Goal: Task Accomplishment & Management: Use online tool/utility

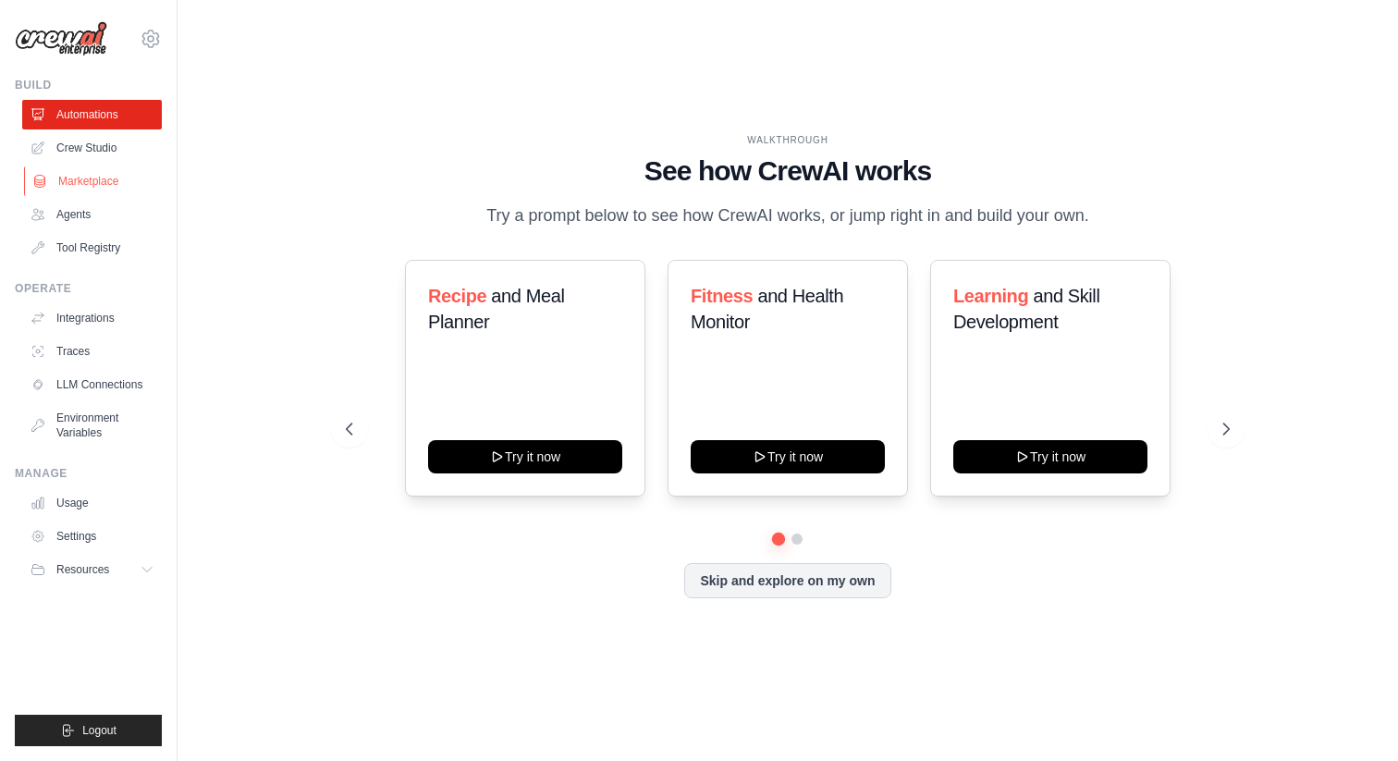
click at [94, 166] on link "Marketplace" at bounding box center [94, 181] width 140 height 30
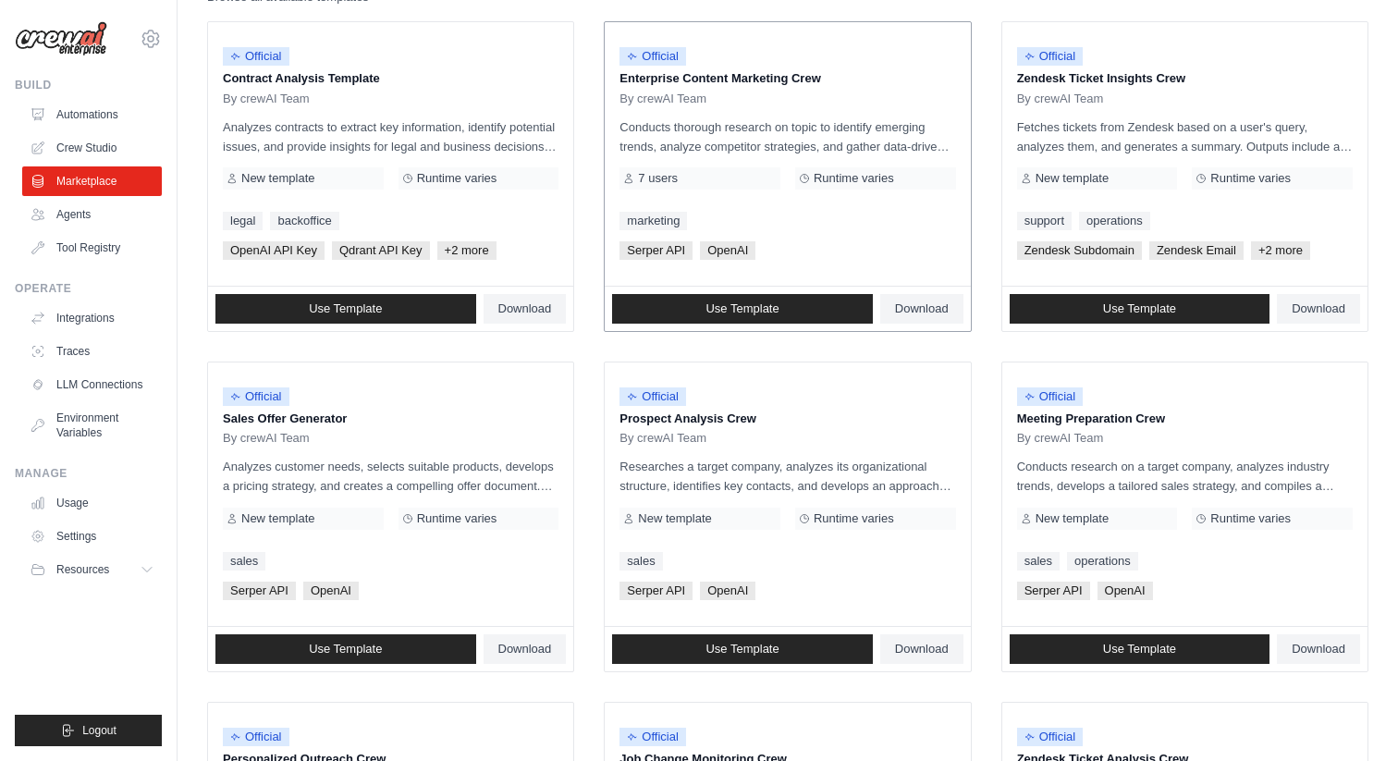
scroll to position [126, 0]
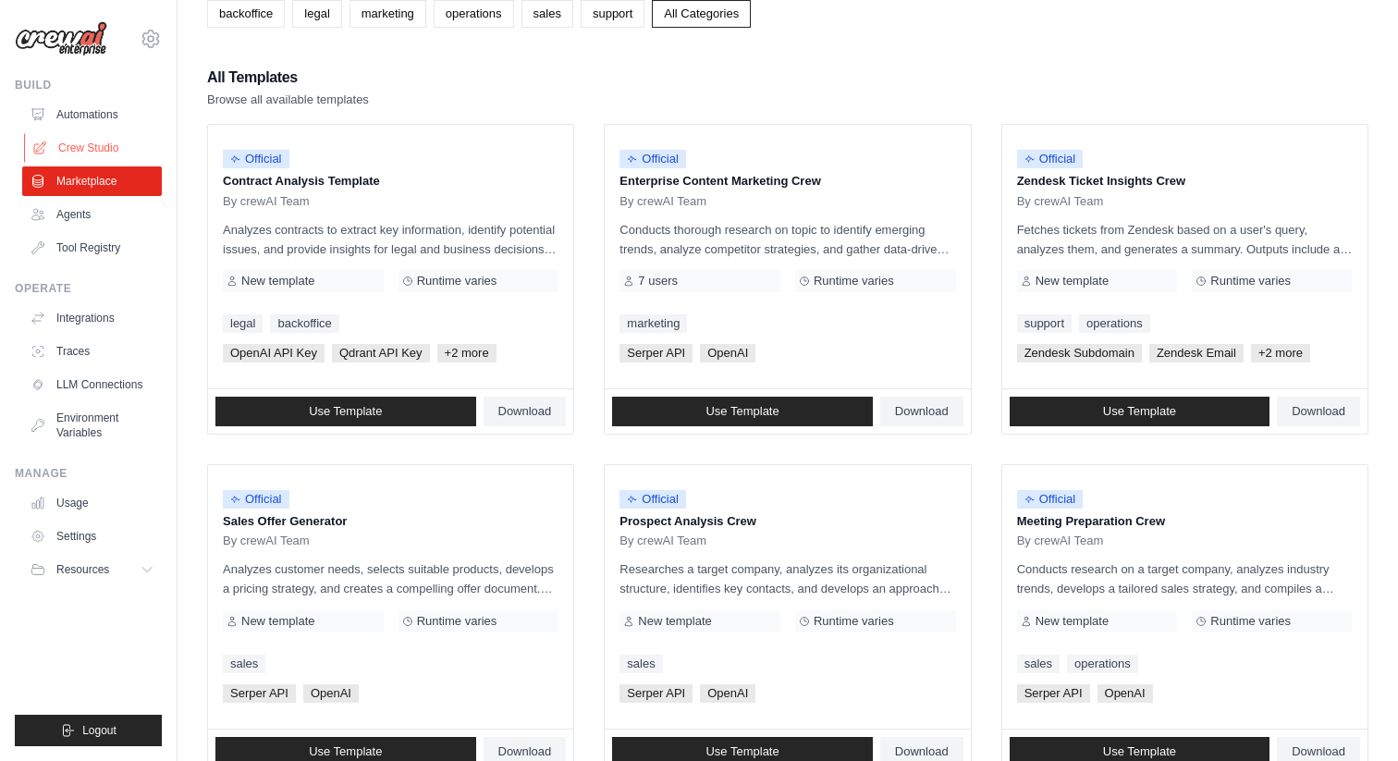
click at [83, 143] on link "Crew Studio" at bounding box center [94, 148] width 140 height 30
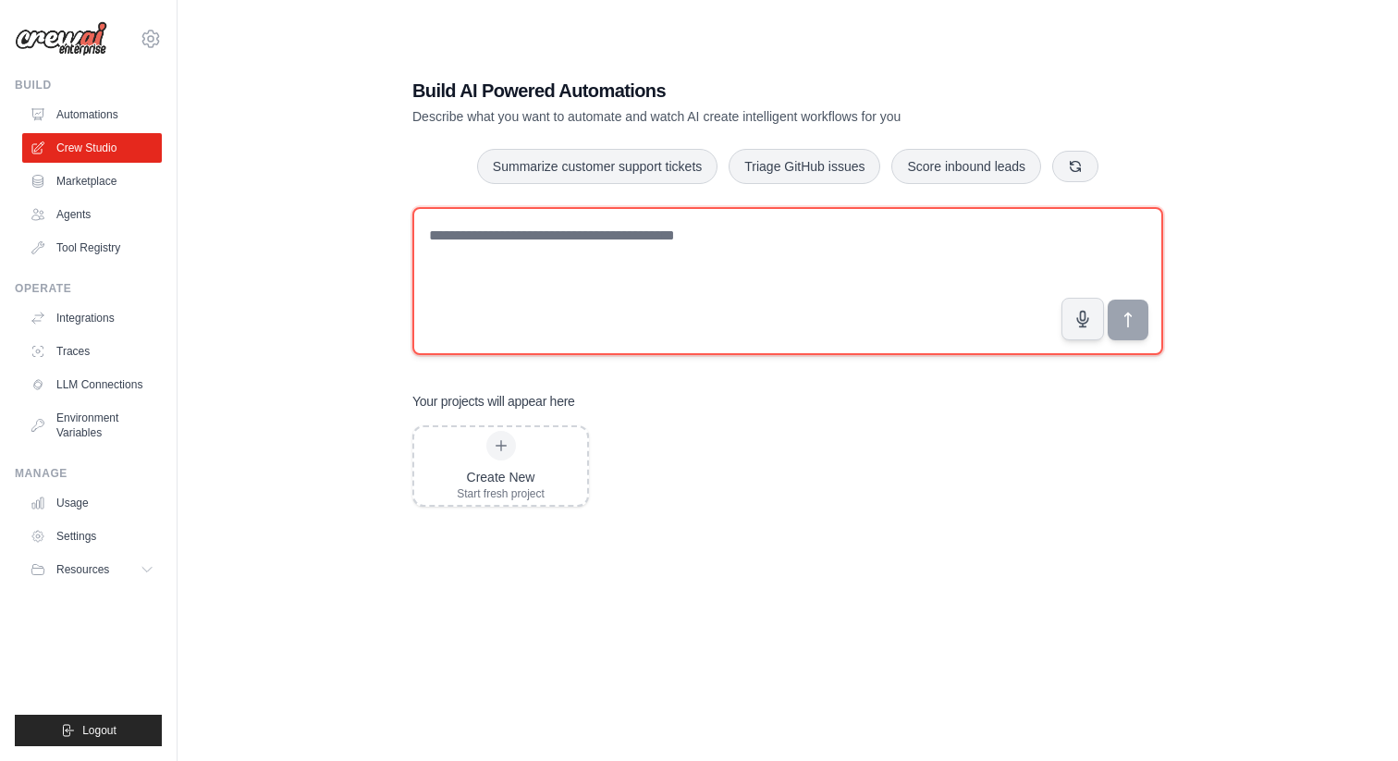
click at [606, 234] on textarea at bounding box center [787, 281] width 751 height 148
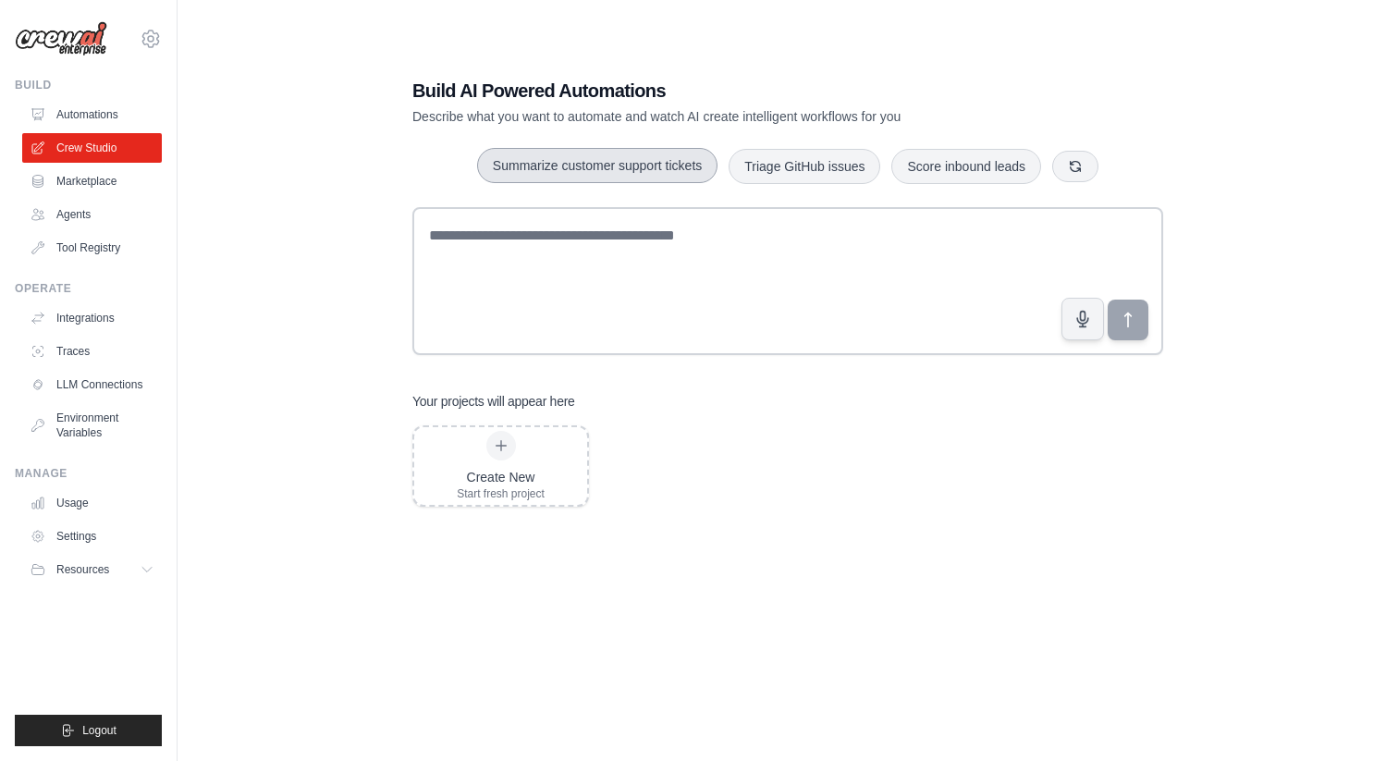
click at [615, 177] on button "Summarize customer support tickets" at bounding box center [597, 165] width 240 height 35
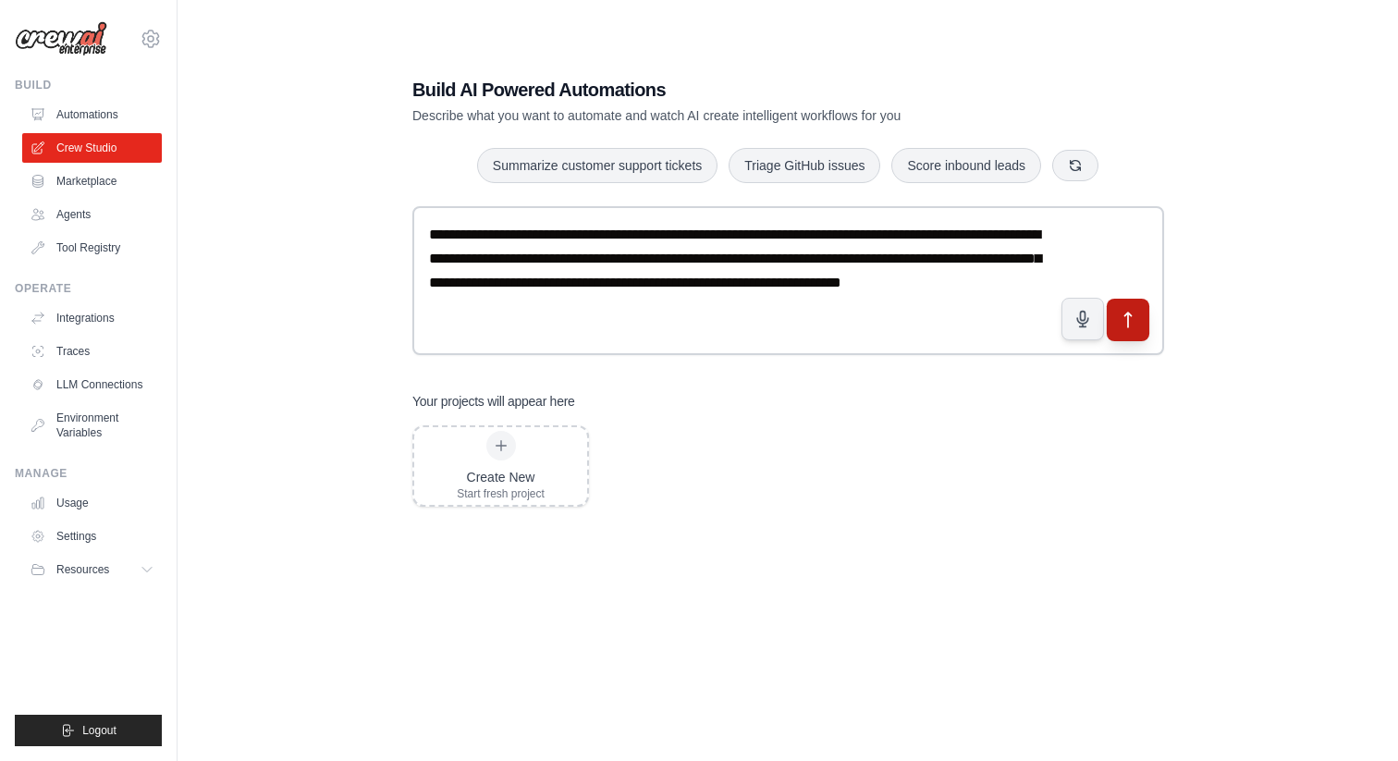
click at [1119, 315] on icon "submit" at bounding box center [1128, 319] width 19 height 19
click at [81, 120] on link "Automations" at bounding box center [94, 115] width 140 height 30
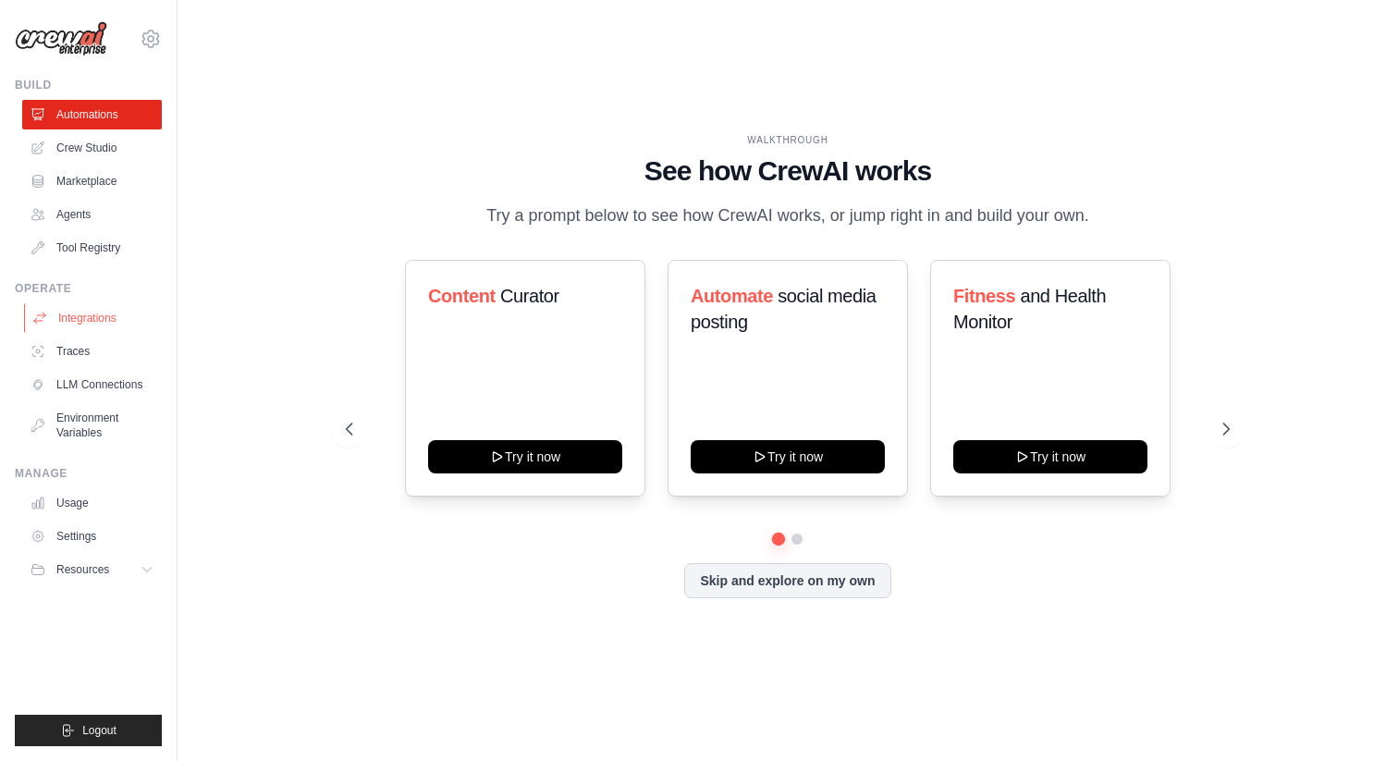
click at [61, 324] on link "Integrations" at bounding box center [94, 318] width 140 height 30
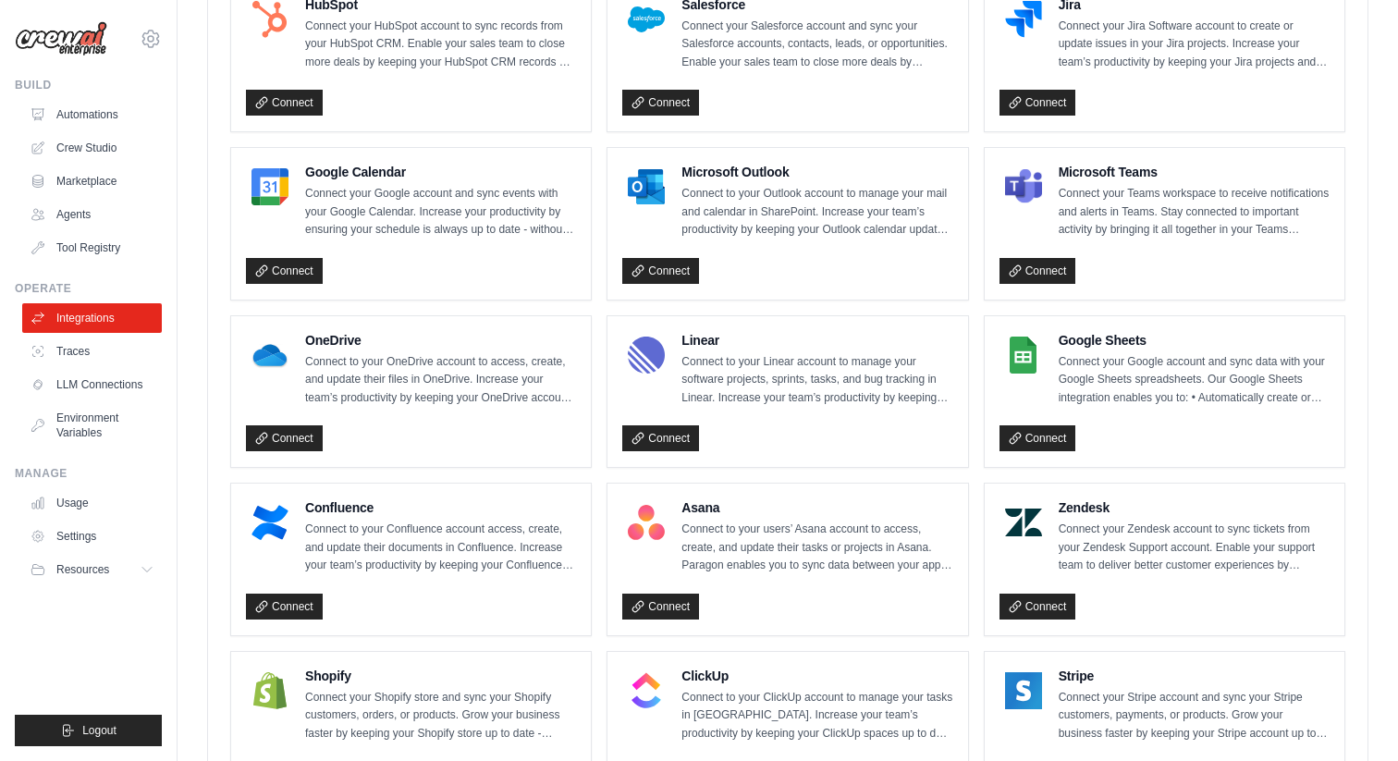
scroll to position [1195, 0]
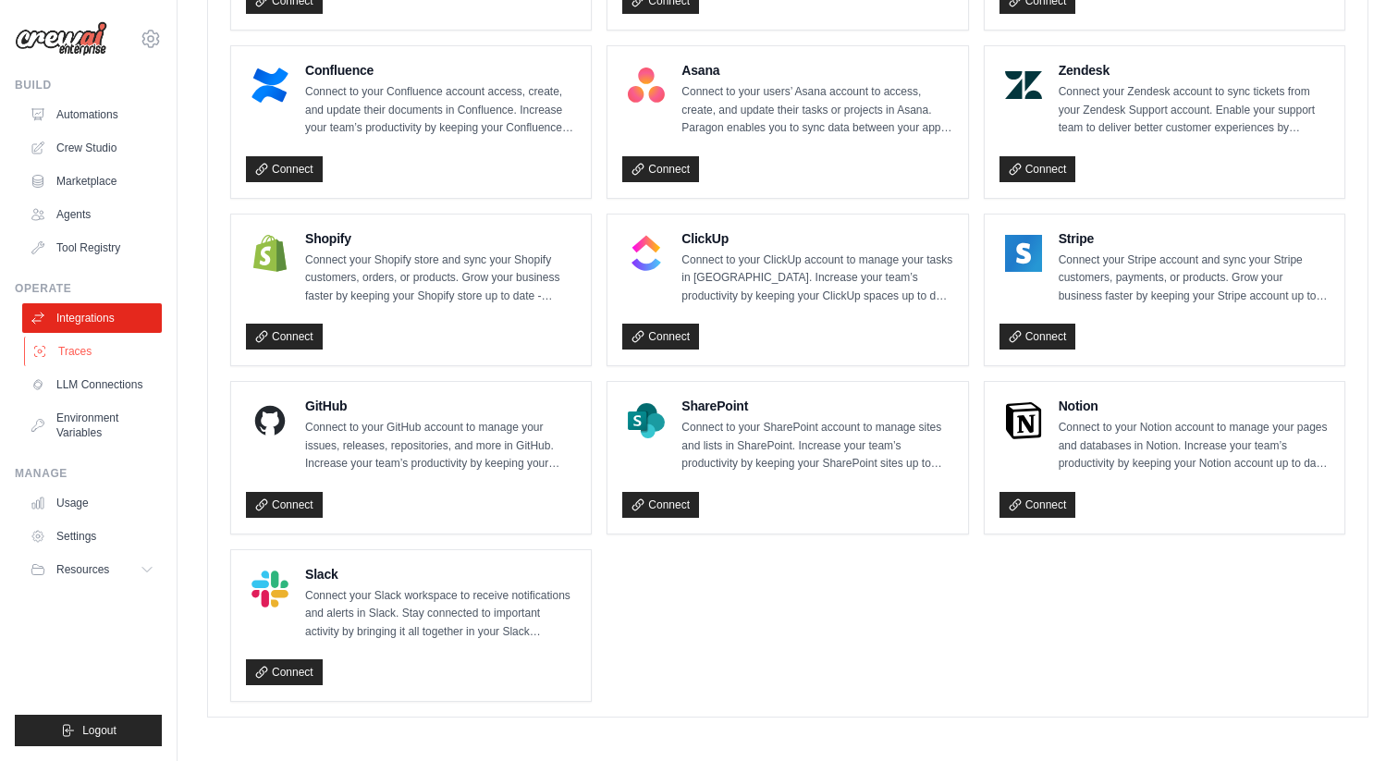
click at [94, 340] on link "Traces" at bounding box center [94, 351] width 140 height 30
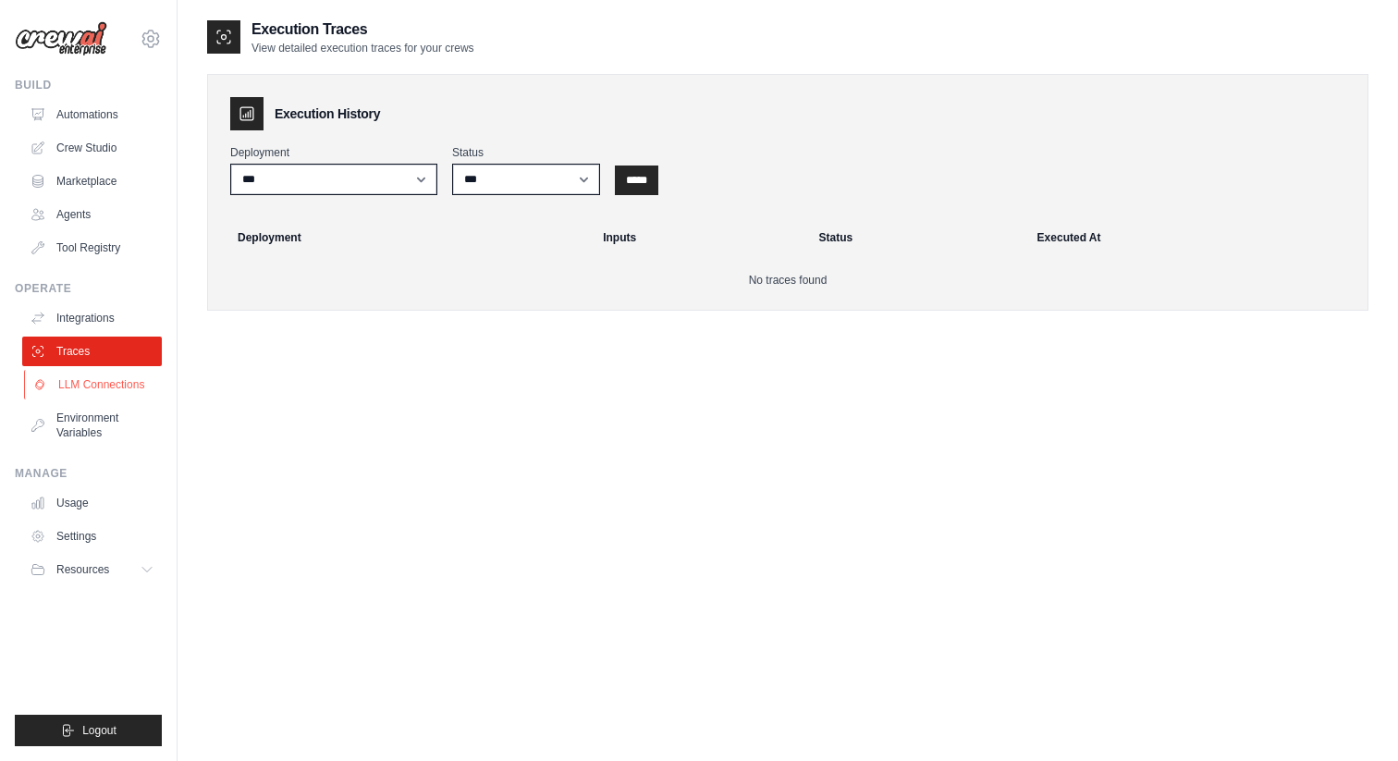
click at [89, 392] on link "LLM Connections" at bounding box center [94, 385] width 140 height 30
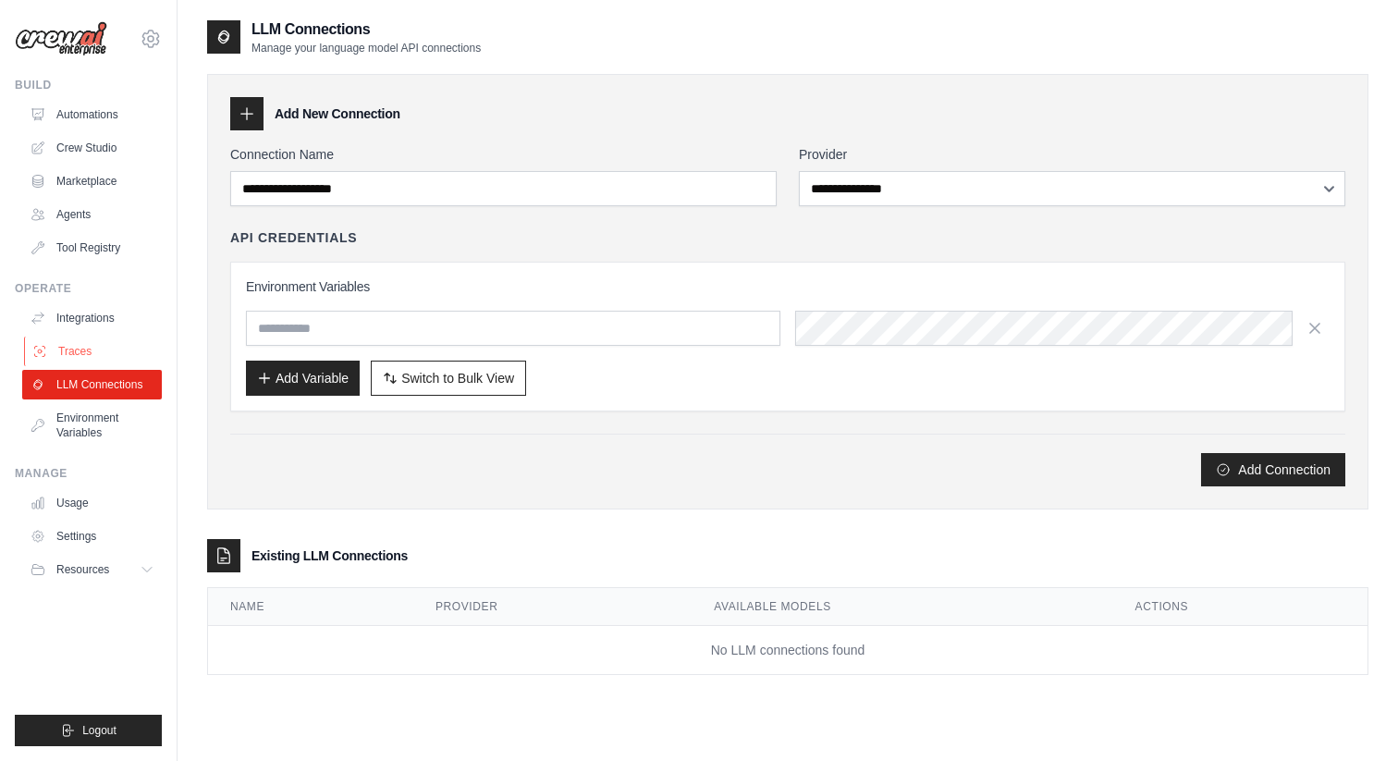
click at [118, 360] on link "Traces" at bounding box center [94, 351] width 140 height 30
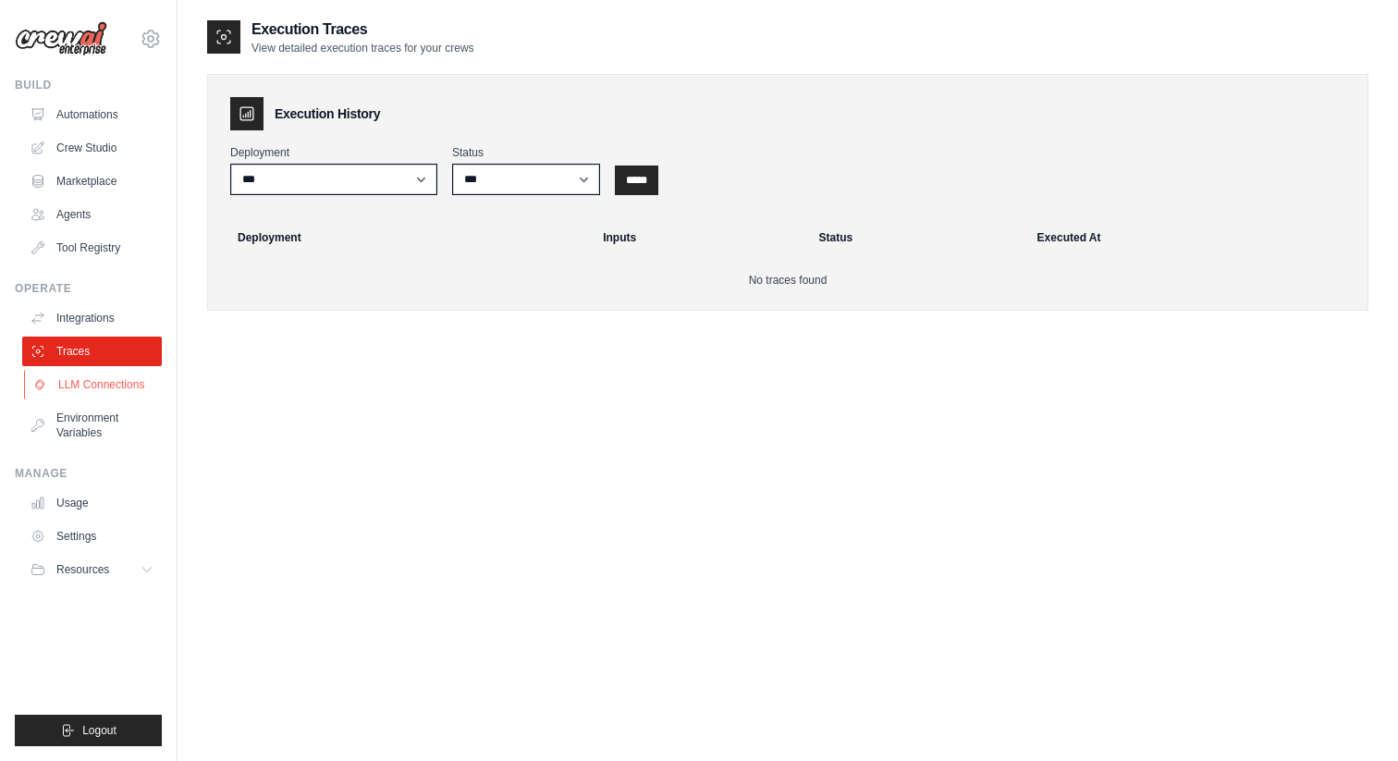
click at [117, 381] on link "LLM Connections" at bounding box center [94, 385] width 140 height 30
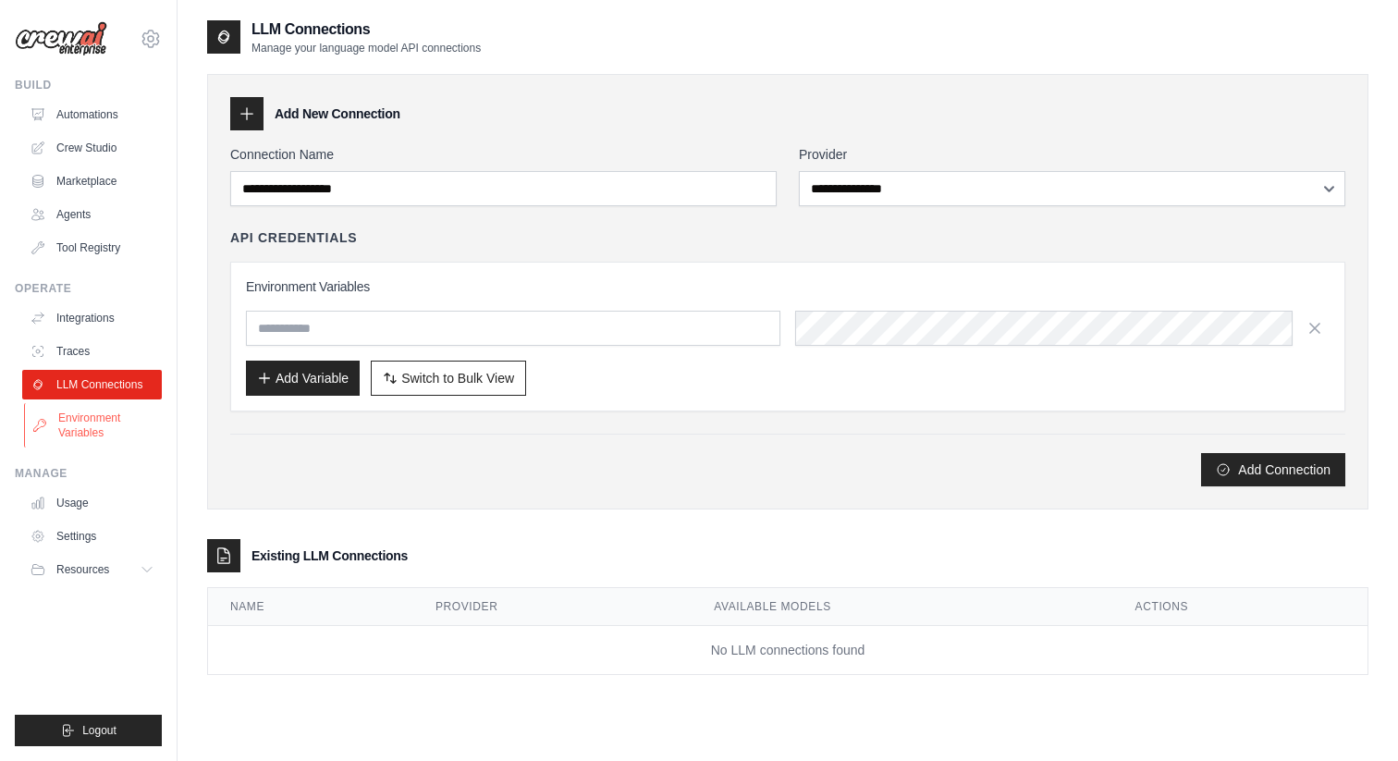
click at [98, 424] on link "Environment Variables" at bounding box center [94, 425] width 140 height 44
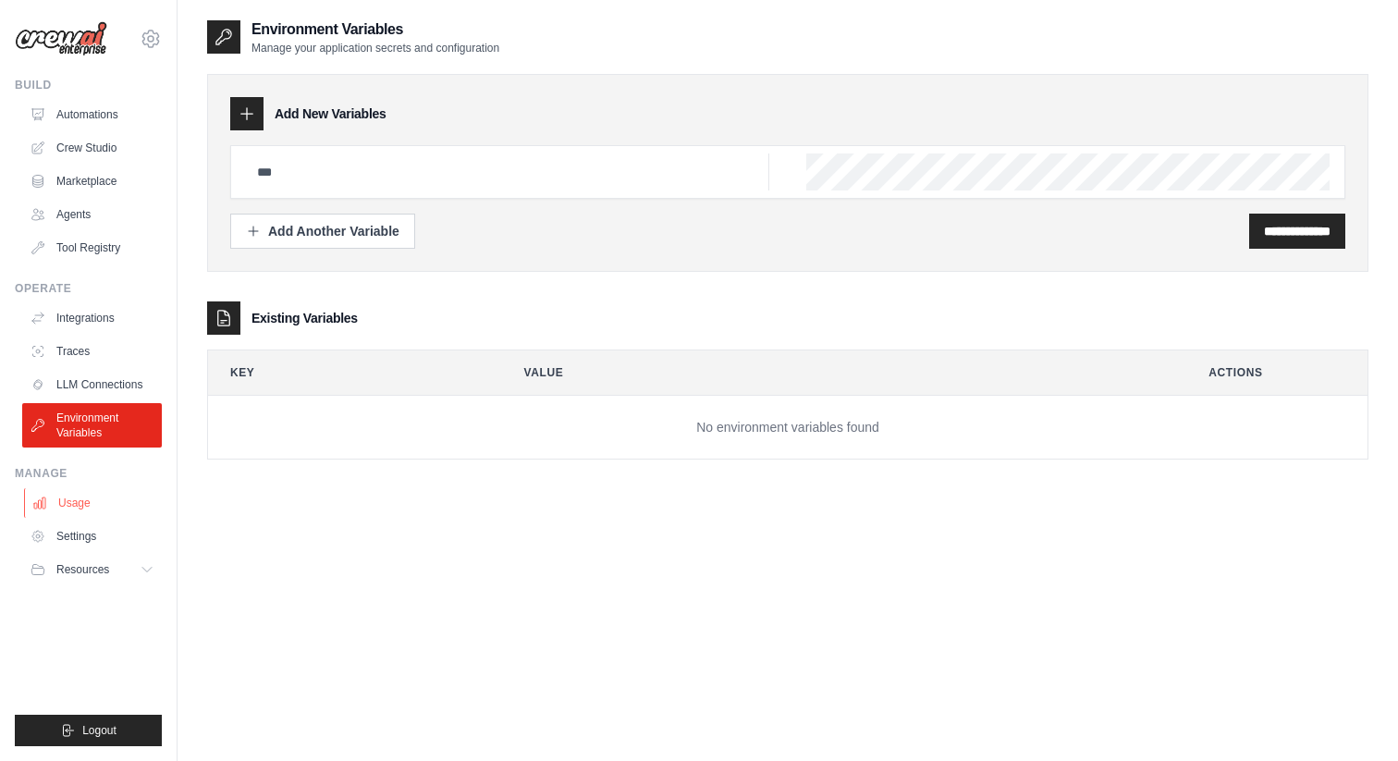
click at [83, 509] on link "Usage" at bounding box center [94, 503] width 140 height 30
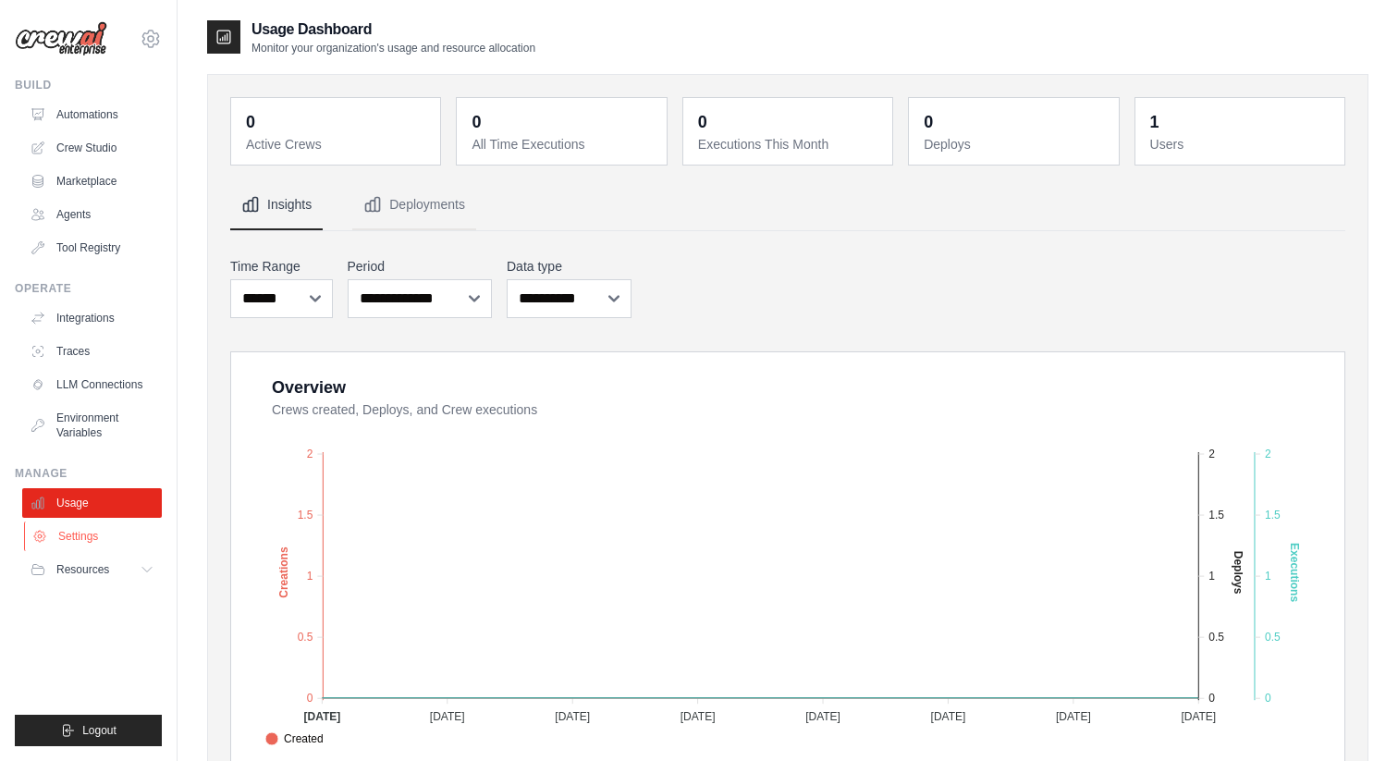
click at [86, 547] on link "Settings" at bounding box center [94, 536] width 140 height 30
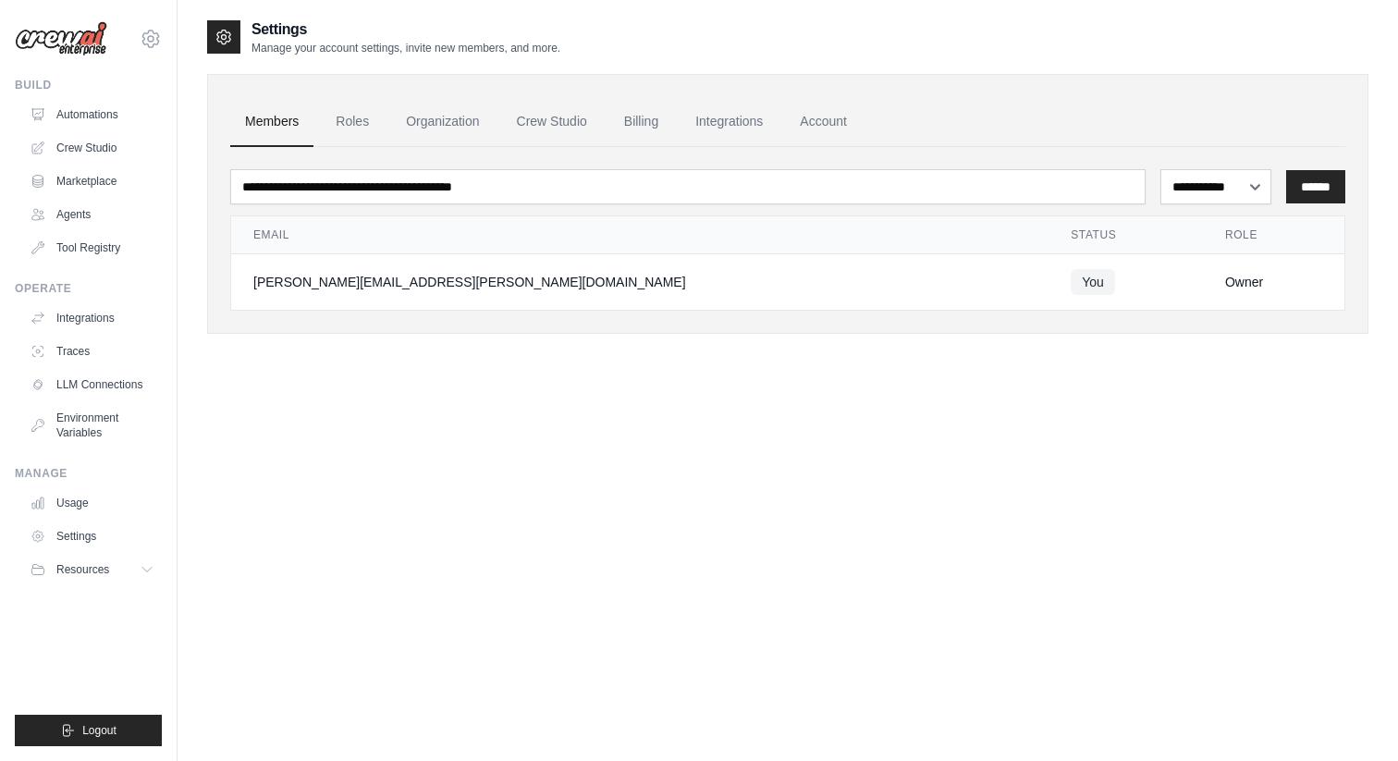
click at [90, 572] on span "Resources" at bounding box center [82, 569] width 53 height 15
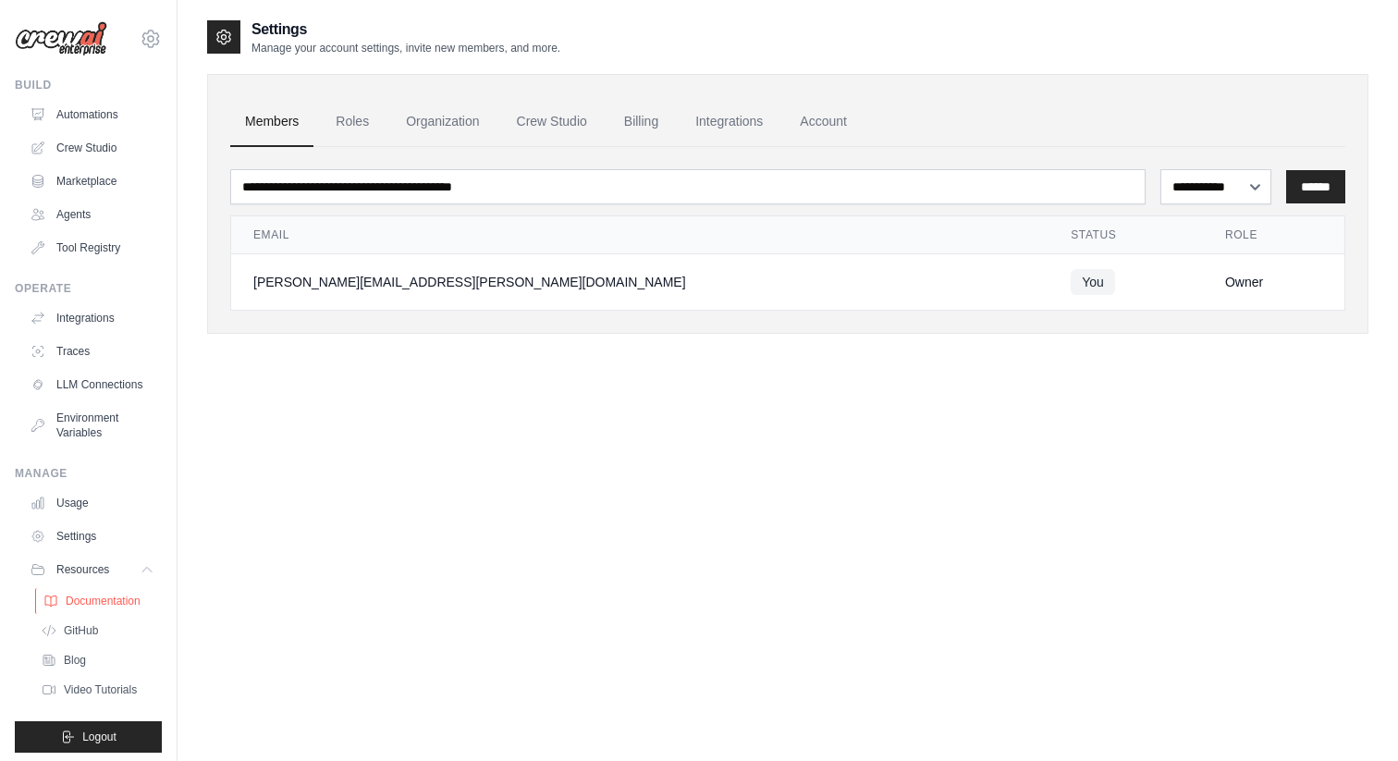
scroll to position [6, 0]
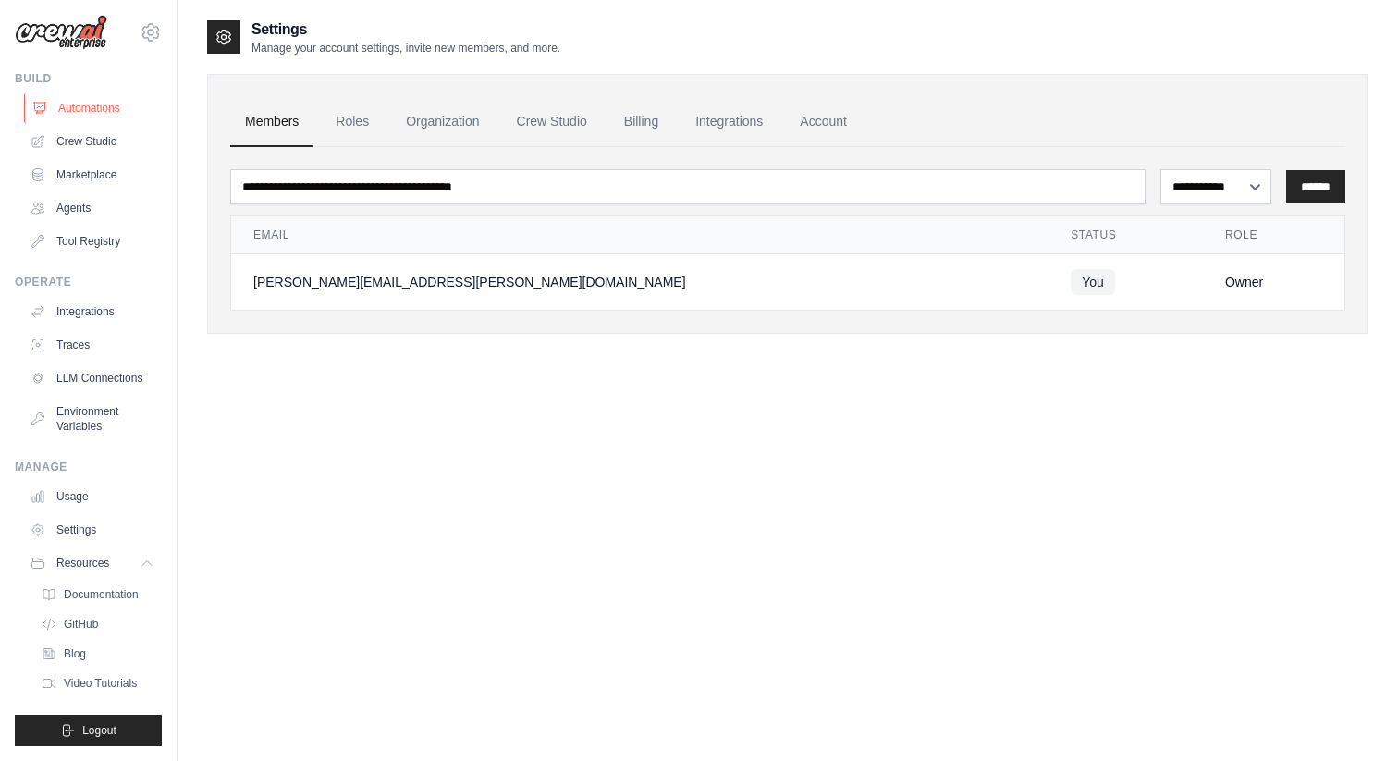
click at [93, 108] on link "Automations" at bounding box center [94, 108] width 140 height 30
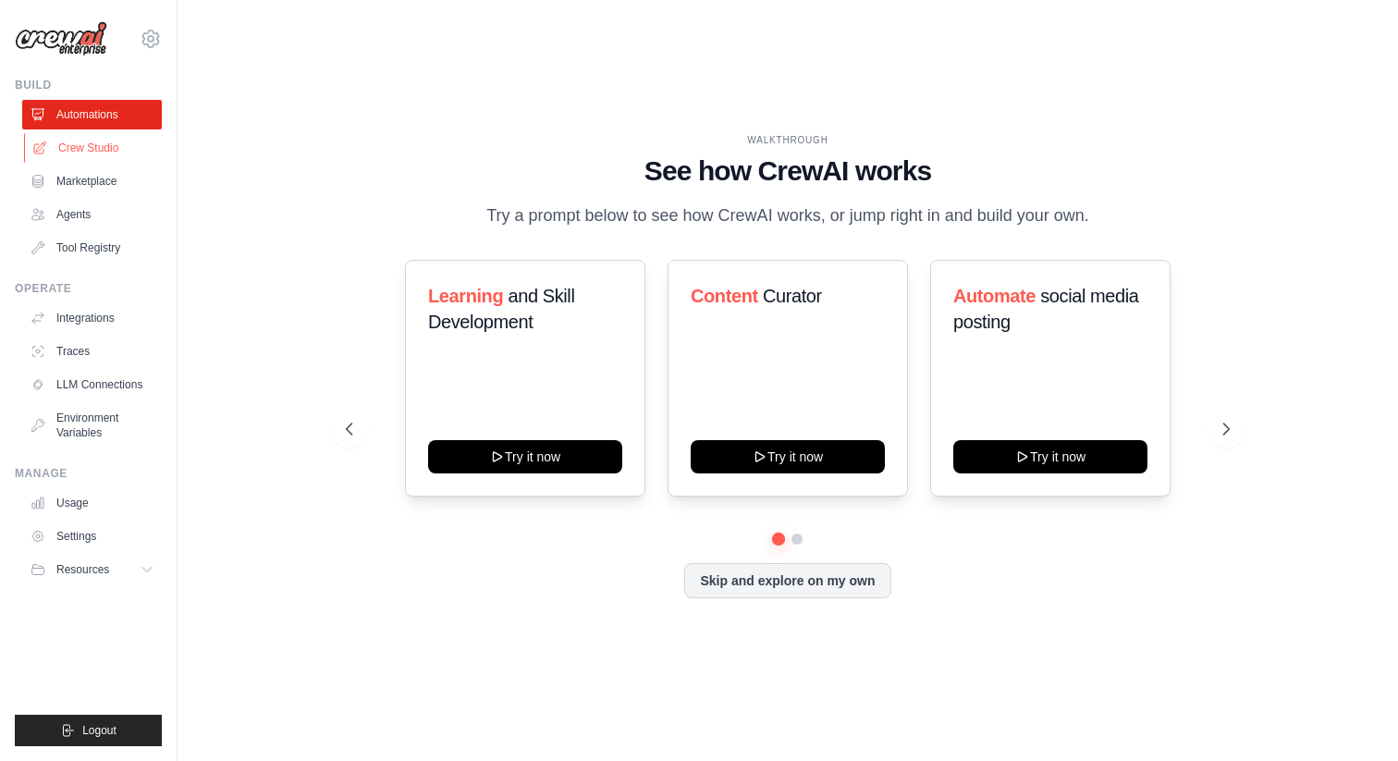
click at [93, 150] on link "Crew Studio" at bounding box center [94, 148] width 140 height 30
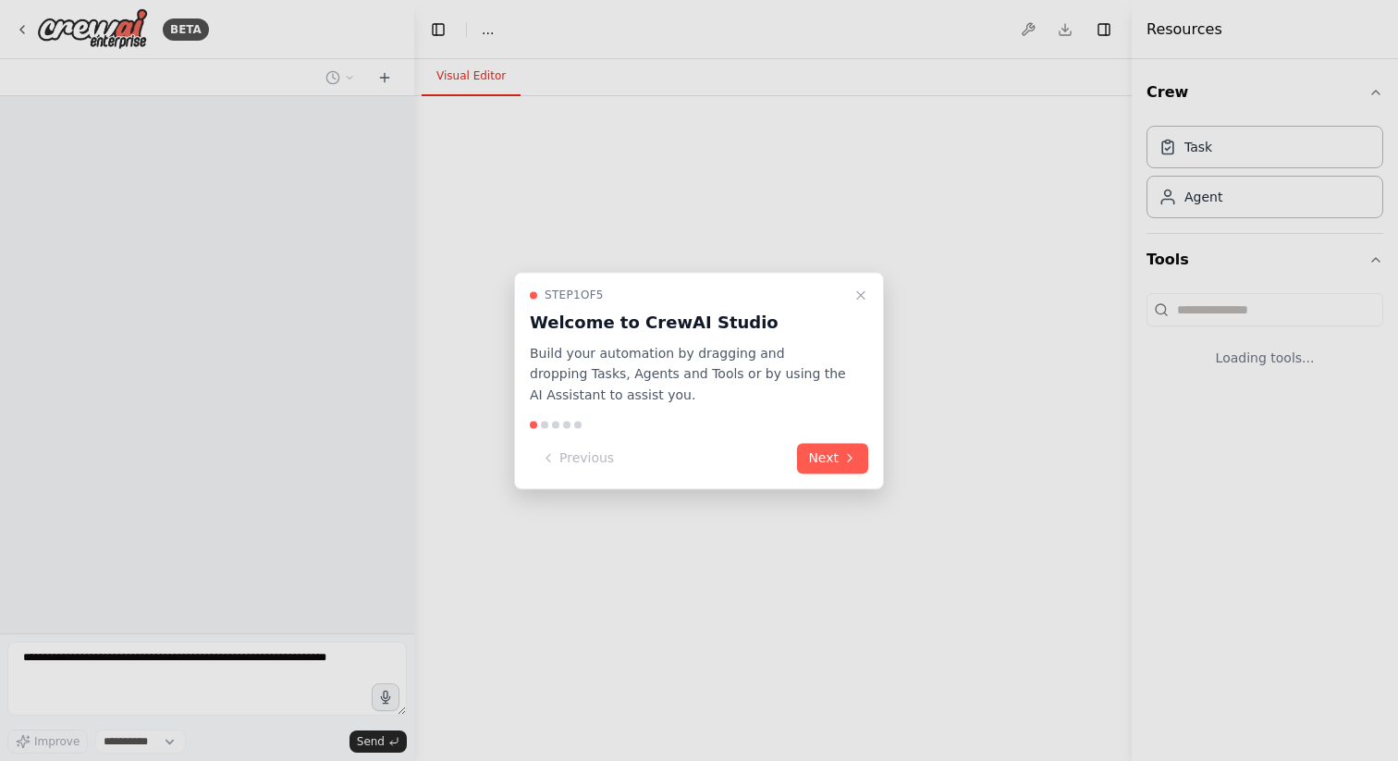
select select "****"
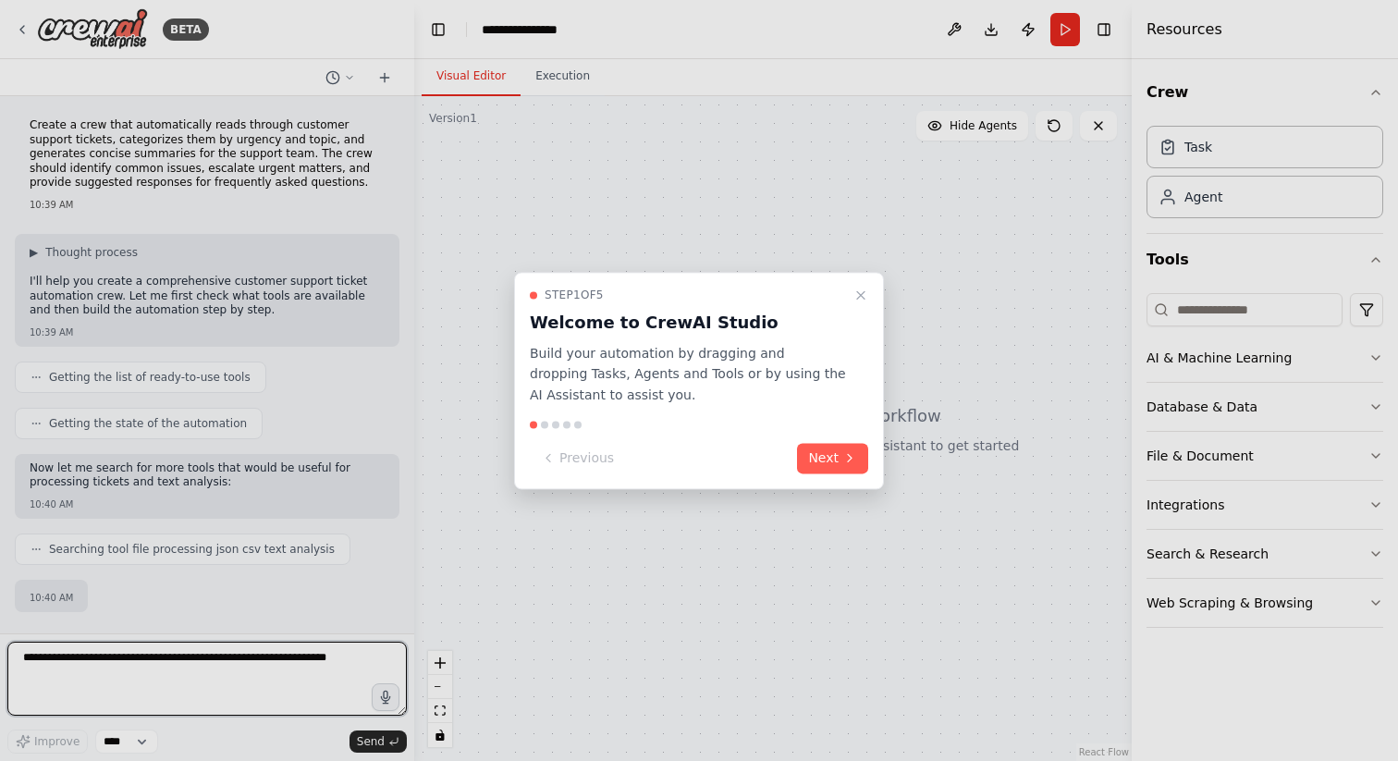
drag, startPoint x: 32, startPoint y: 122, endPoint x: 109, endPoint y: 135, distance: 77.8
click at [109, 135] on div at bounding box center [699, 380] width 1398 height 761
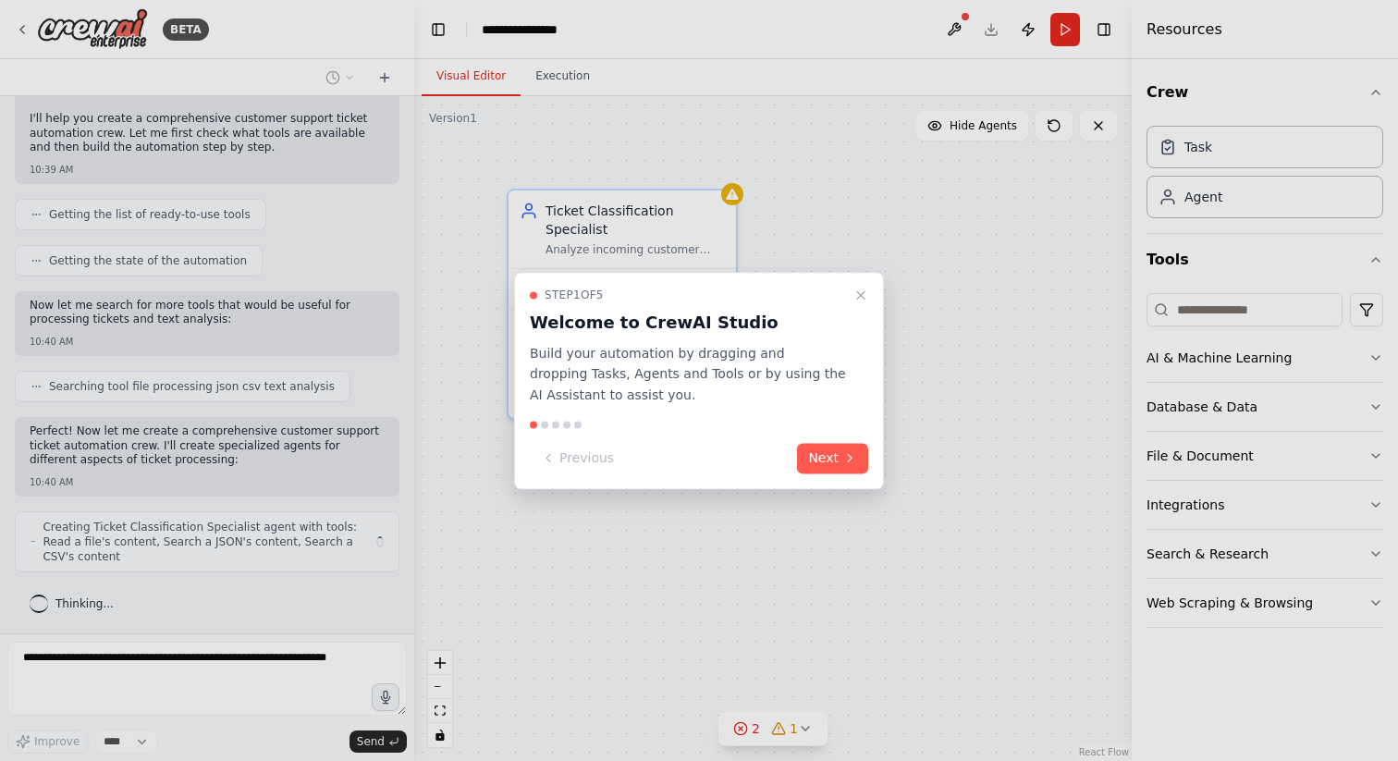
scroll to position [148, 0]
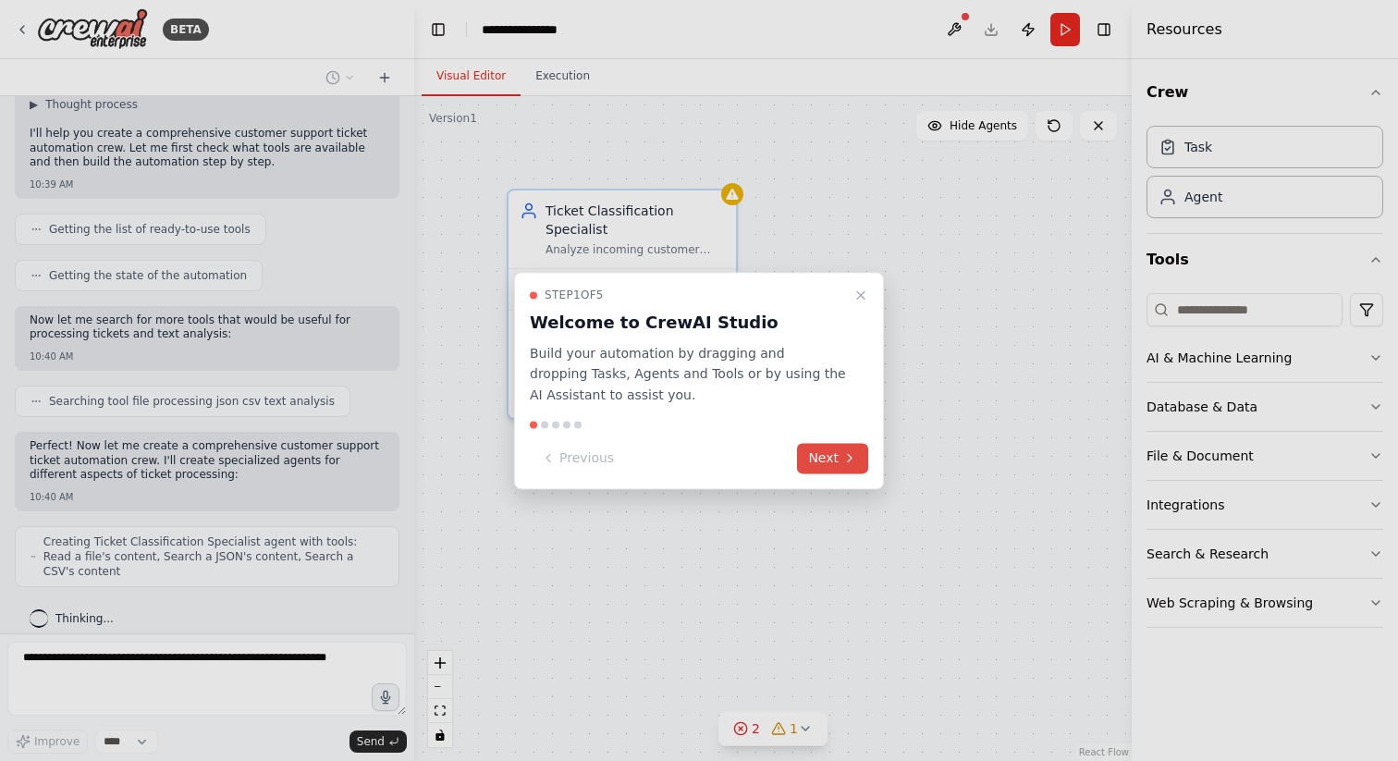
click at [822, 459] on button "Next" at bounding box center [832, 458] width 71 height 31
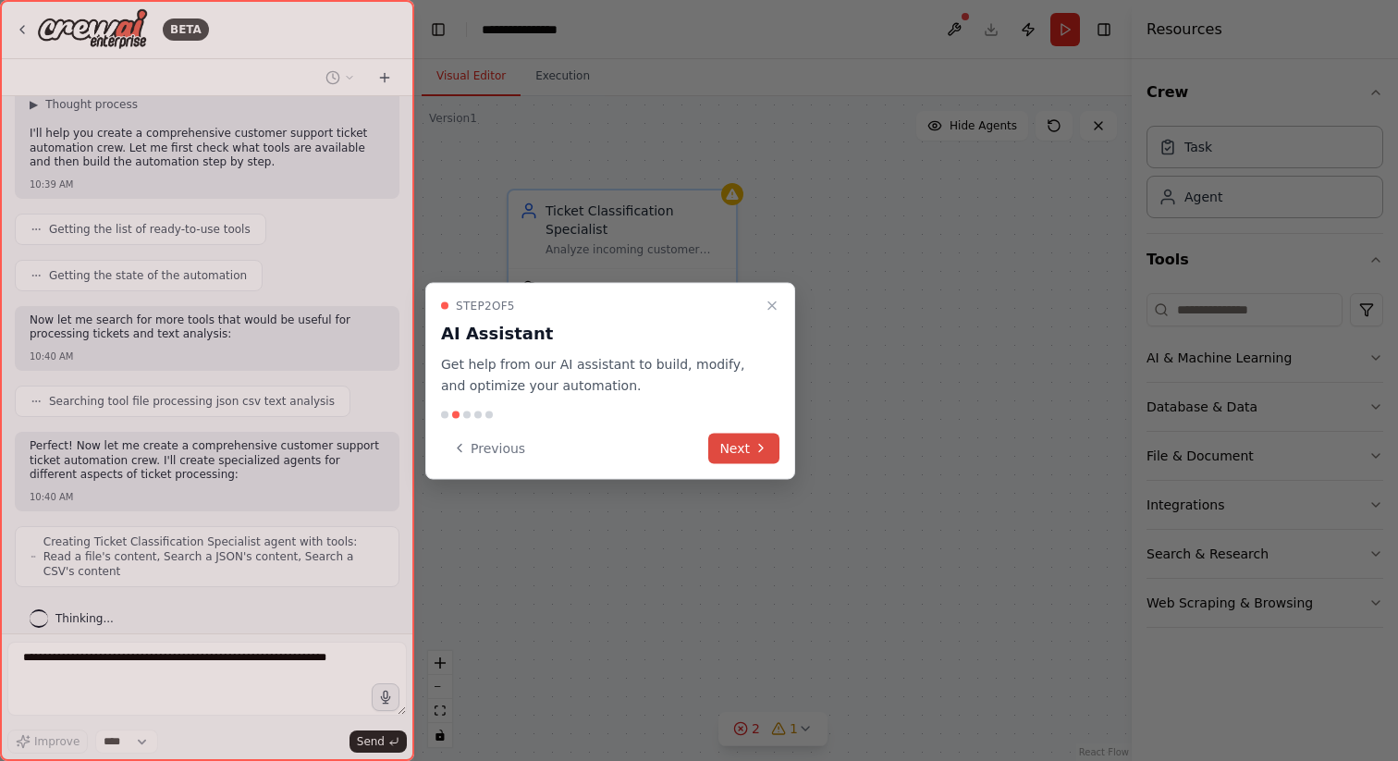
click at [737, 448] on button "Next" at bounding box center [743, 448] width 71 height 31
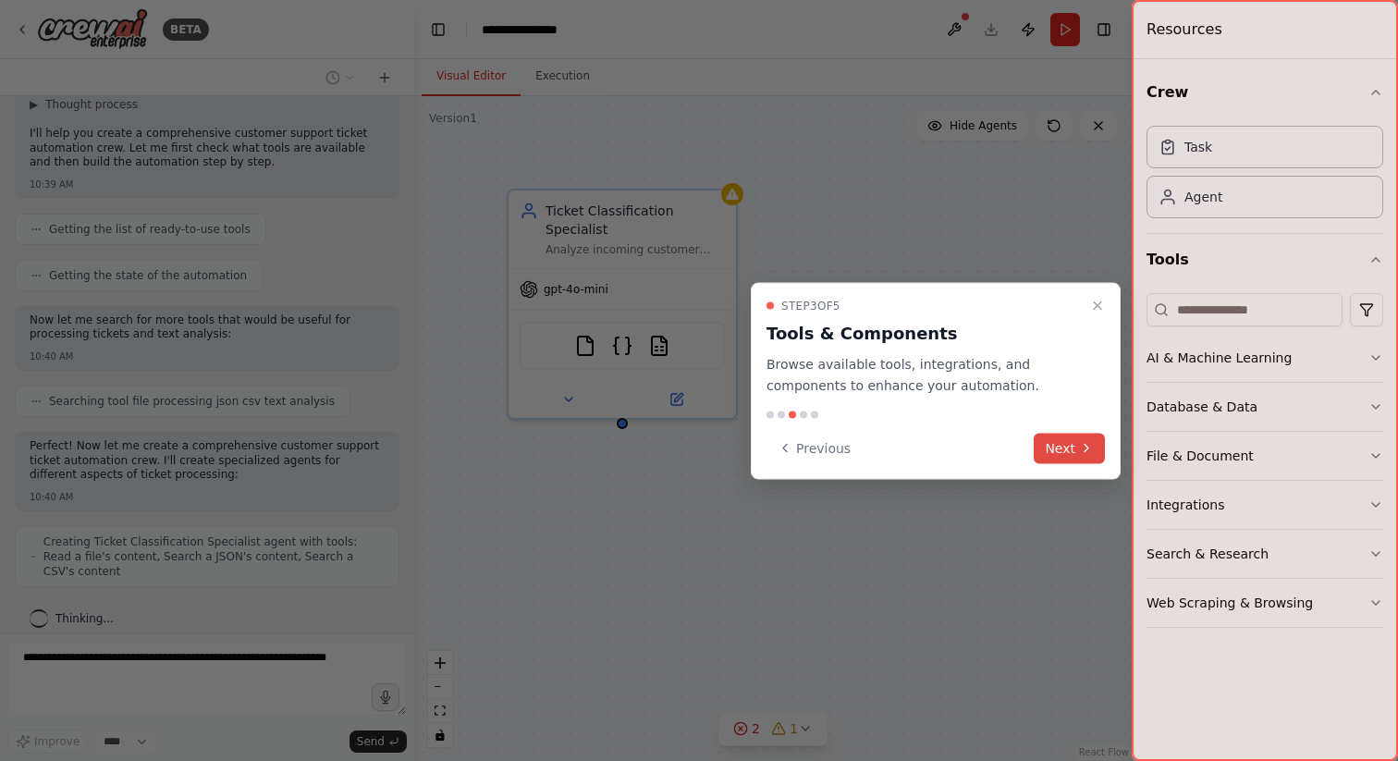
click at [1069, 438] on button "Next" at bounding box center [1069, 448] width 71 height 31
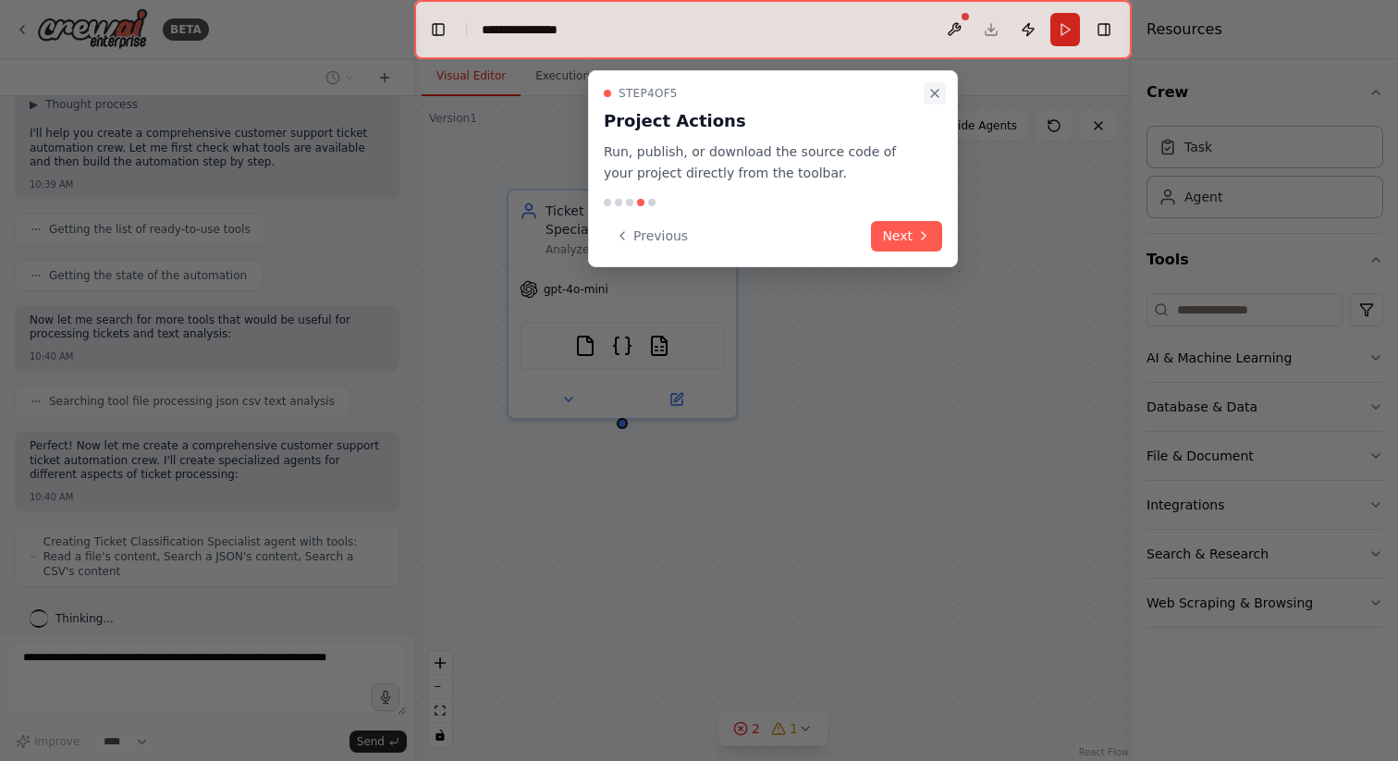
click at [928, 88] on icon "Close walkthrough" at bounding box center [934, 93] width 15 height 15
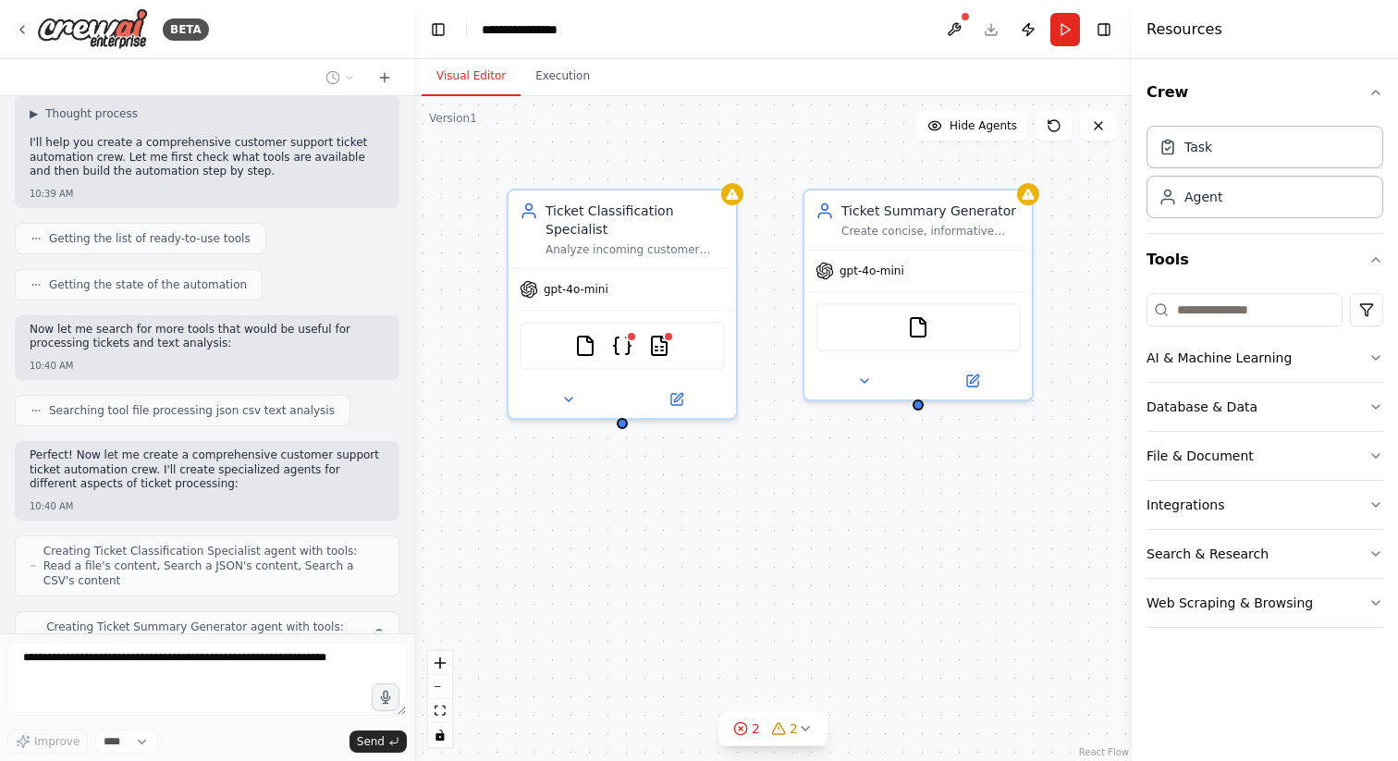
scroll to position [0, 0]
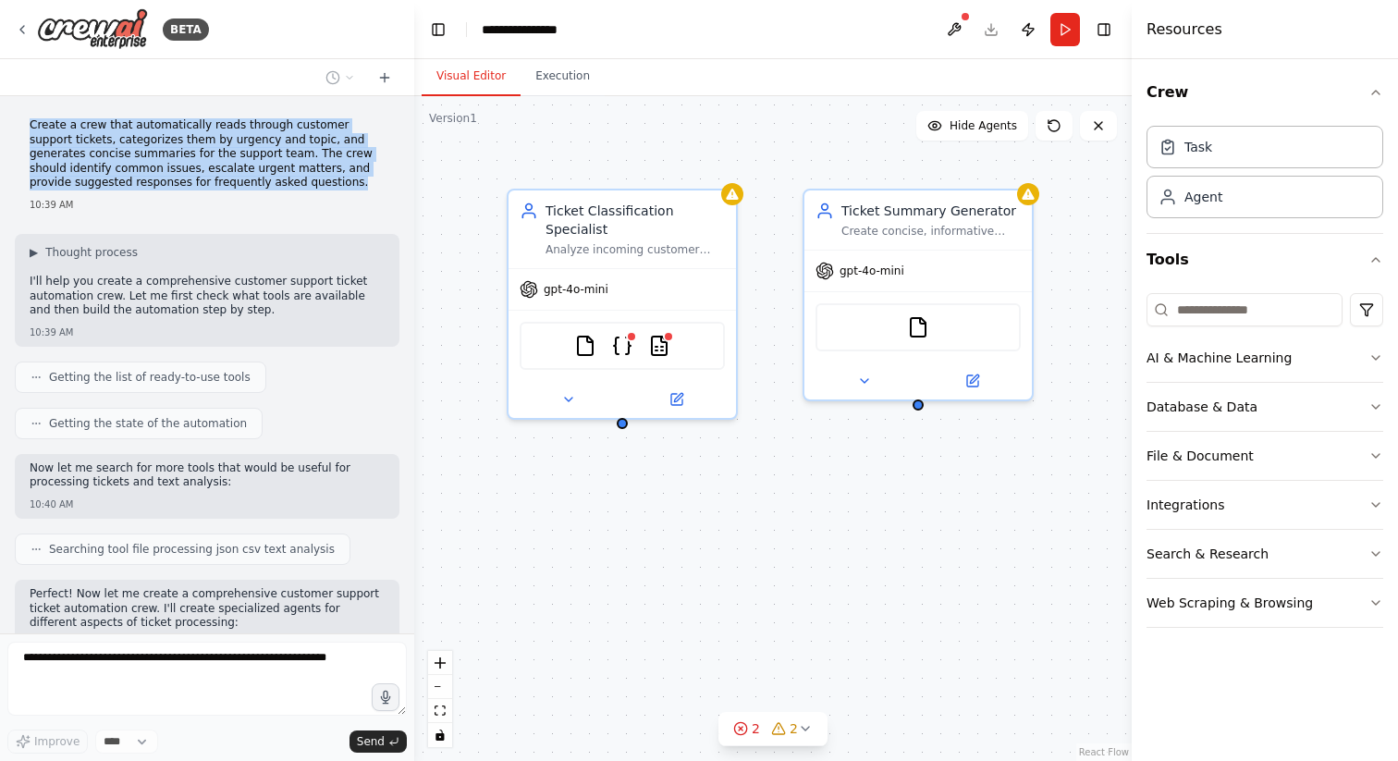
drag, startPoint x: 283, startPoint y: 185, endPoint x: 31, endPoint y: 128, distance: 258.6
click at [31, 128] on p "Create a crew that automatically reads through customer support tickets, catego…" at bounding box center [207, 154] width 355 height 72
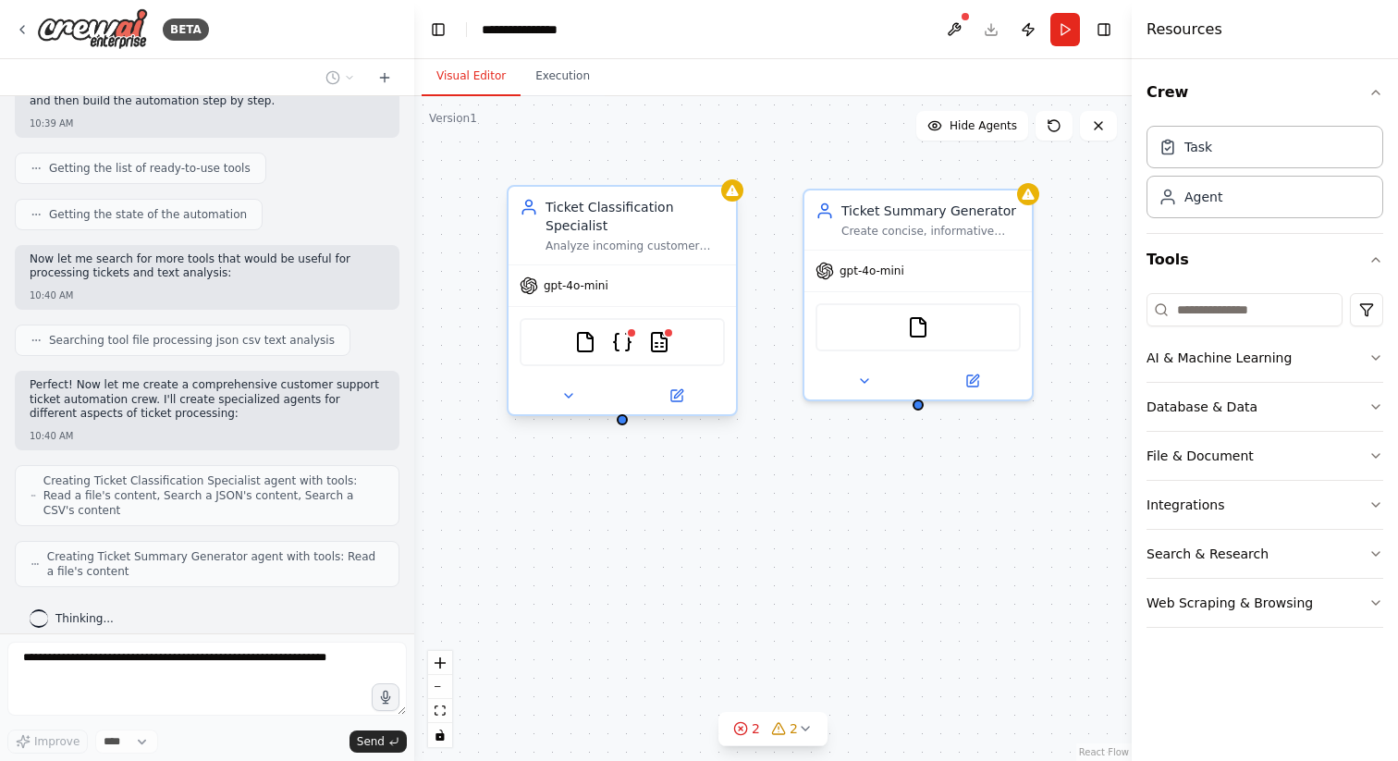
scroll to position [270, 0]
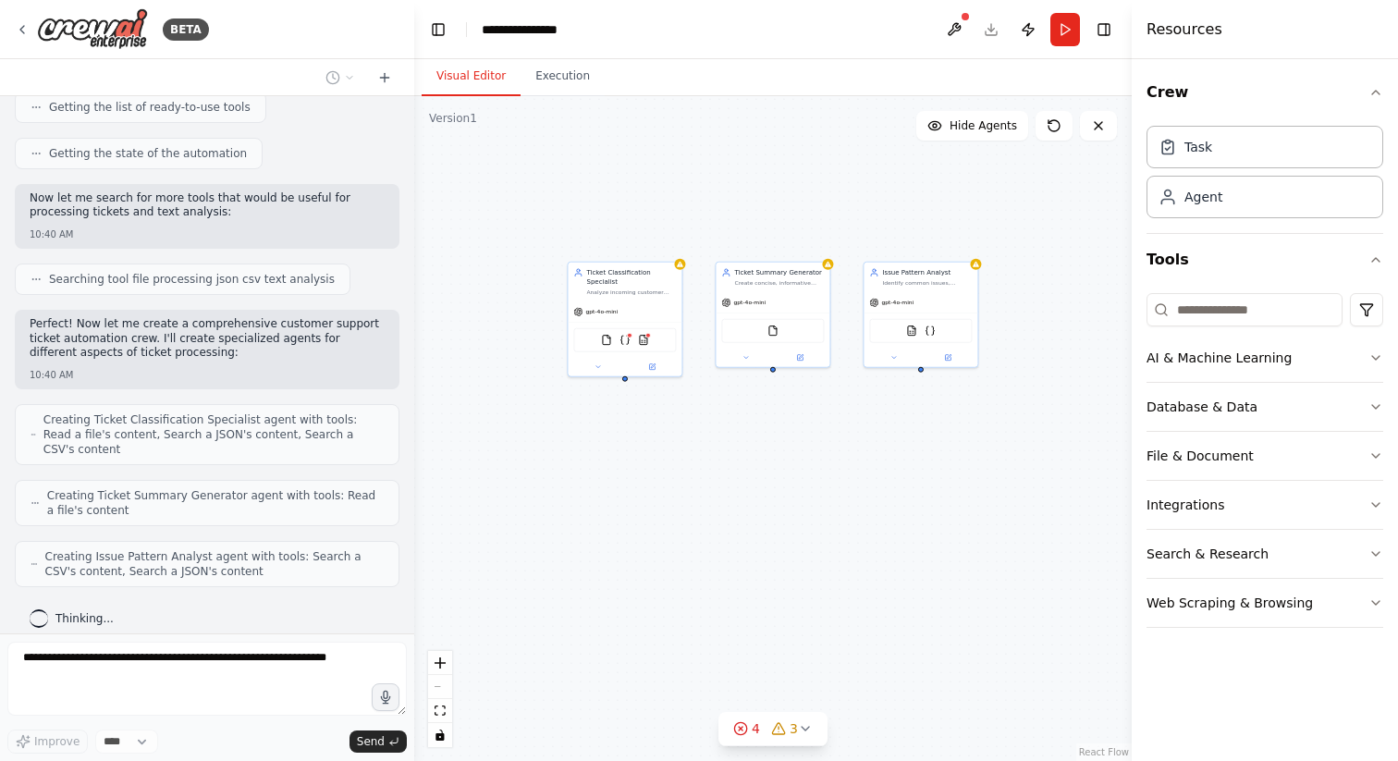
drag, startPoint x: 973, startPoint y: 426, endPoint x: 895, endPoint y: 423, distance: 78.6
click at [895, 423] on div "Ticket Classification Specialist Analyze incoming customer support tickets from…" at bounding box center [772, 428] width 717 height 665
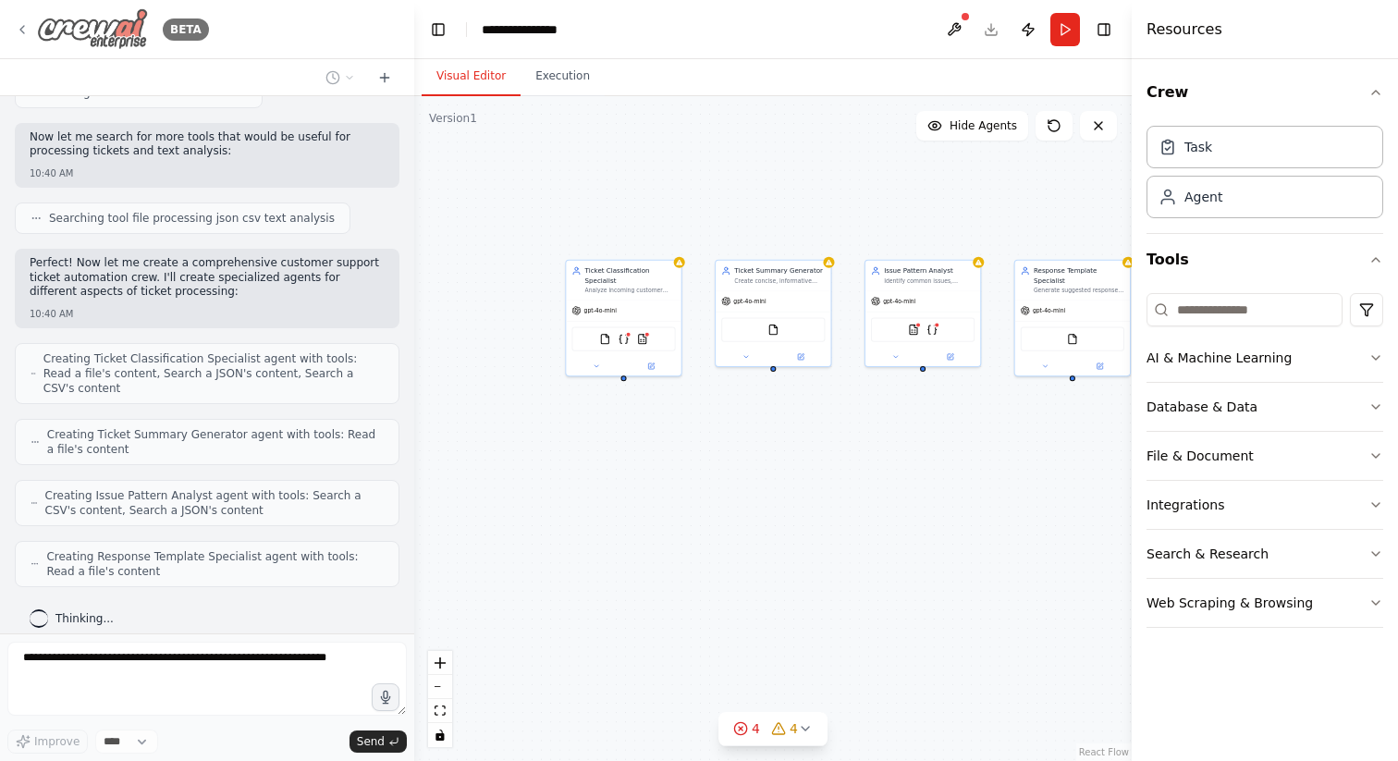
click at [29, 24] on icon at bounding box center [22, 29] width 15 height 15
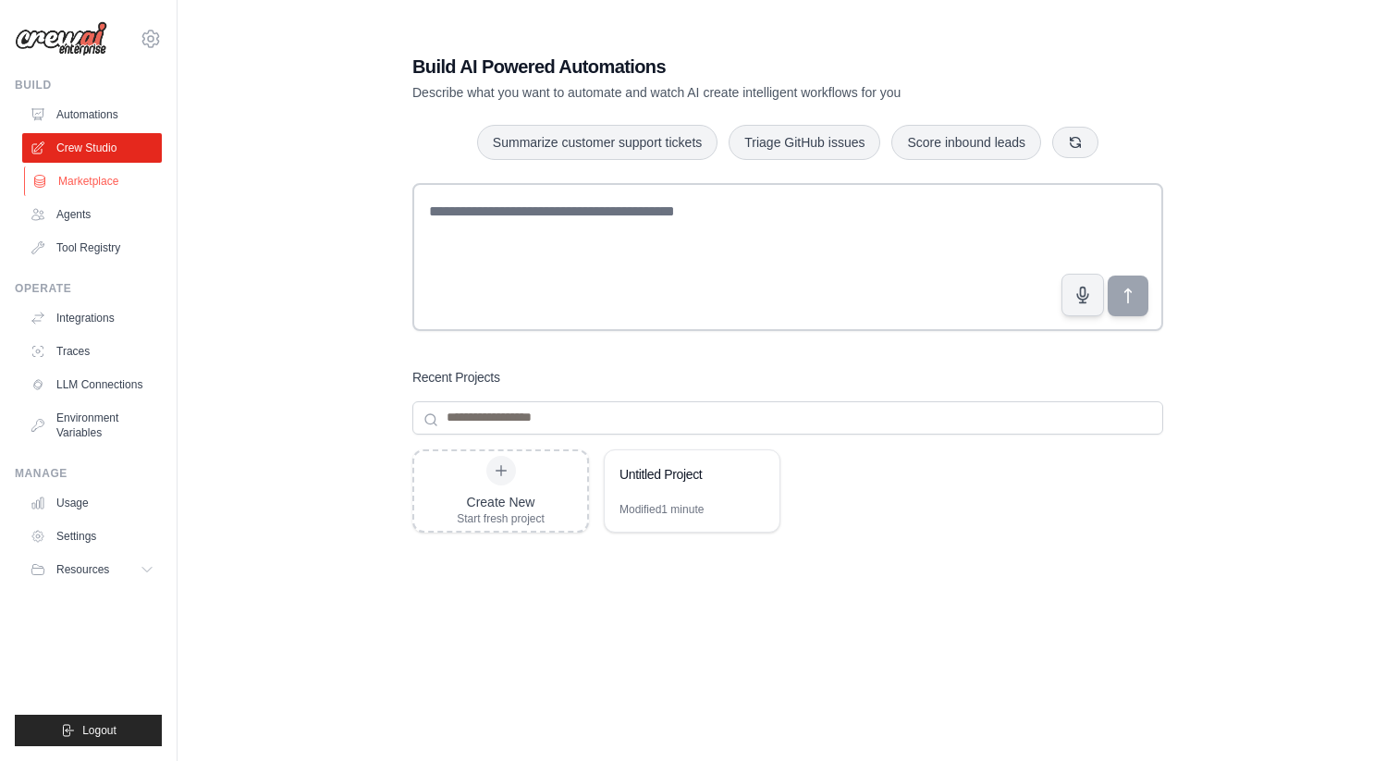
click at [94, 176] on link "Marketplace" at bounding box center [94, 181] width 140 height 30
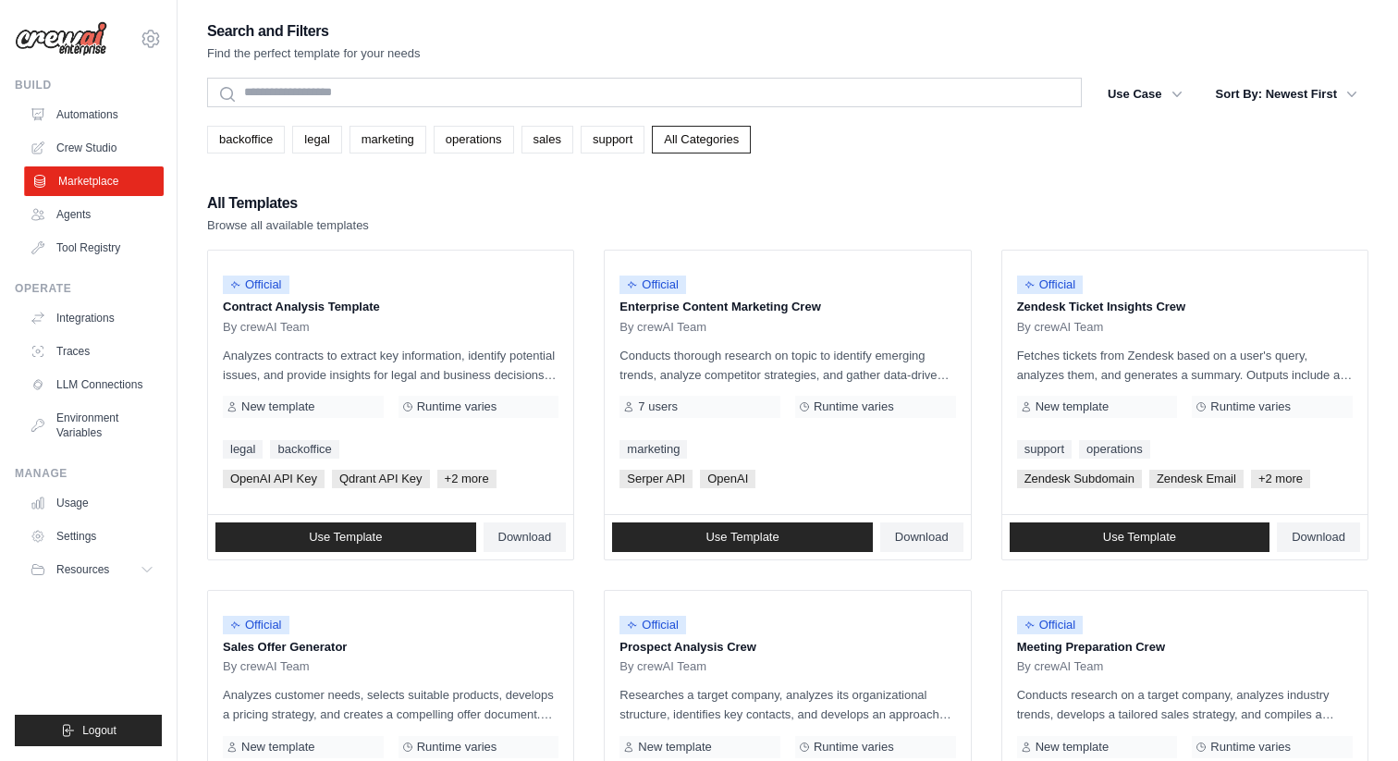
click at [97, 192] on link "Marketplace" at bounding box center [94, 181] width 140 height 30
click at [157, 45] on icon at bounding box center [151, 39] width 22 height 22
click at [1146, 91] on button "Use Case" at bounding box center [1144, 93] width 97 height 33
click at [992, 191] on div "All Templates Browse all available templates" at bounding box center [787, 212] width 1161 height 44
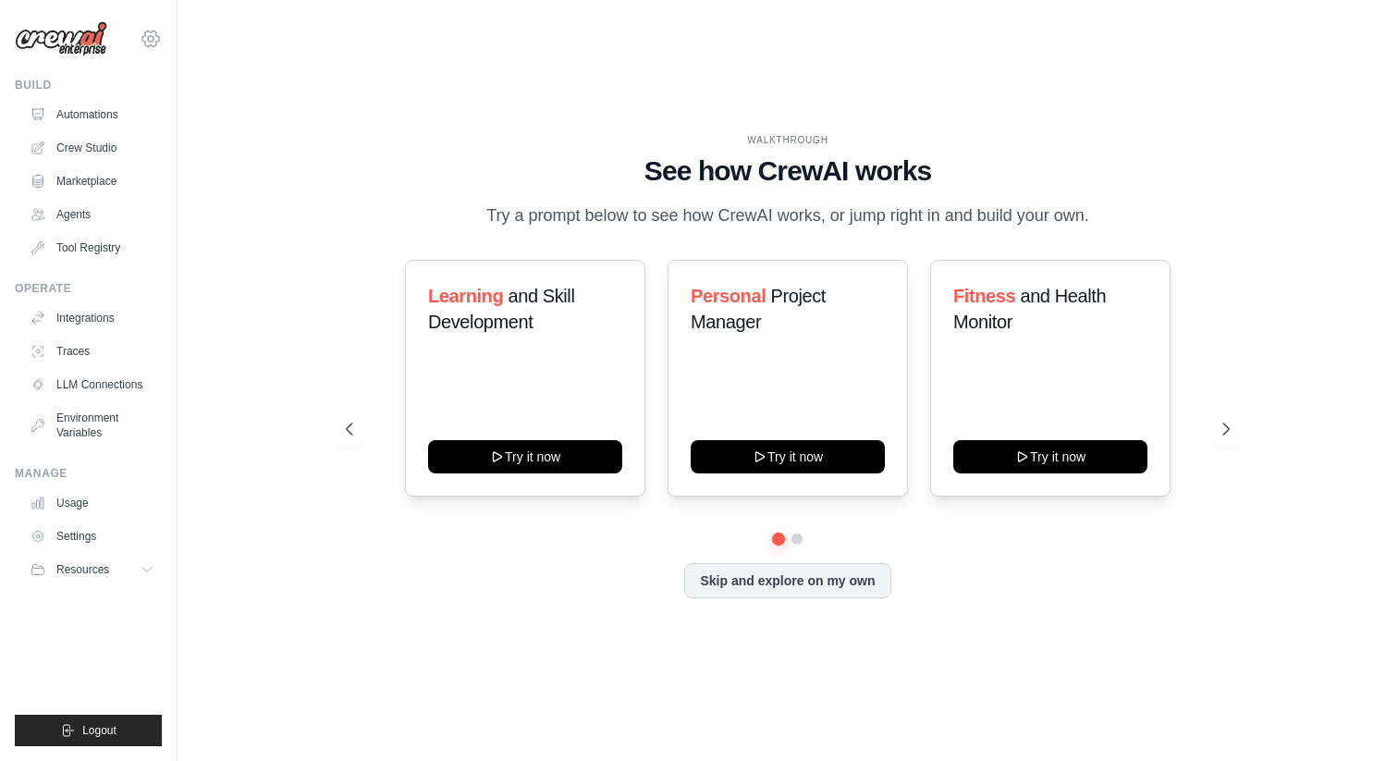
click at [142, 40] on icon at bounding box center [150, 39] width 17 height 16
click at [96, 183] on link "Marketplace" at bounding box center [94, 181] width 140 height 30
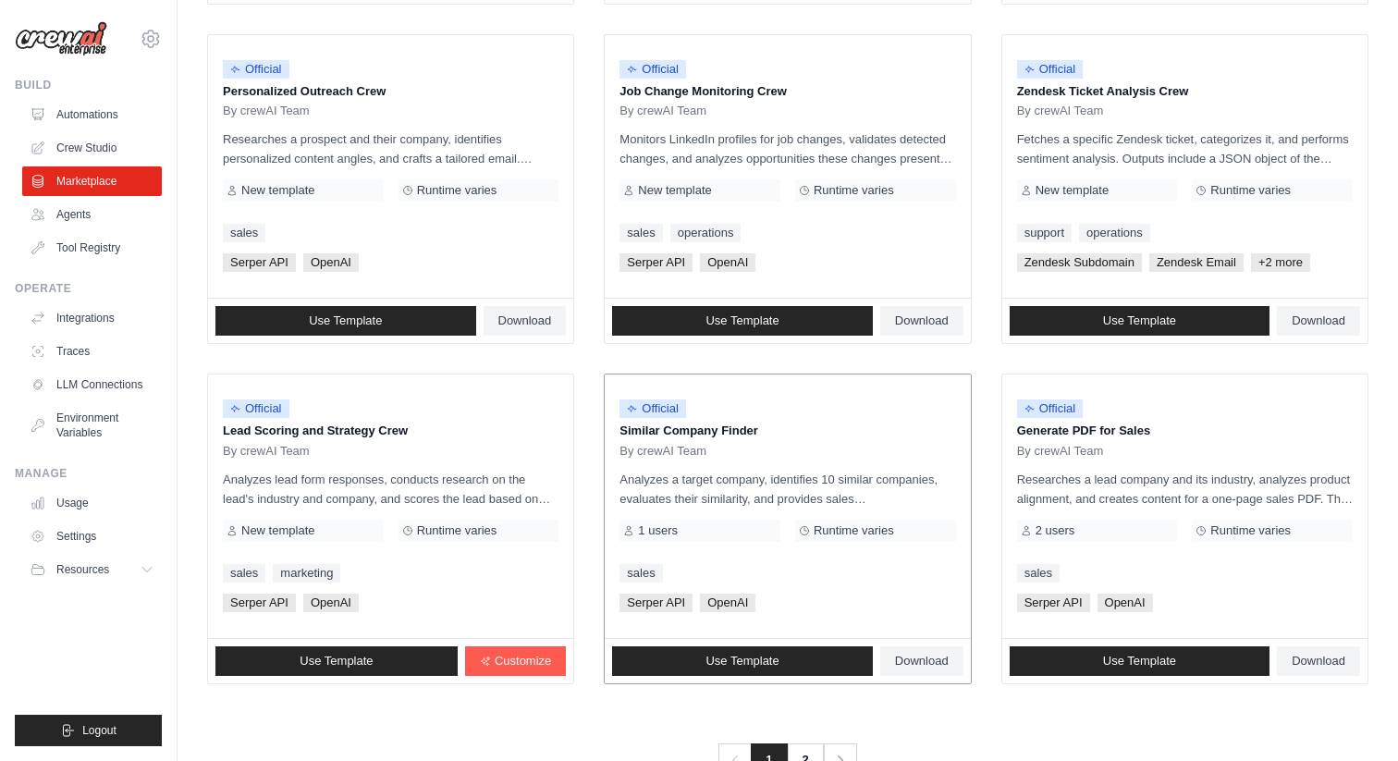
scroll to position [887, 0]
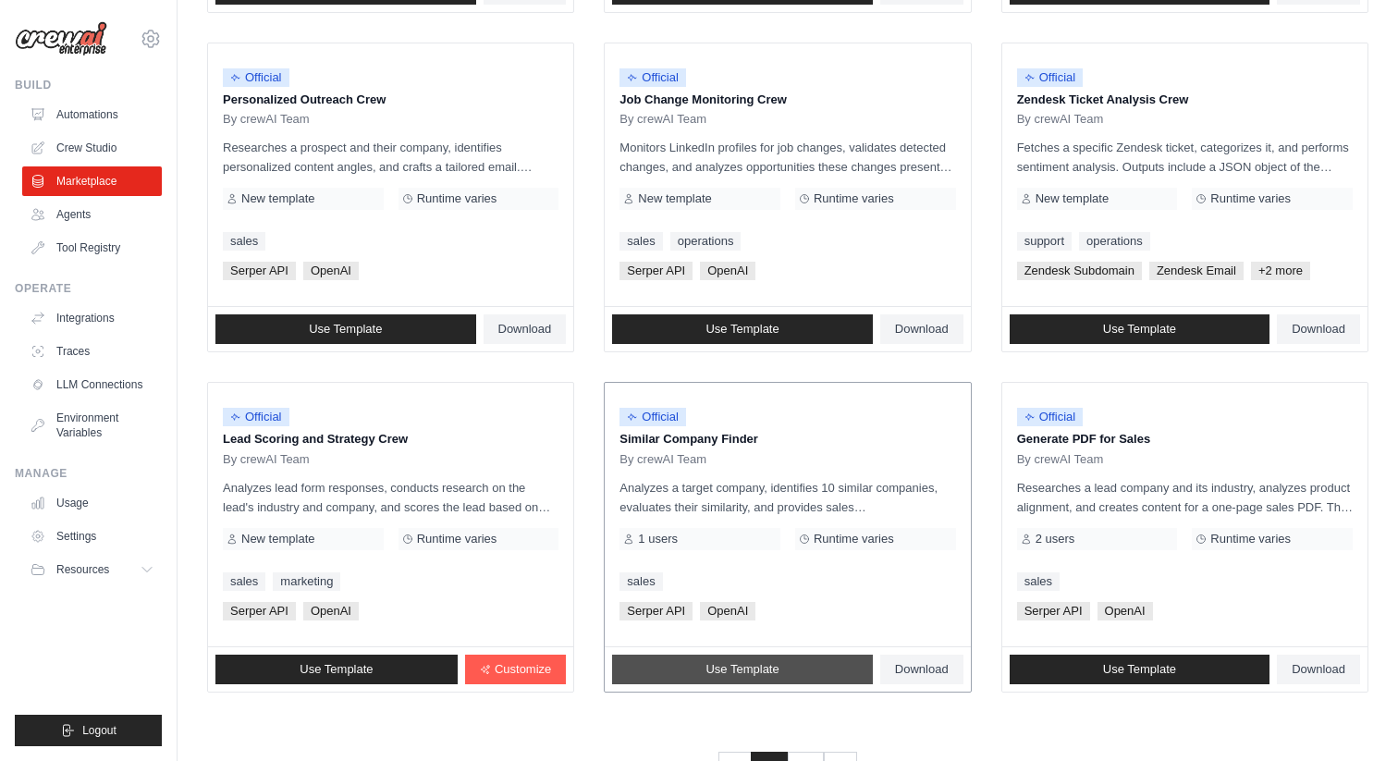
click at [738, 672] on span "Use Template" at bounding box center [741, 669] width 73 height 15
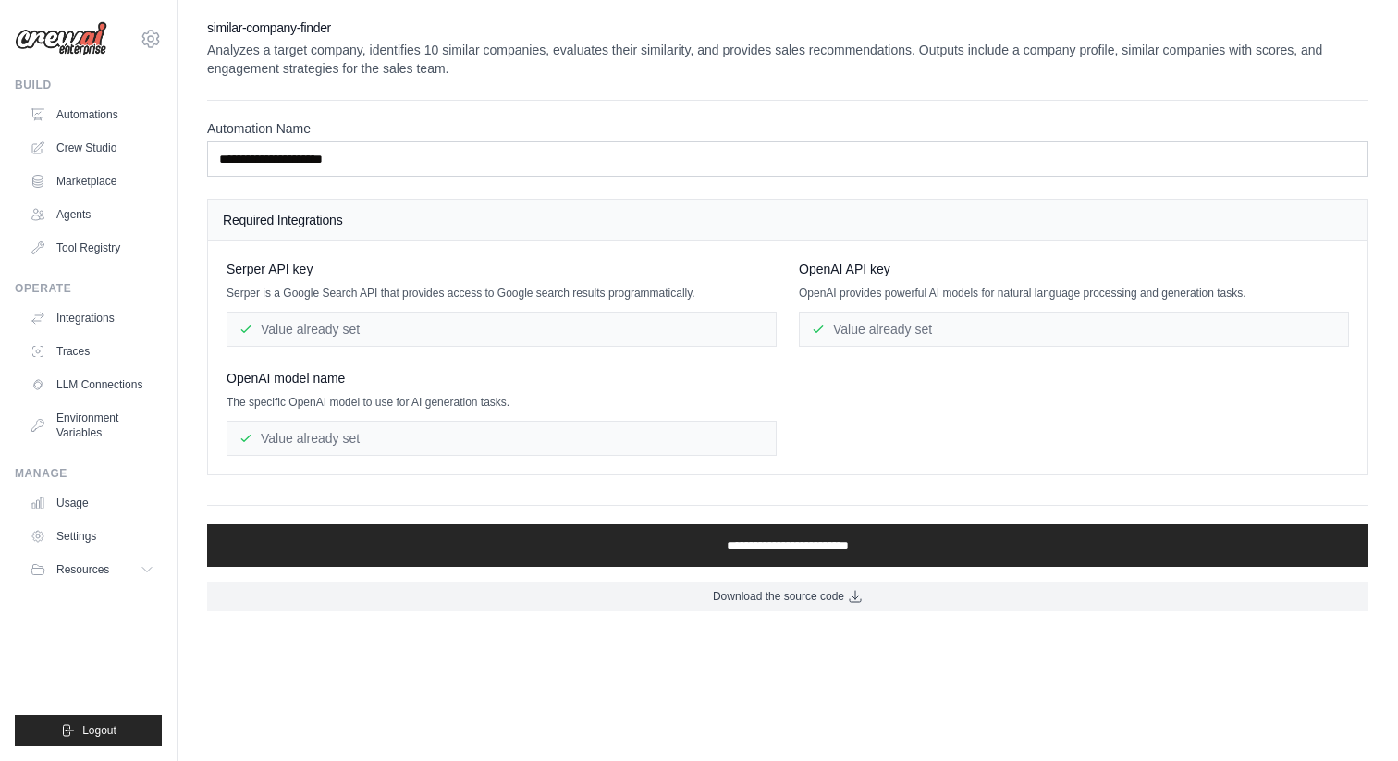
click at [337, 327] on div "Value already set" at bounding box center [501, 329] width 550 height 35
click at [841, 329] on div "Value already set" at bounding box center [1074, 329] width 550 height 35
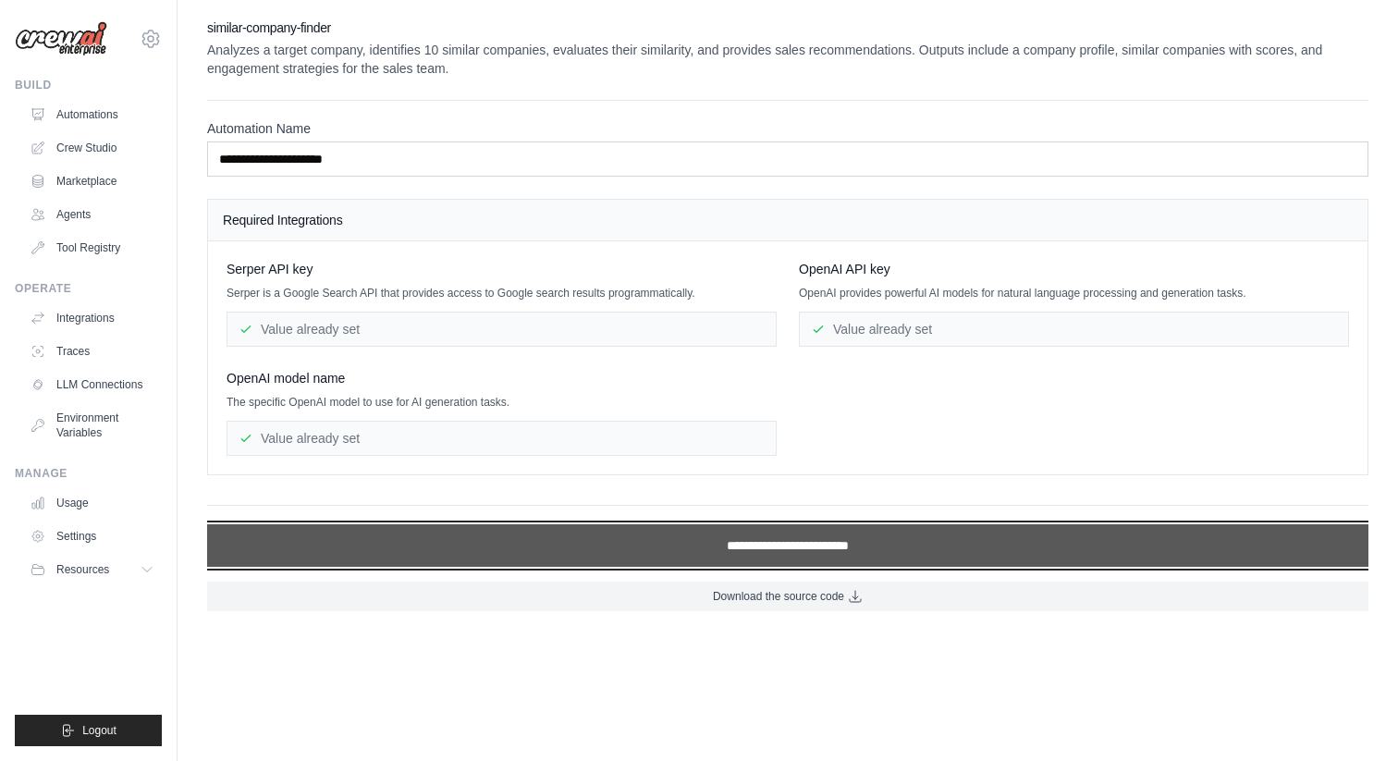
click at [754, 544] on input "**********" at bounding box center [787, 545] width 1161 height 43
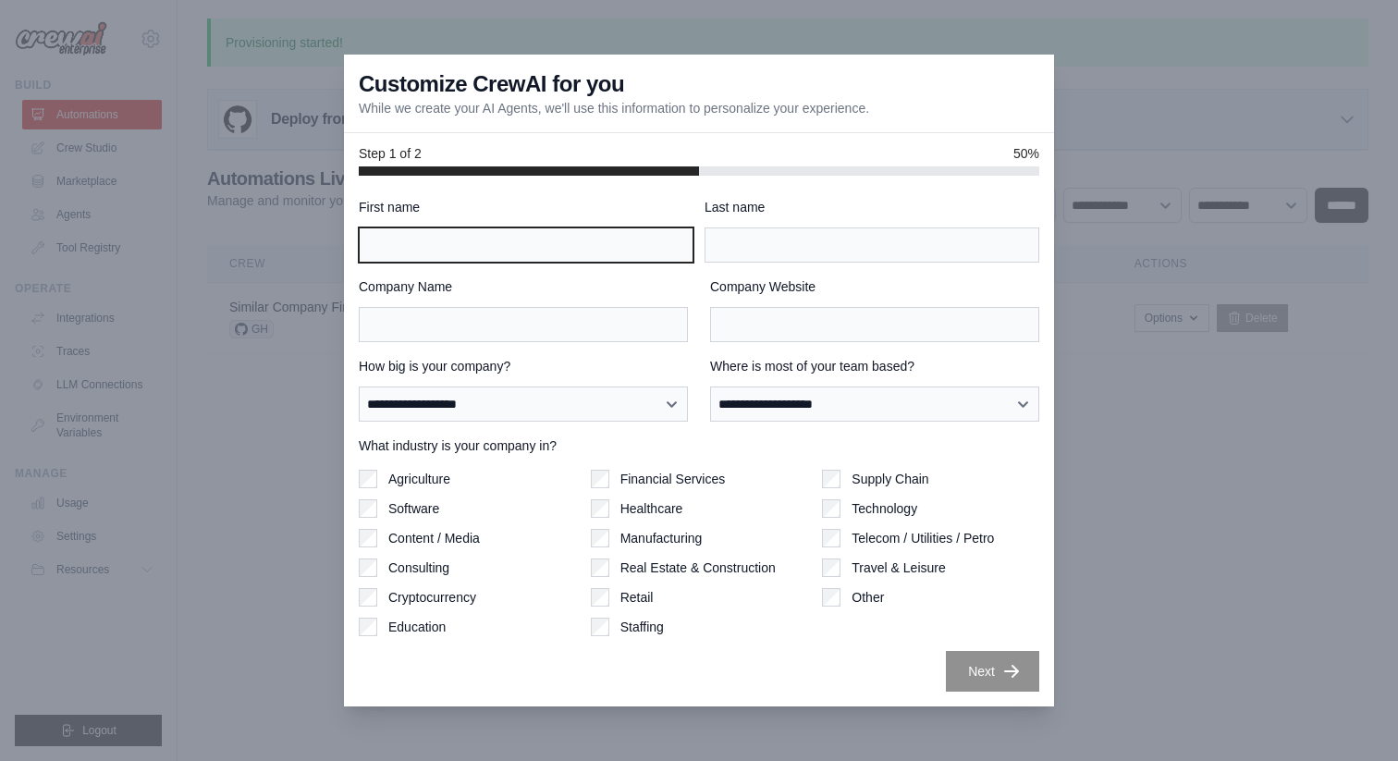
click at [487, 251] on input "First name" at bounding box center [526, 244] width 335 height 35
type input "*****"
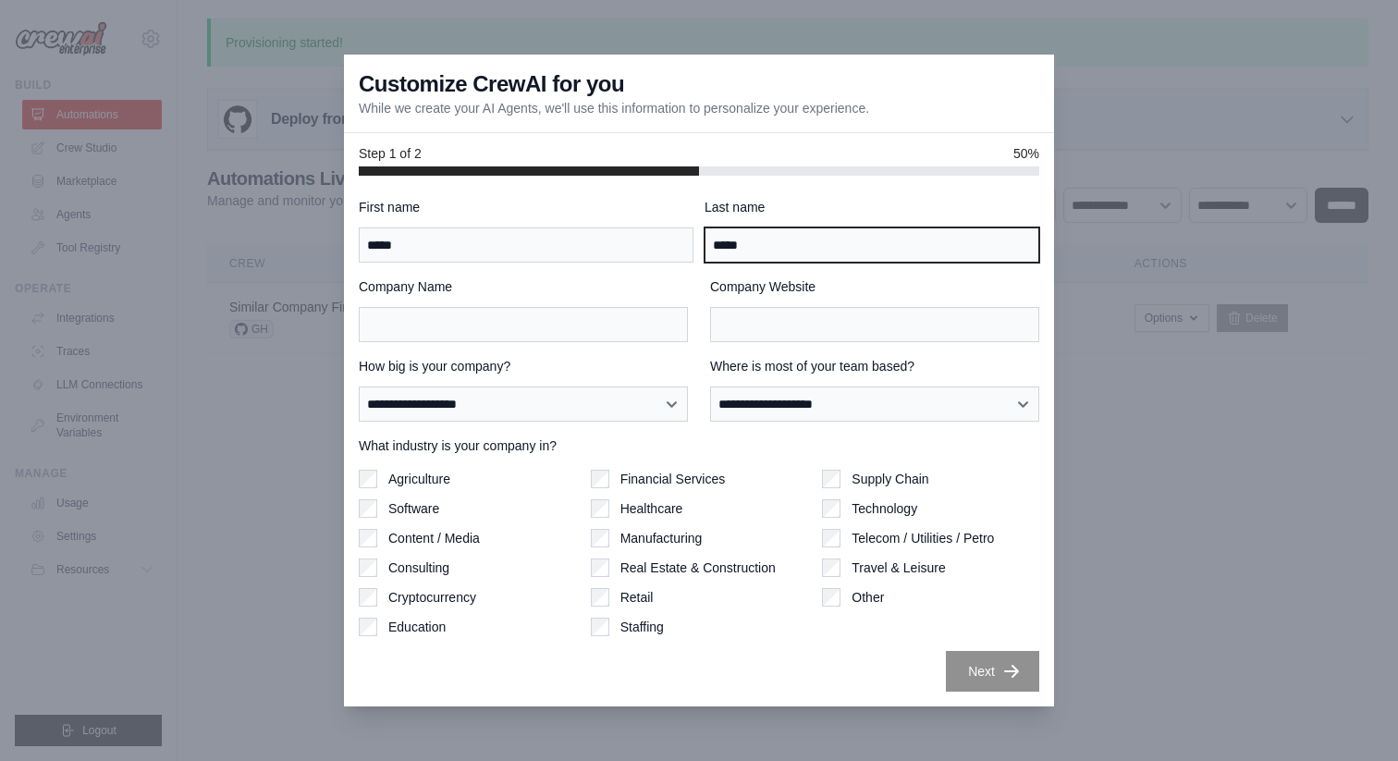
type input "*****"
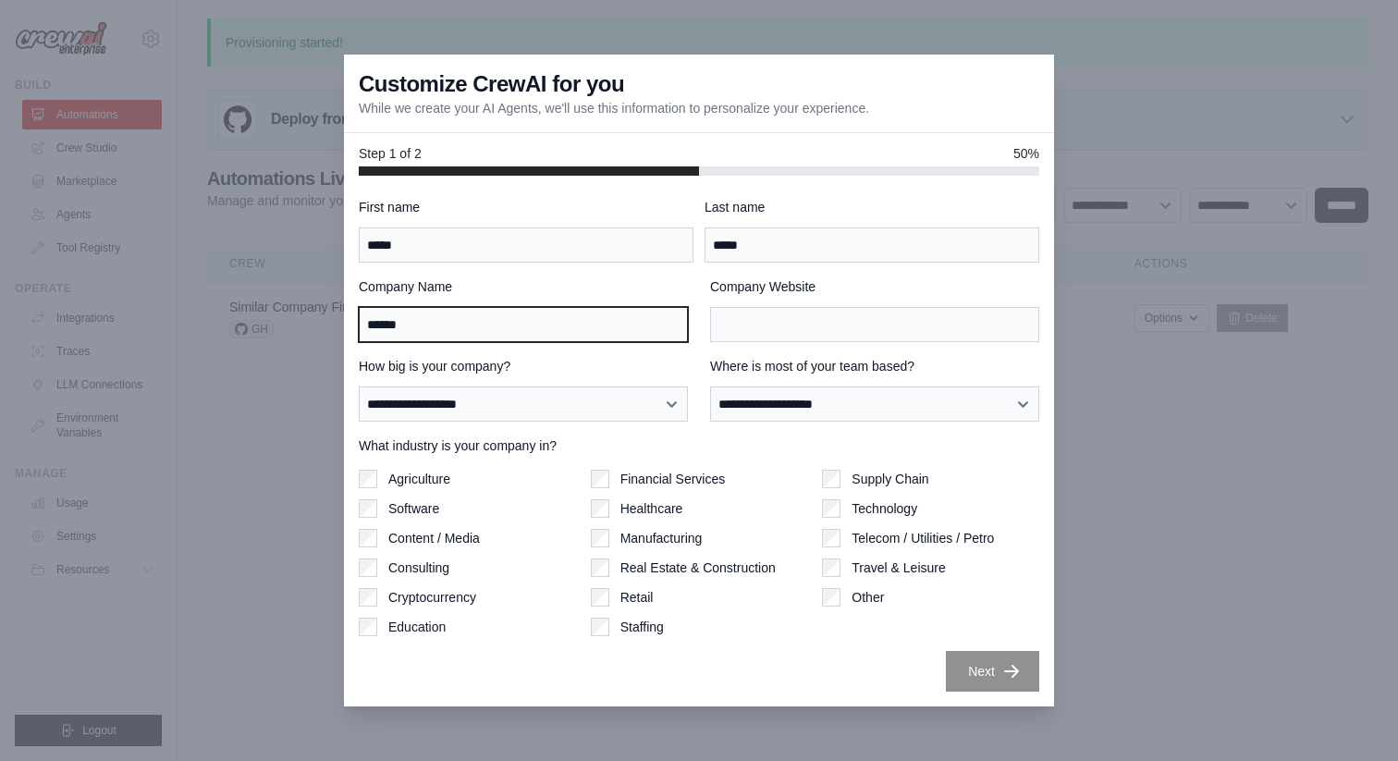
type input "******"
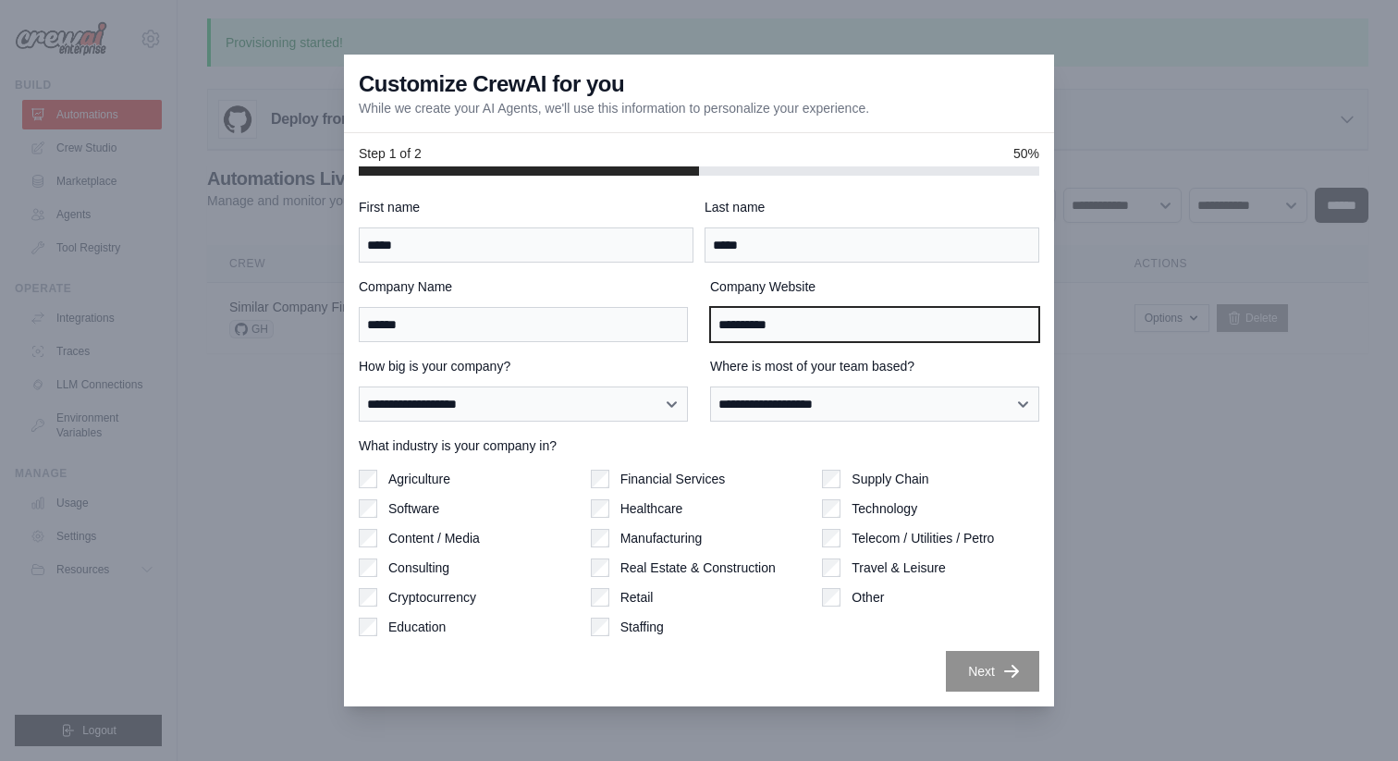
type input "**********"
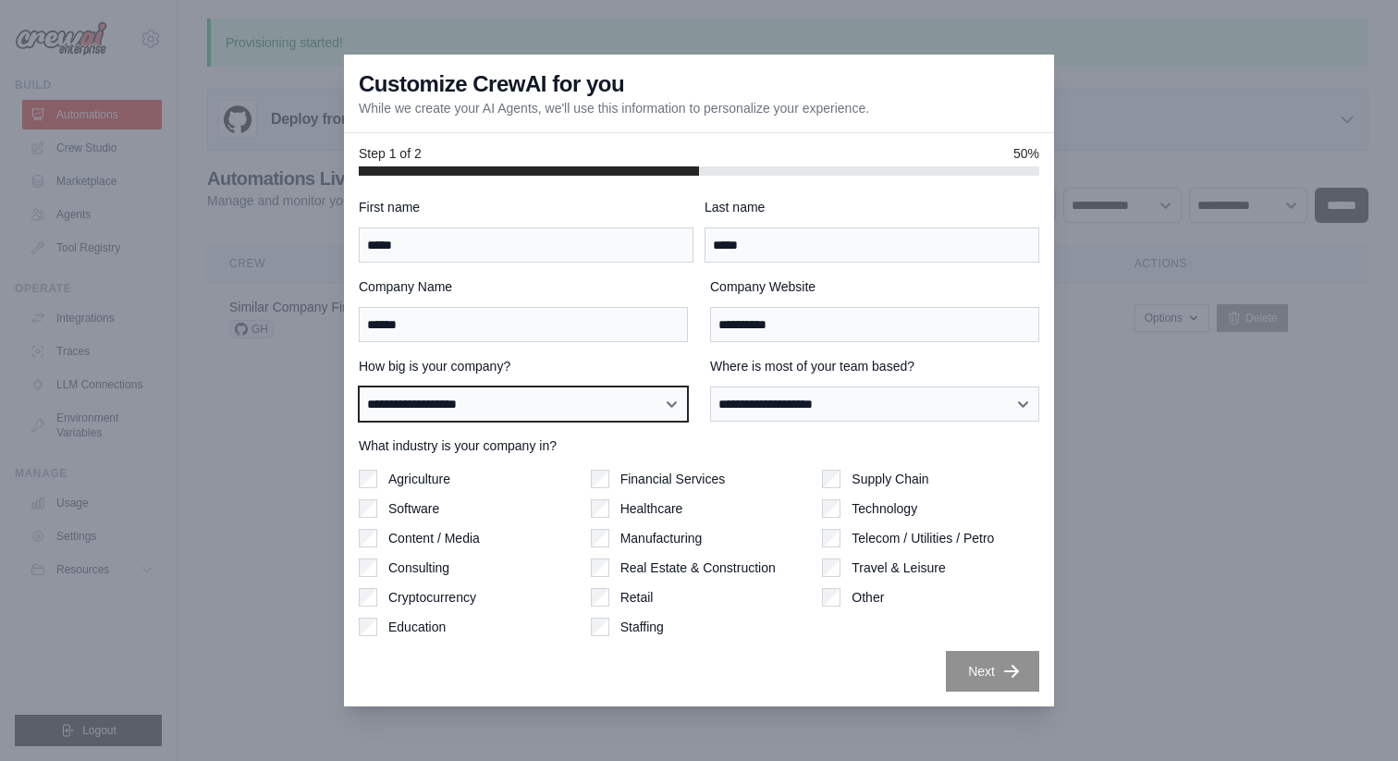
click at [476, 398] on select "**********" at bounding box center [523, 403] width 329 height 35
select select "**********"
click at [359, 386] on select "**********" at bounding box center [523, 403] width 329 height 35
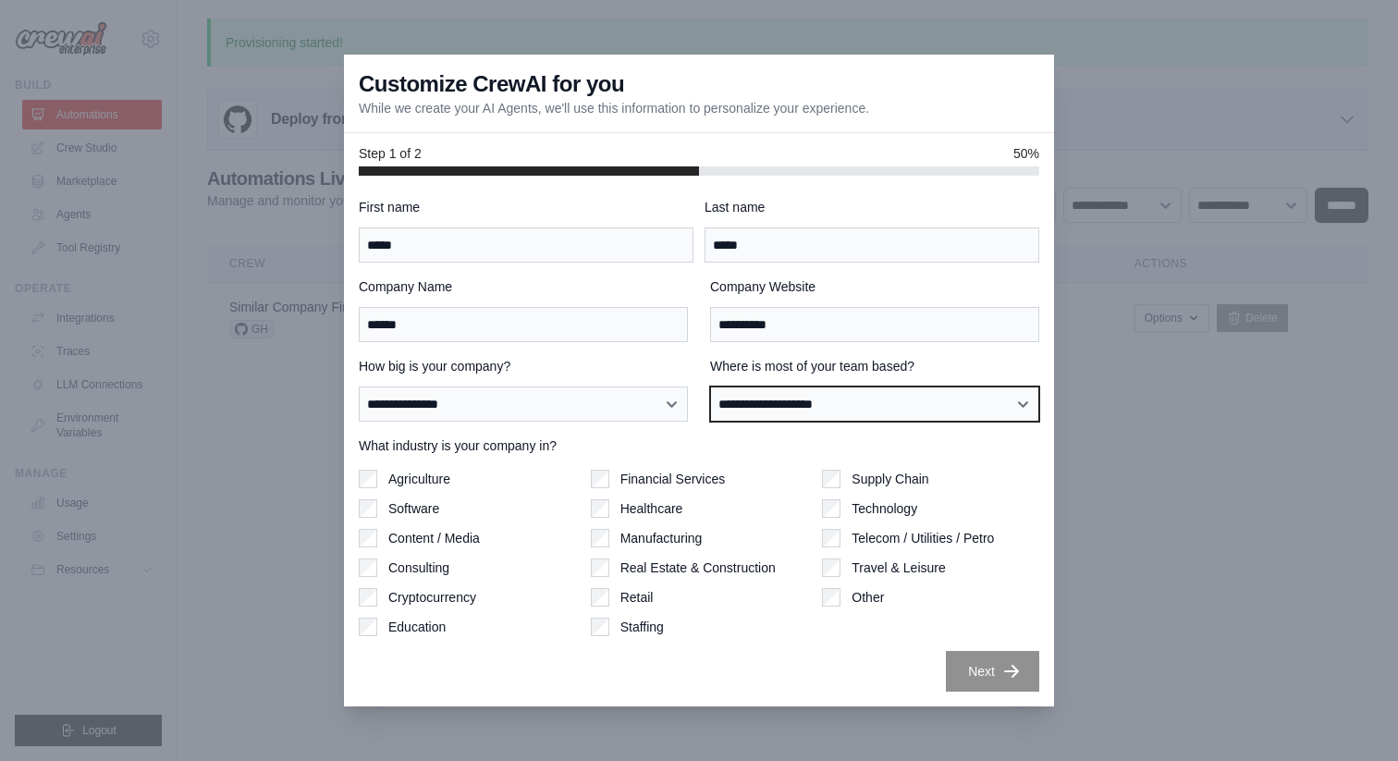
click at [763, 397] on select "**********" at bounding box center [874, 403] width 329 height 35
select select "**********"
click at [710, 386] on select "**********" at bounding box center [874, 403] width 329 height 35
click at [410, 509] on label "Software" at bounding box center [413, 508] width 51 height 18
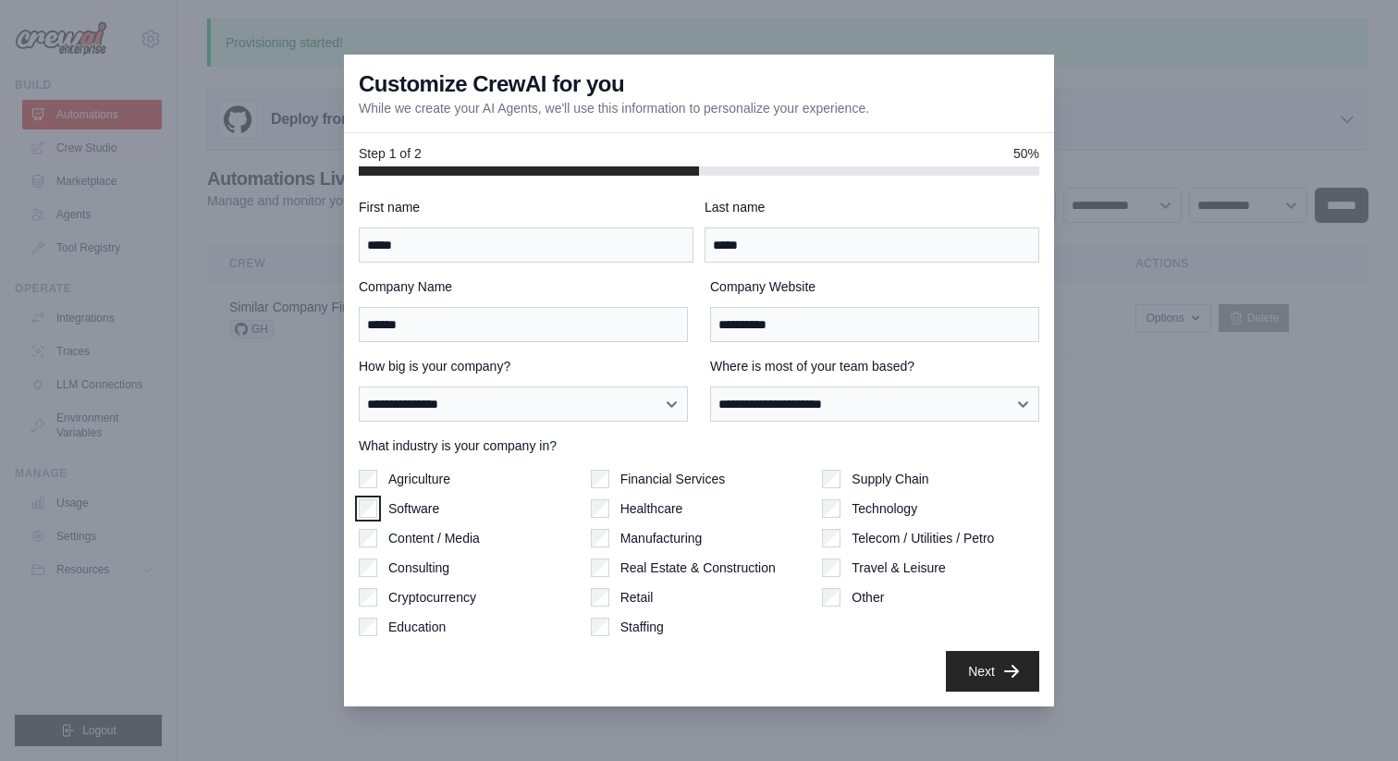
click at [866, 486] on label "Supply Chain" at bounding box center [889, 479] width 77 height 18
click at [989, 676] on button "Next" at bounding box center [992, 670] width 93 height 41
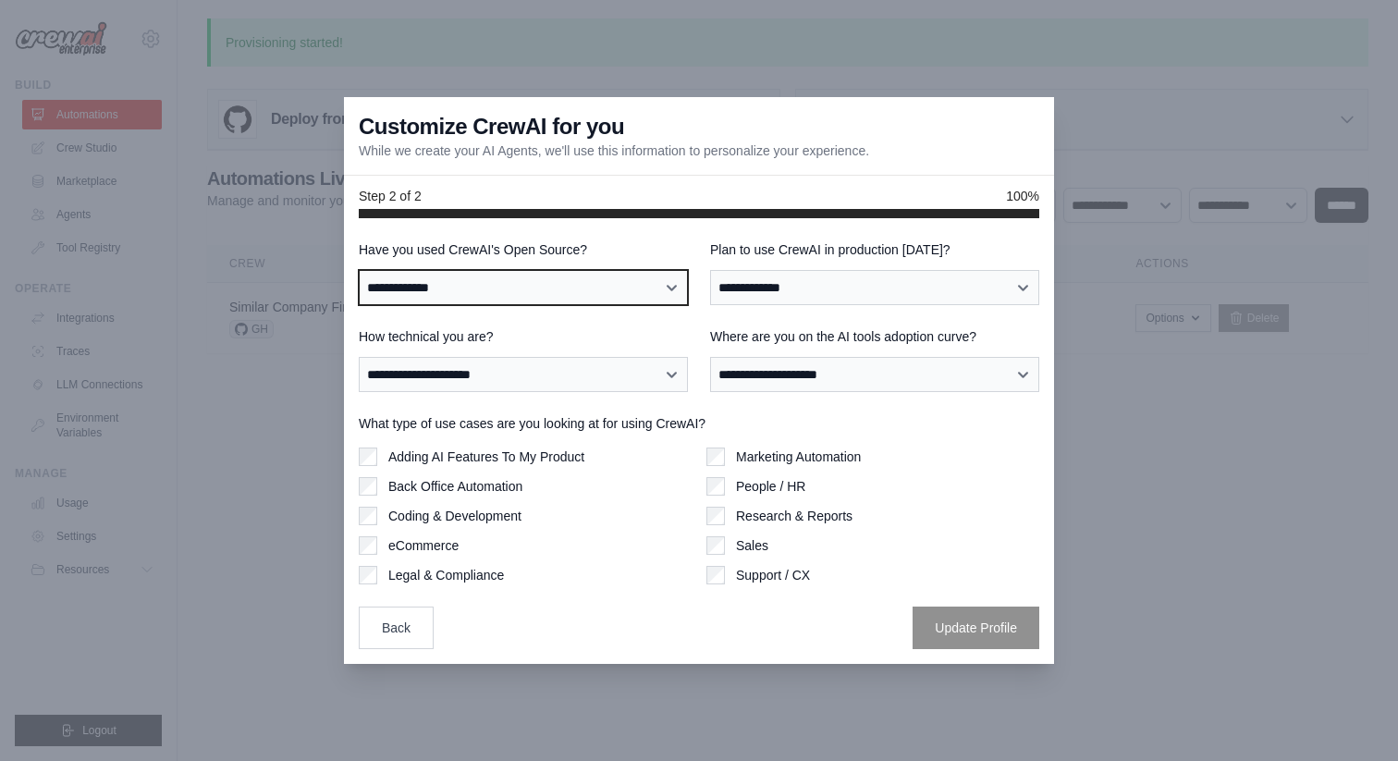
click at [508, 287] on select "**********" at bounding box center [523, 287] width 329 height 35
select select "**"
click at [359, 270] on select "**********" at bounding box center [523, 287] width 329 height 35
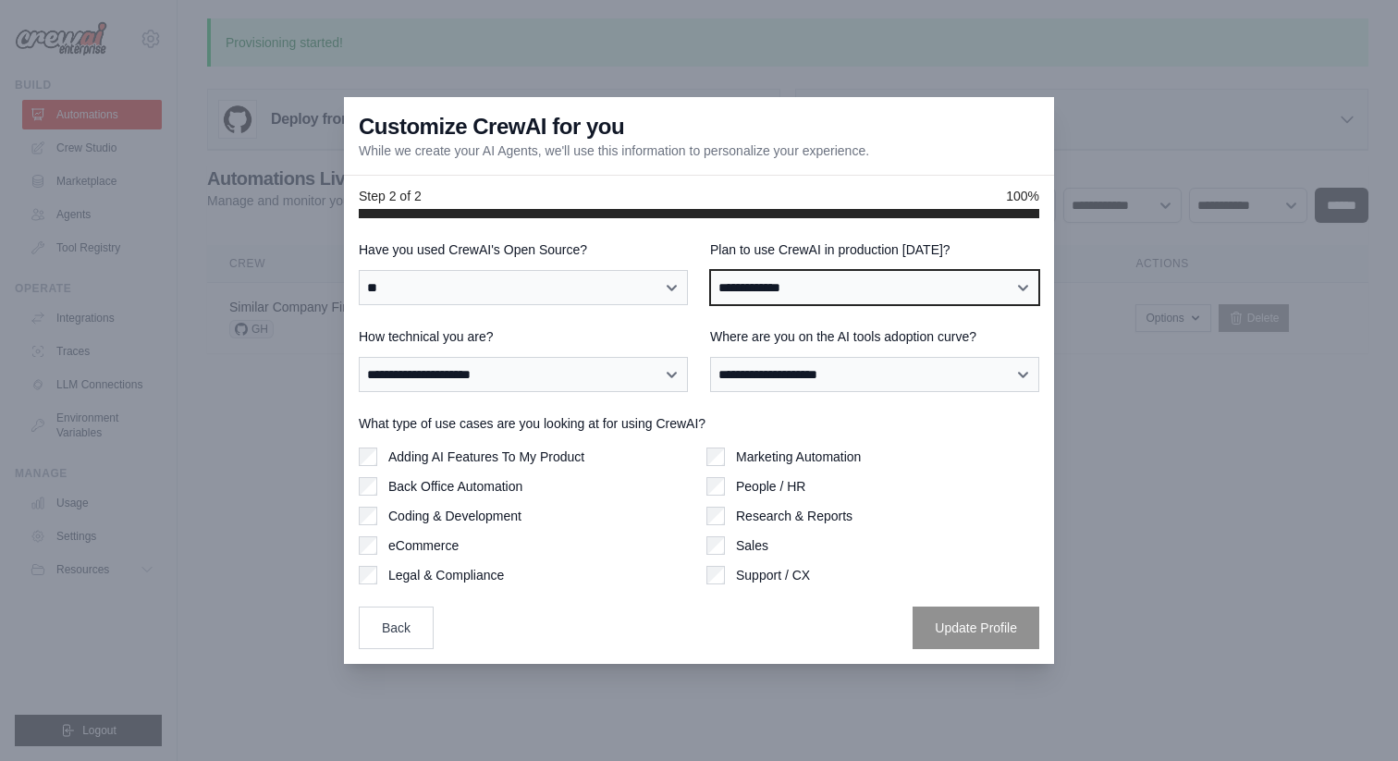
click at [798, 292] on select "**********" at bounding box center [874, 287] width 329 height 35
select select "****"
click at [710, 270] on select "**********" at bounding box center [874, 287] width 329 height 35
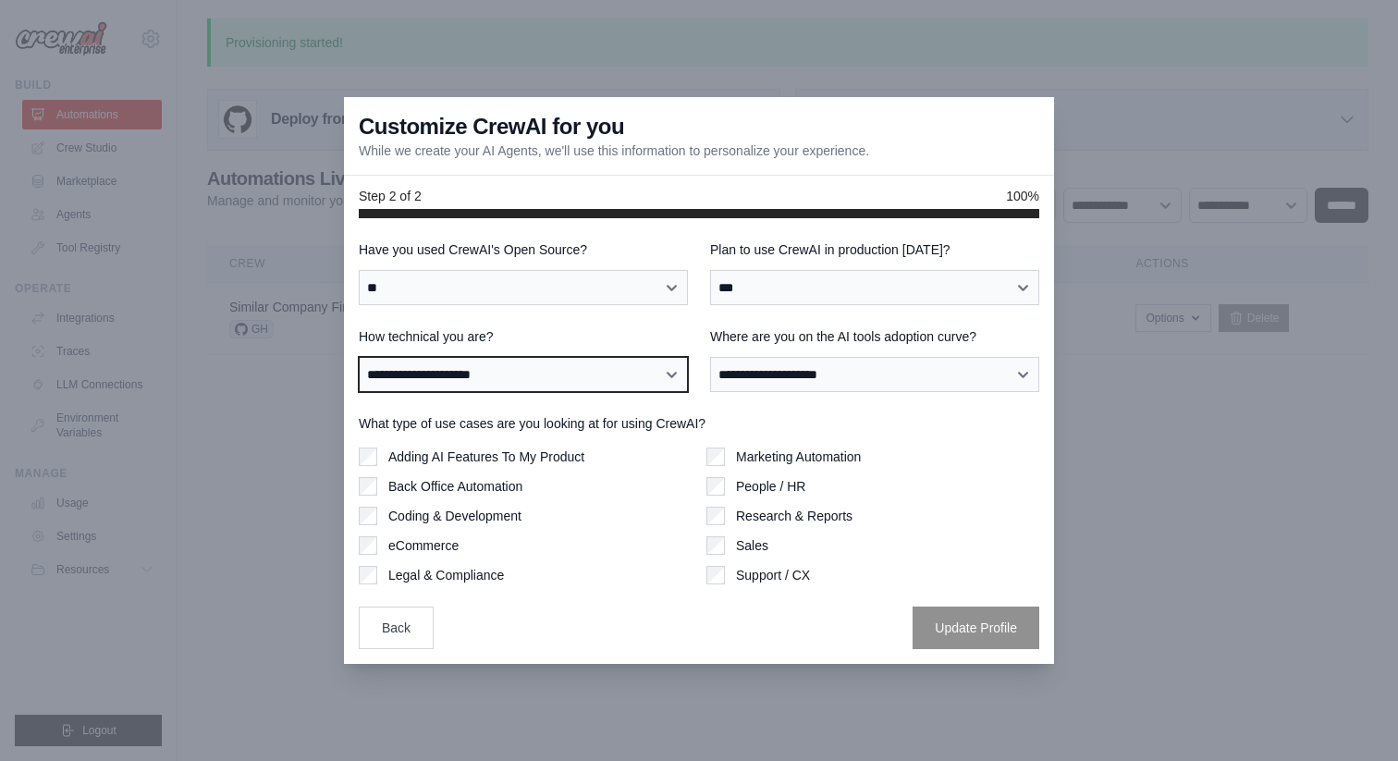
click at [475, 373] on select "**********" at bounding box center [523, 374] width 329 height 35
select select "**********"
click at [359, 357] on select "**********" at bounding box center [523, 374] width 329 height 35
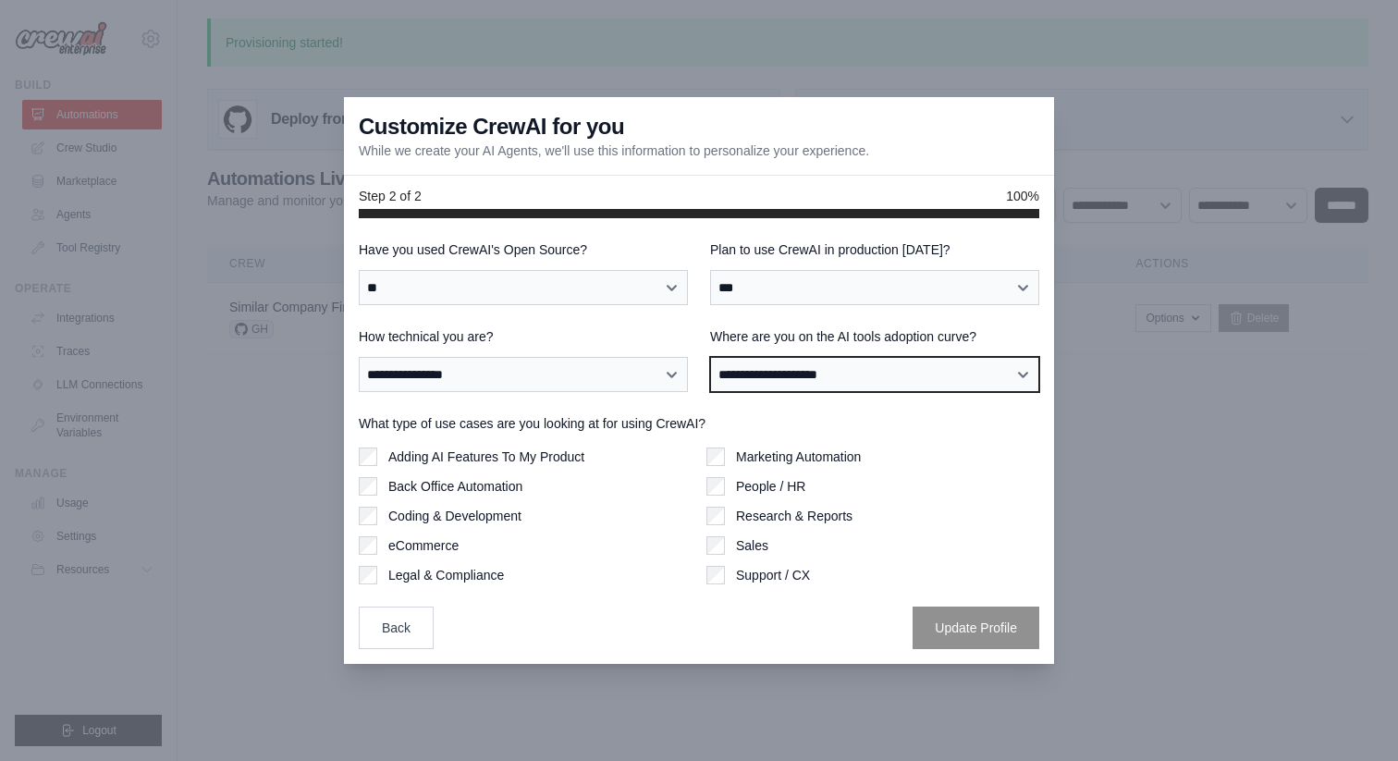
click at [750, 369] on select "**********" at bounding box center [874, 374] width 329 height 35
select select "**********"
click at [710, 357] on select "**********" at bounding box center [874, 374] width 329 height 35
click at [521, 461] on label "Adding AI Features To My Product" at bounding box center [486, 456] width 196 height 18
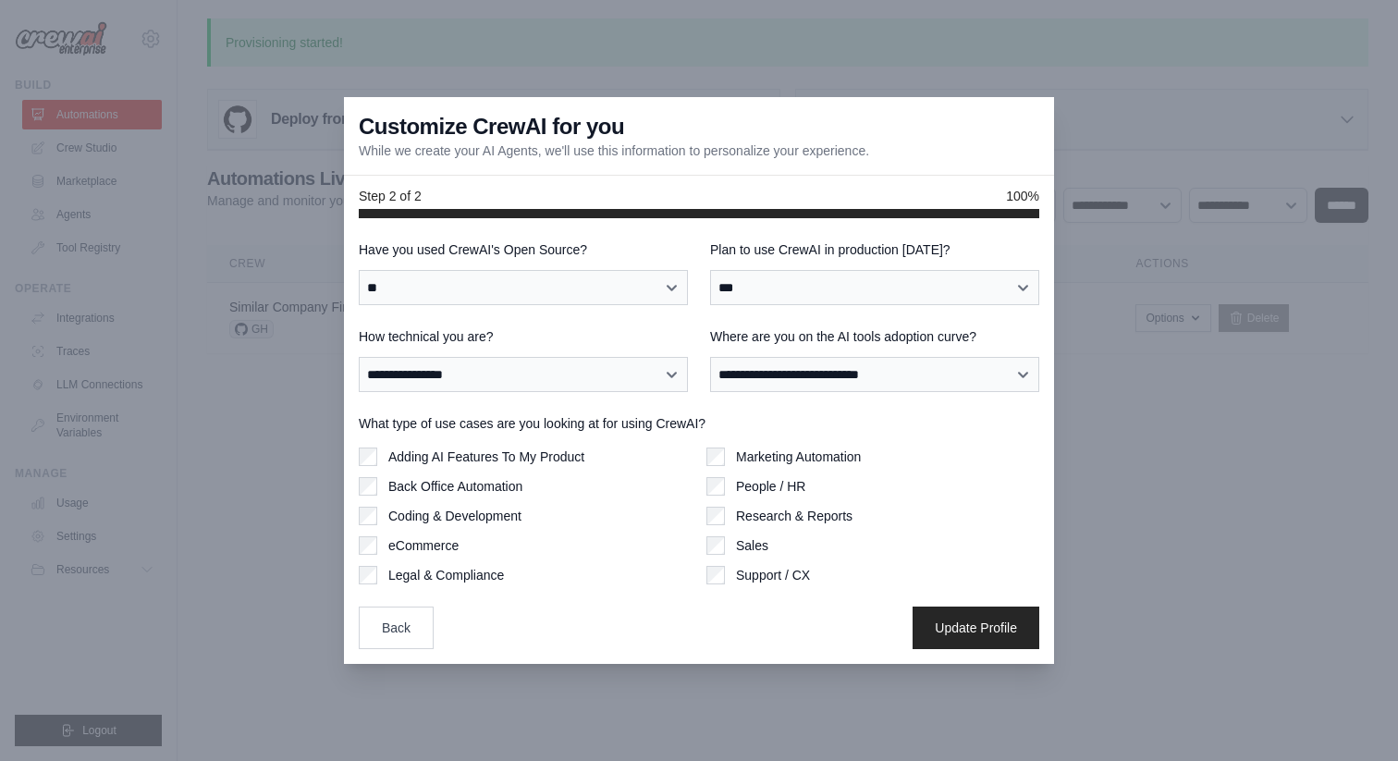
click at [485, 488] on label "Back Office Automation" at bounding box center [455, 486] width 134 height 18
click at [775, 485] on label "People / HR" at bounding box center [770, 486] width 69 height 18
click at [798, 465] on label "Marketing Automation" at bounding box center [798, 456] width 125 height 18
click at [742, 549] on label "Sales" at bounding box center [752, 545] width 32 height 18
click at [948, 630] on button "Update Profile" at bounding box center [975, 627] width 127 height 43
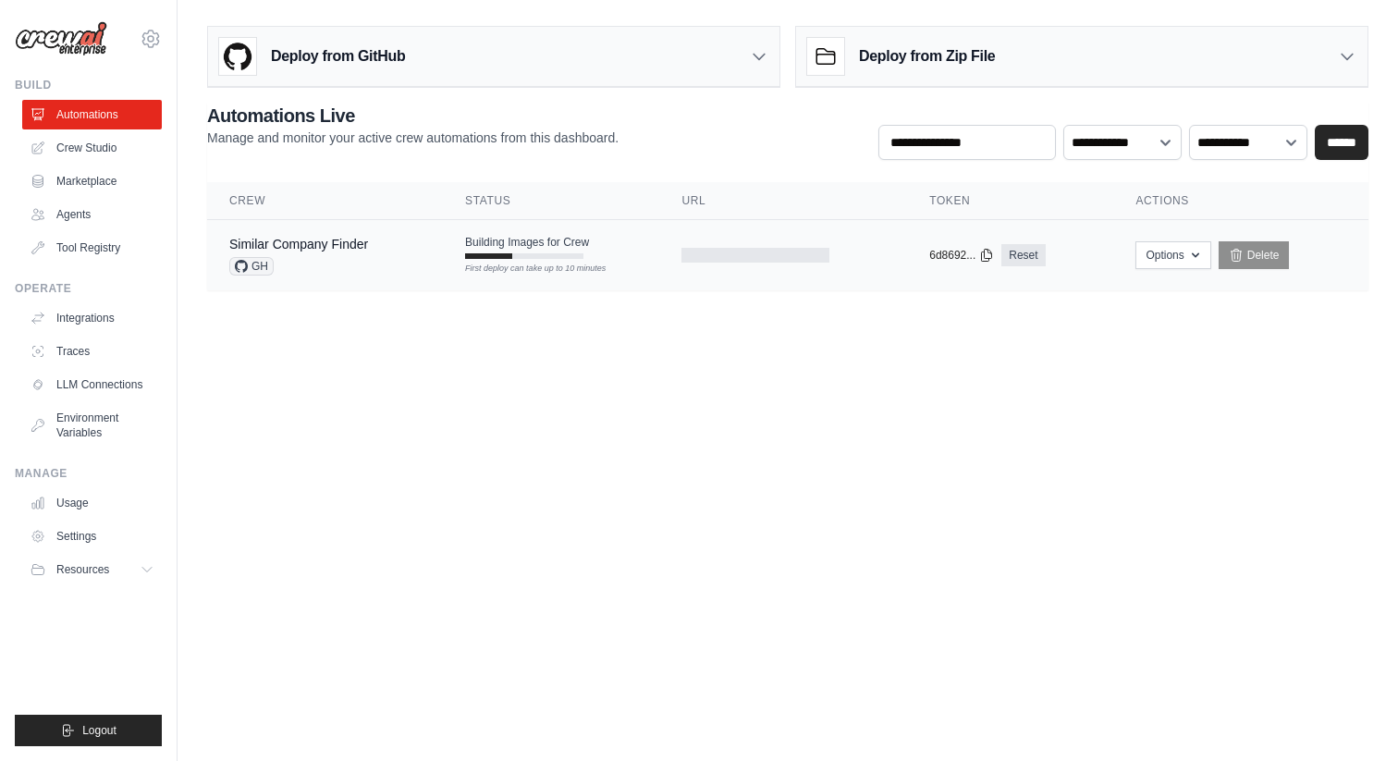
click at [555, 254] on div "First deploy can take up to 10 minutes" at bounding box center [524, 256] width 118 height 6
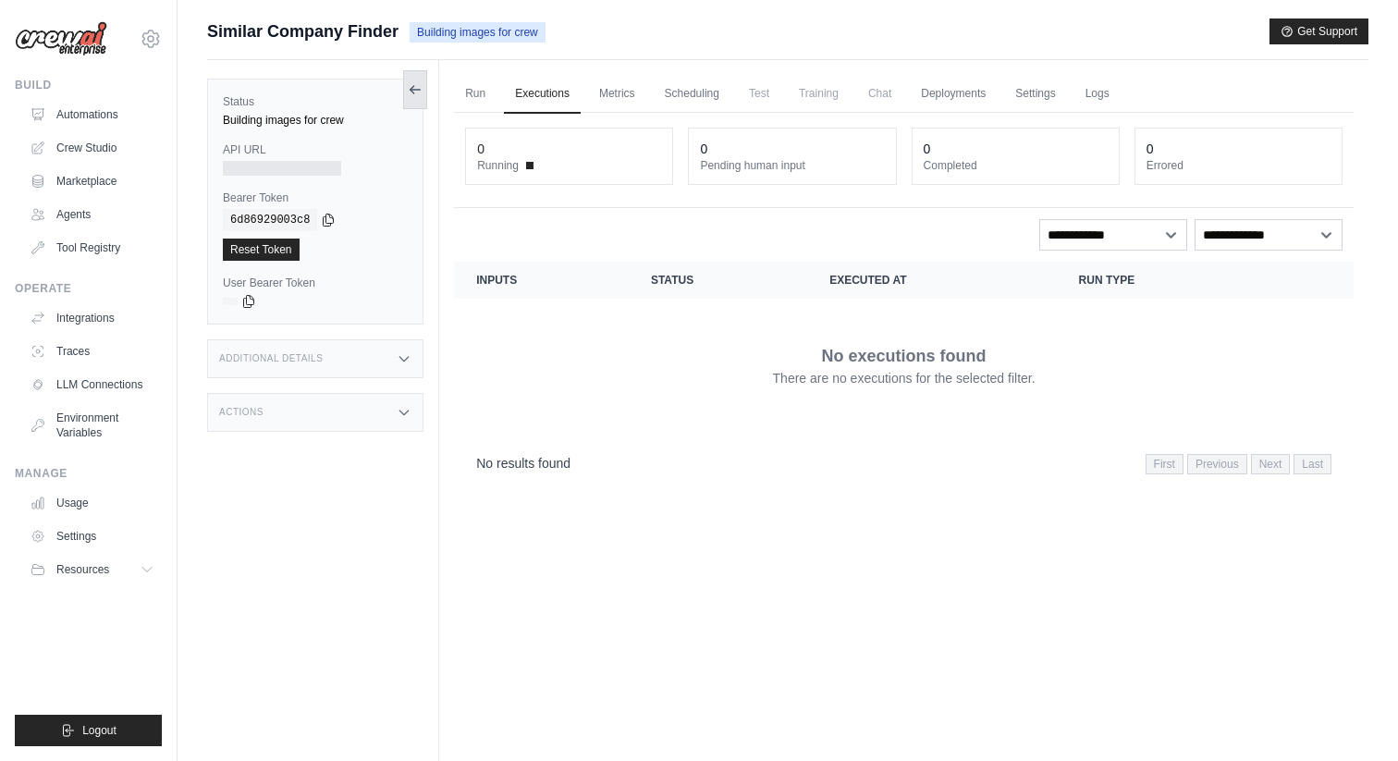
click at [406, 92] on button at bounding box center [415, 89] width 24 height 39
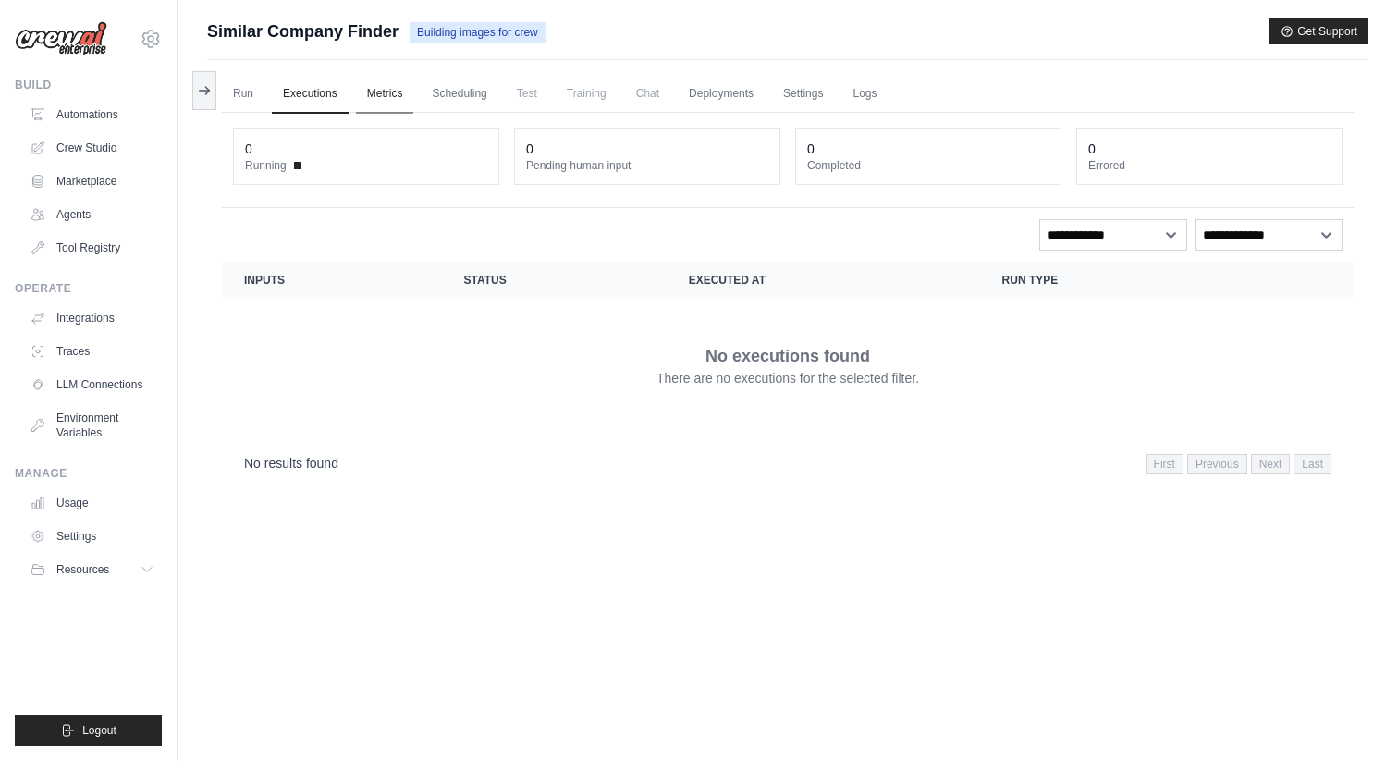
click at [365, 90] on link "Metrics" at bounding box center [385, 94] width 58 height 39
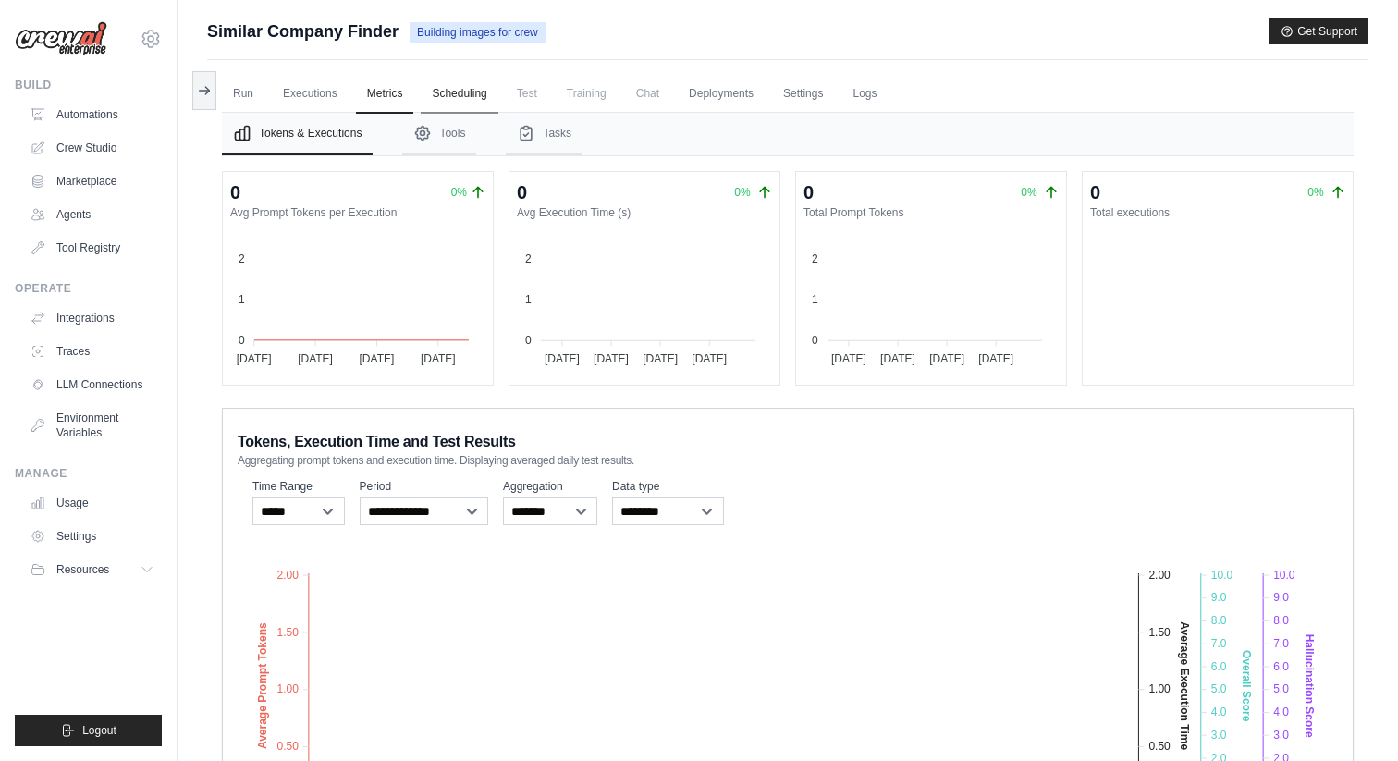
click at [473, 88] on link "Scheduling" at bounding box center [459, 94] width 77 height 39
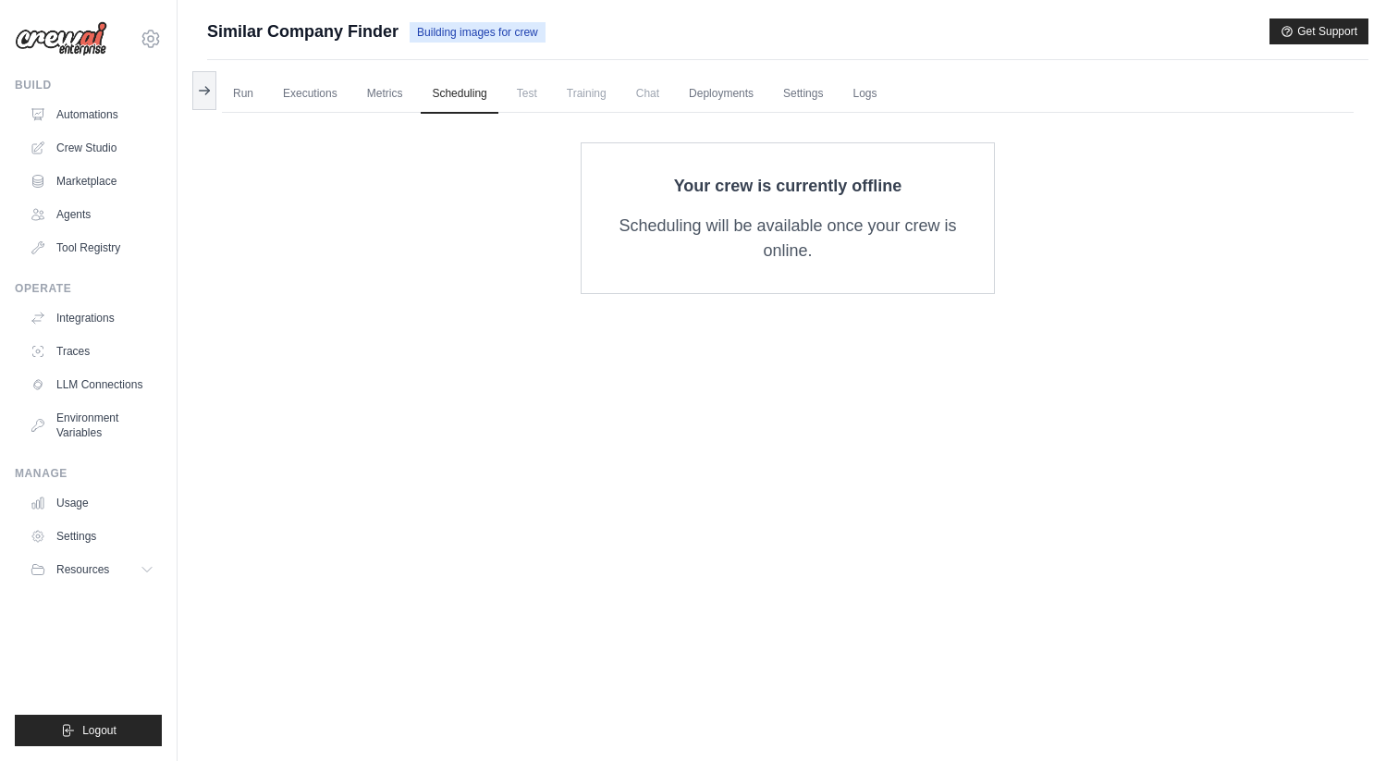
click at [520, 96] on span "Test" at bounding box center [527, 93] width 43 height 37
click at [362, 99] on link "Metrics" at bounding box center [385, 94] width 58 height 39
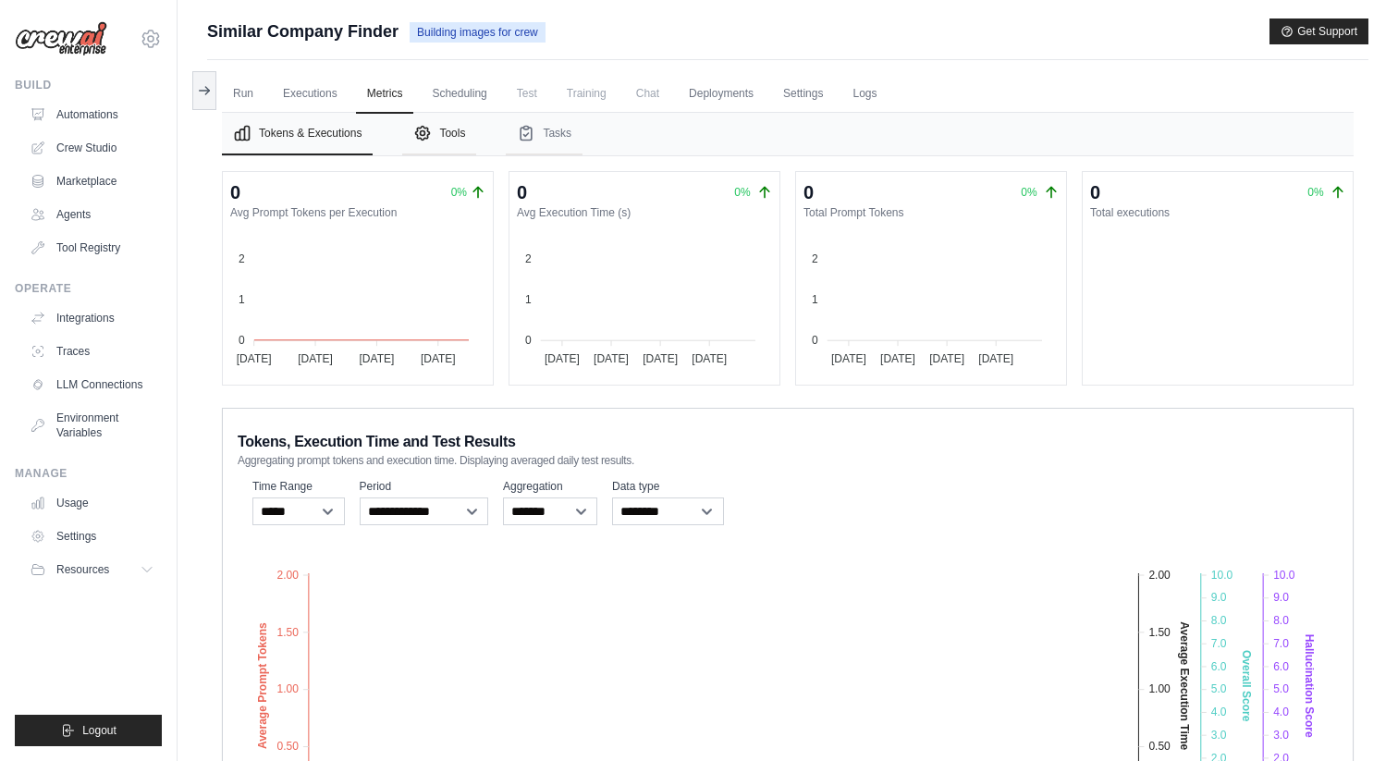
click at [446, 130] on button "Tools" at bounding box center [439, 134] width 74 height 43
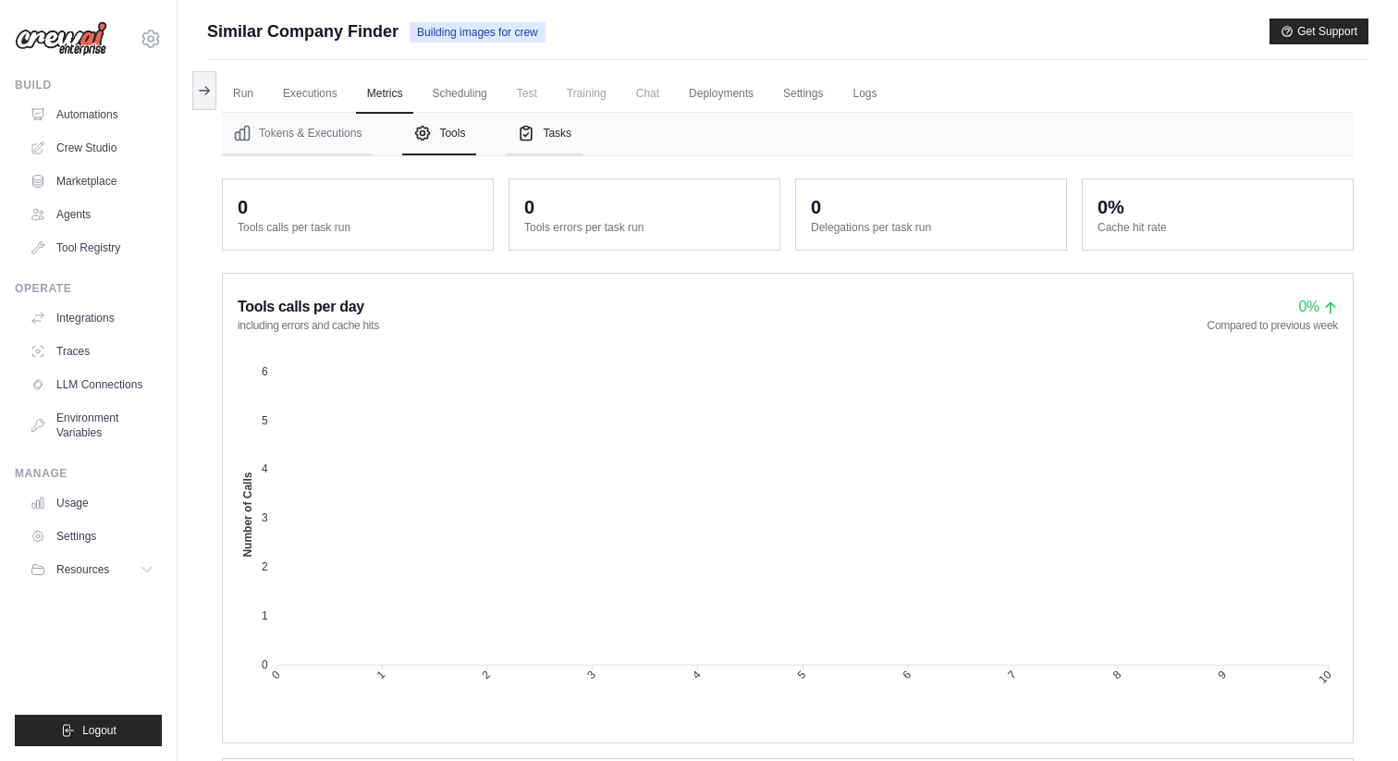
click at [570, 150] on button "Tasks" at bounding box center [544, 134] width 77 height 43
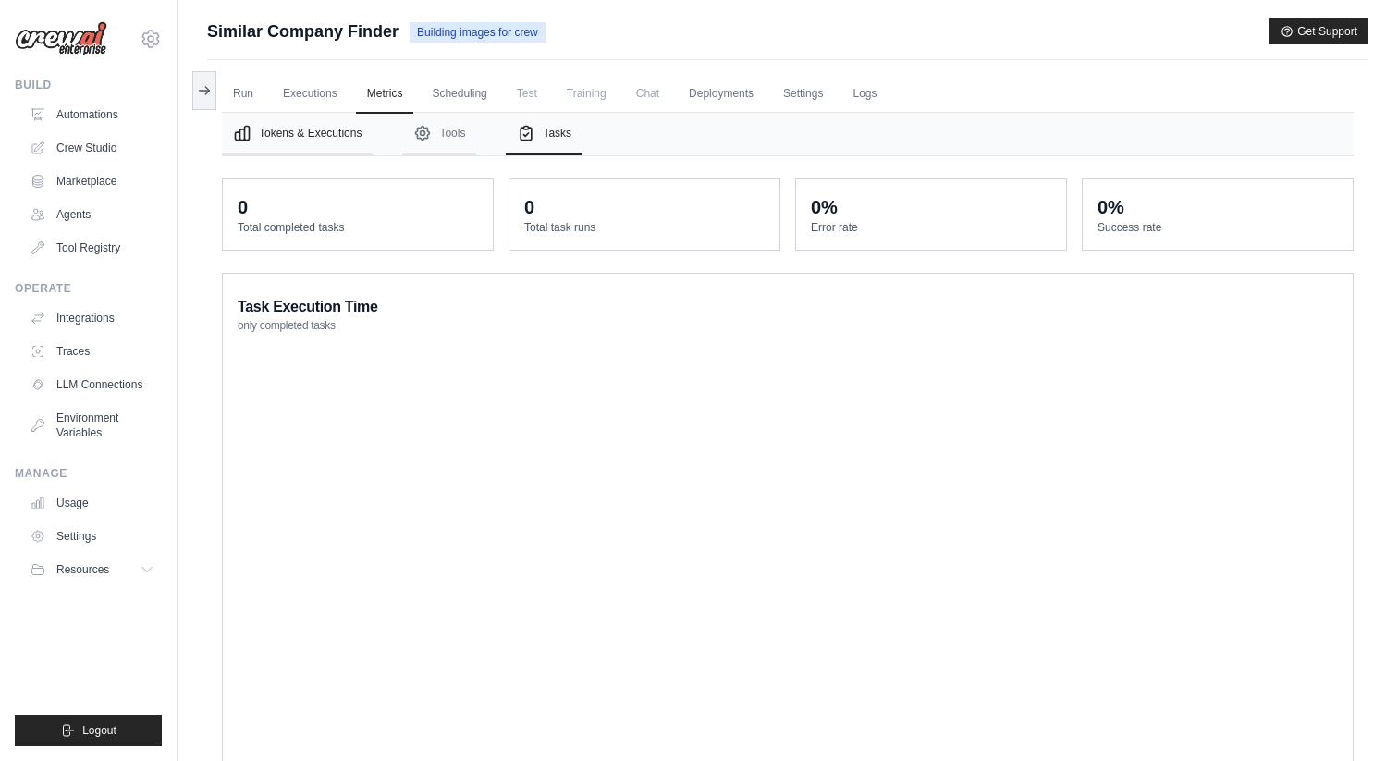
click at [304, 126] on button "Tokens & Executions" at bounding box center [297, 134] width 151 height 43
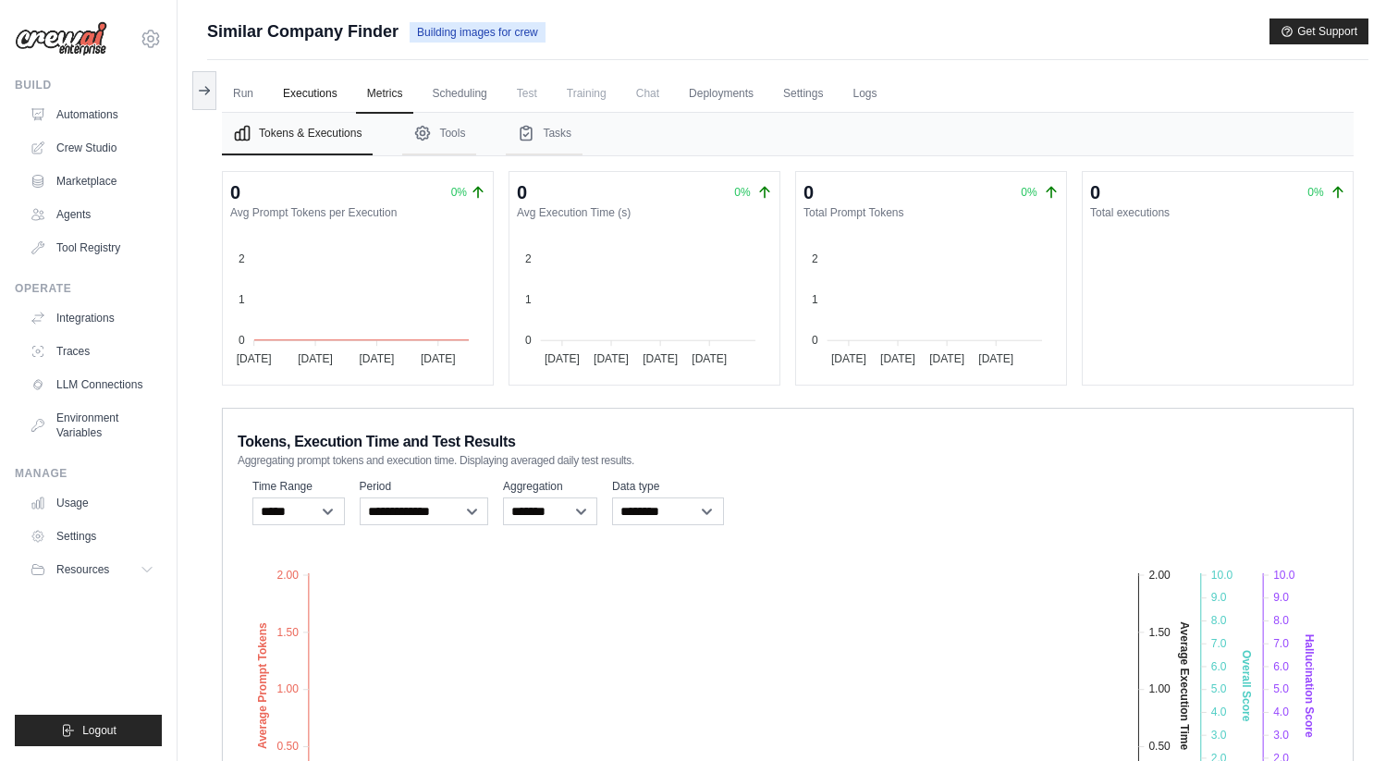
click at [336, 91] on link "Executions" at bounding box center [310, 94] width 77 height 39
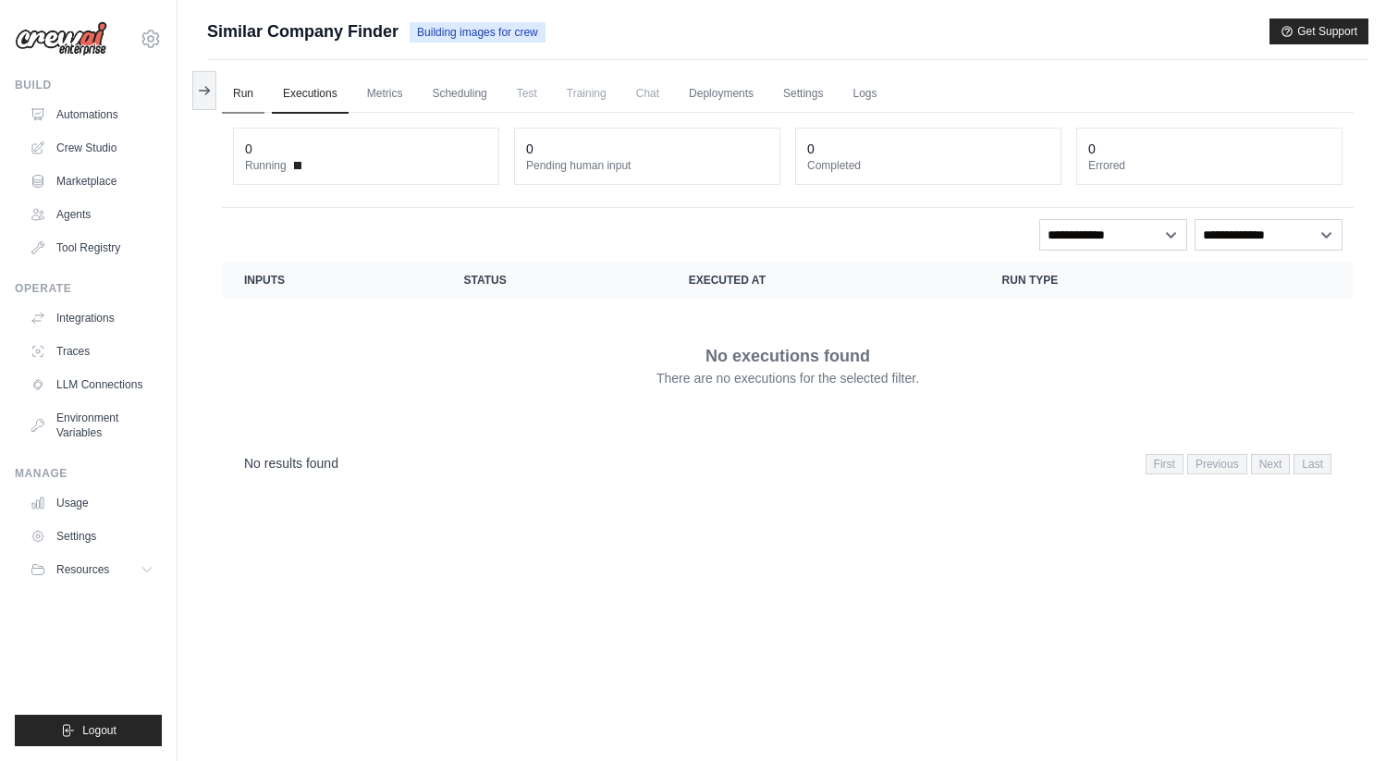
click at [242, 93] on link "Run" at bounding box center [243, 94] width 43 height 39
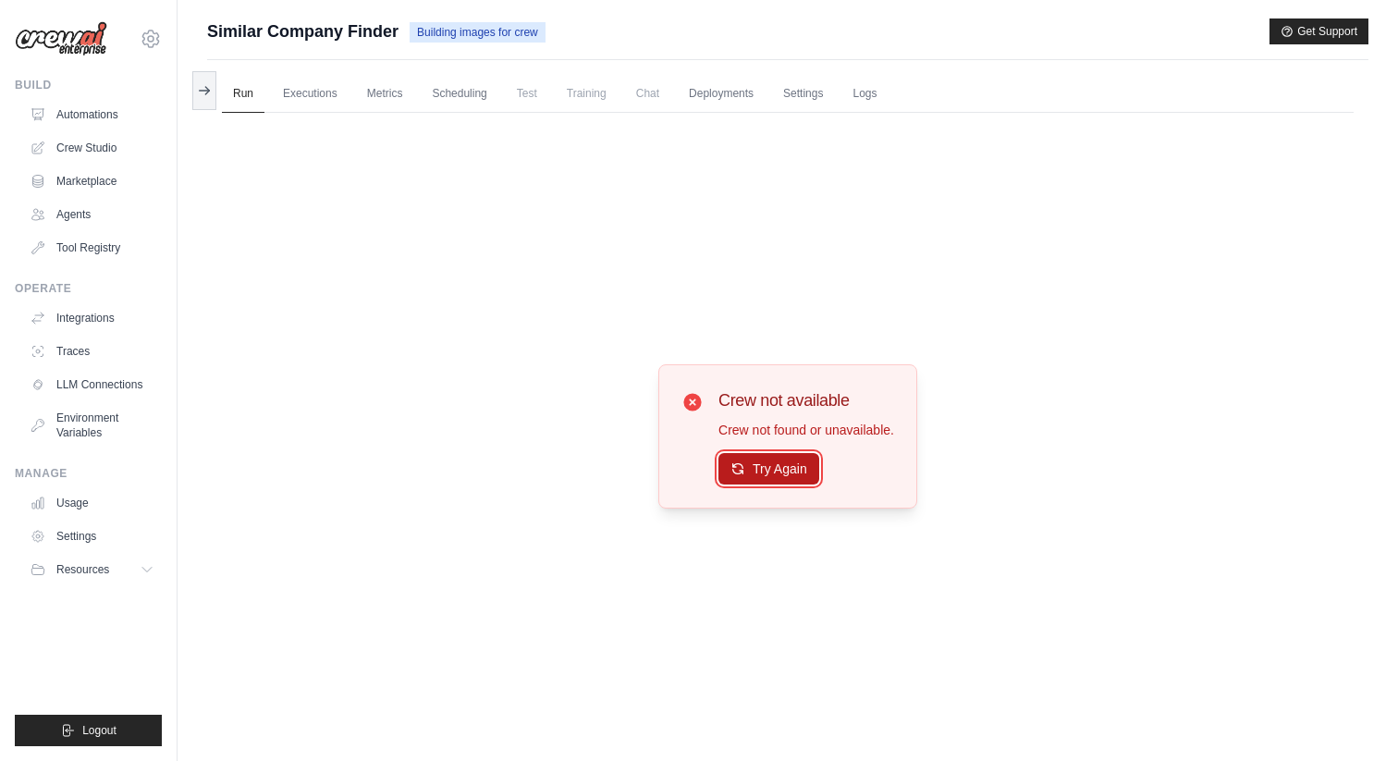
click at [763, 461] on button "Try Again" at bounding box center [768, 468] width 101 height 31
click at [789, 465] on button "Try Again" at bounding box center [768, 468] width 101 height 31
click at [212, 100] on button at bounding box center [204, 89] width 24 height 39
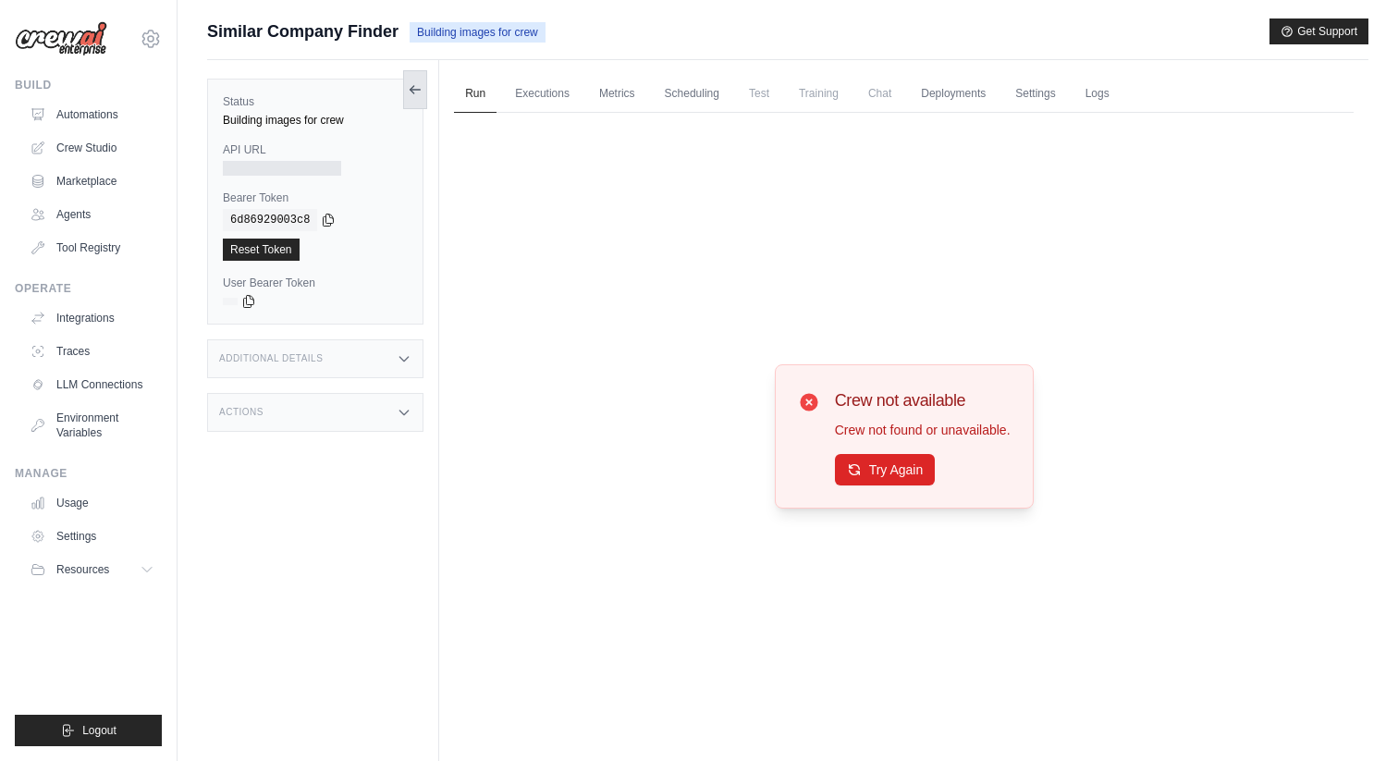
click at [411, 96] on icon at bounding box center [415, 89] width 15 height 15
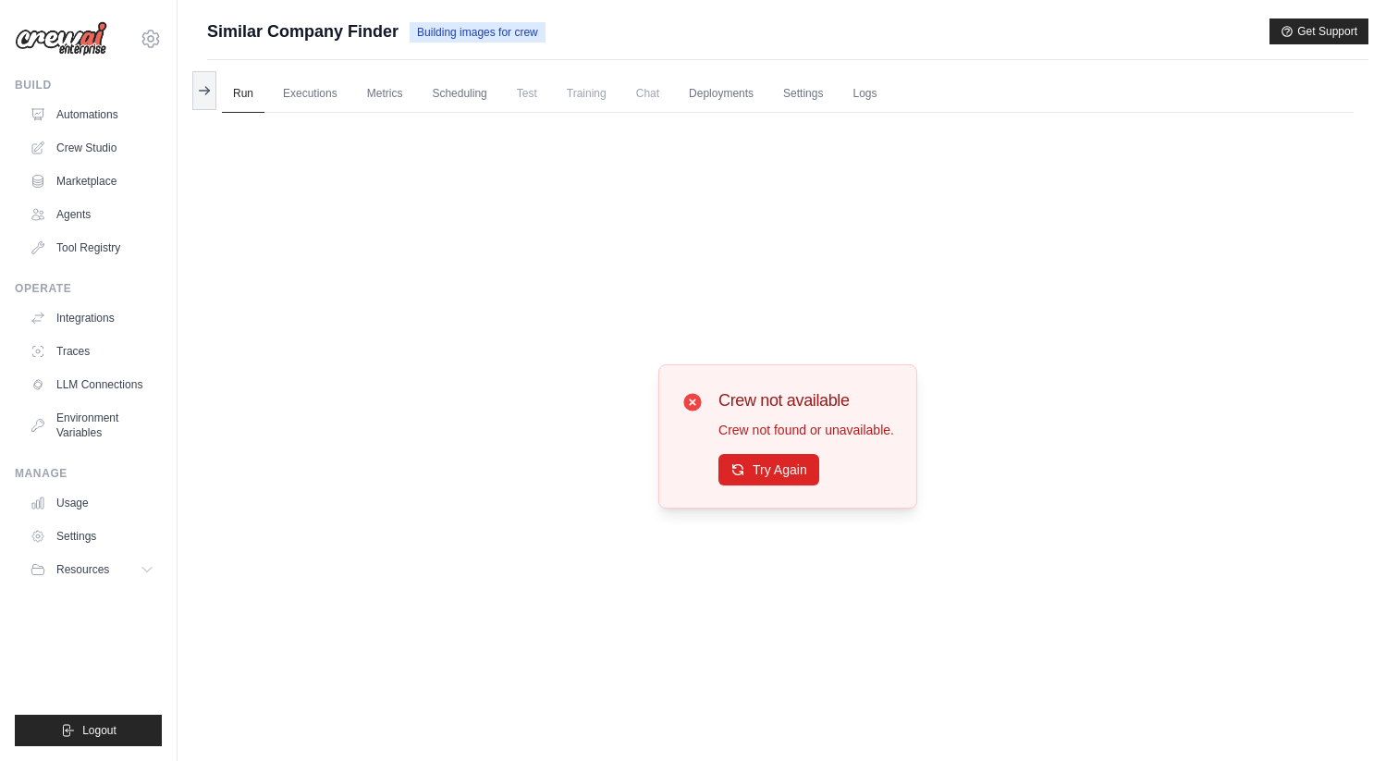
click at [291, 29] on span "Similar Company Finder" at bounding box center [302, 31] width 191 height 26
click at [102, 117] on link "Automations" at bounding box center [94, 115] width 140 height 30
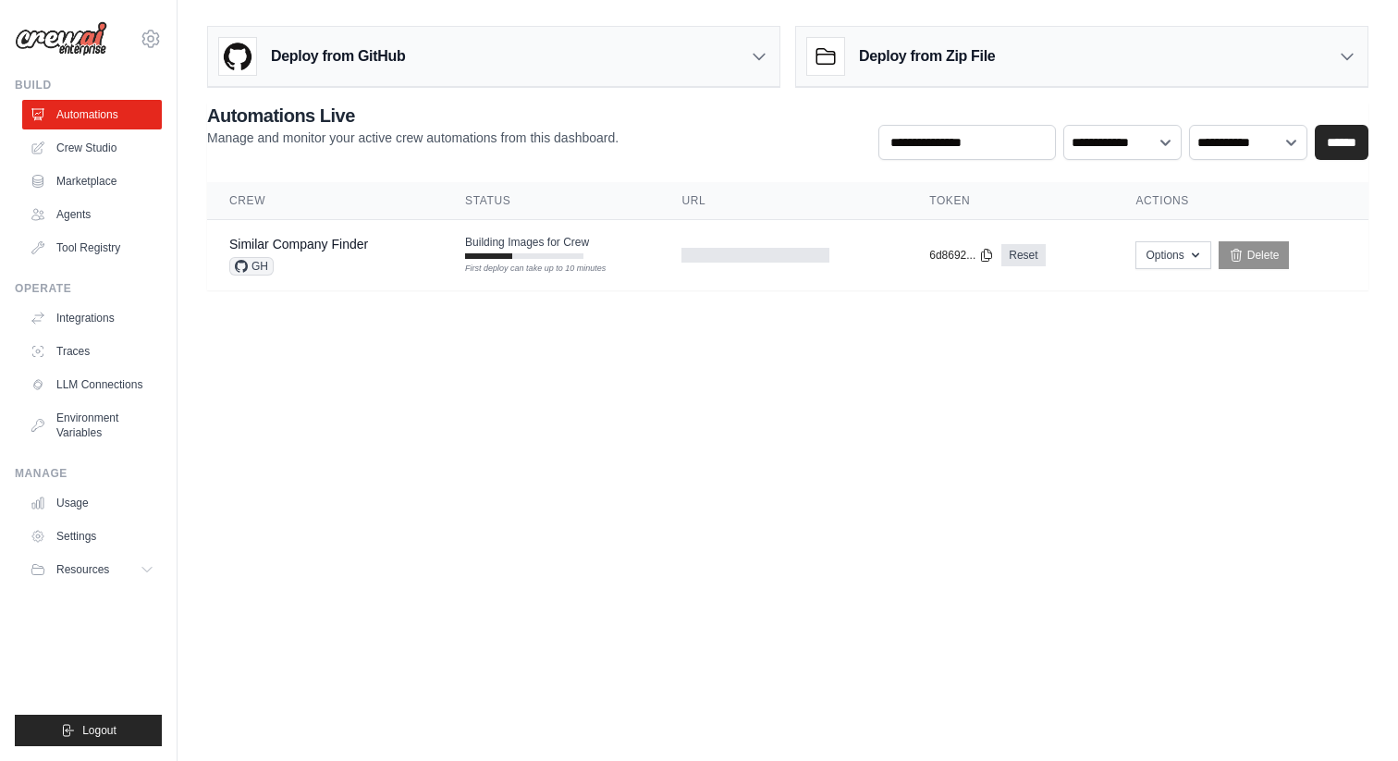
click at [529, 52] on div "Deploy from GitHub" at bounding box center [493, 57] width 571 height 60
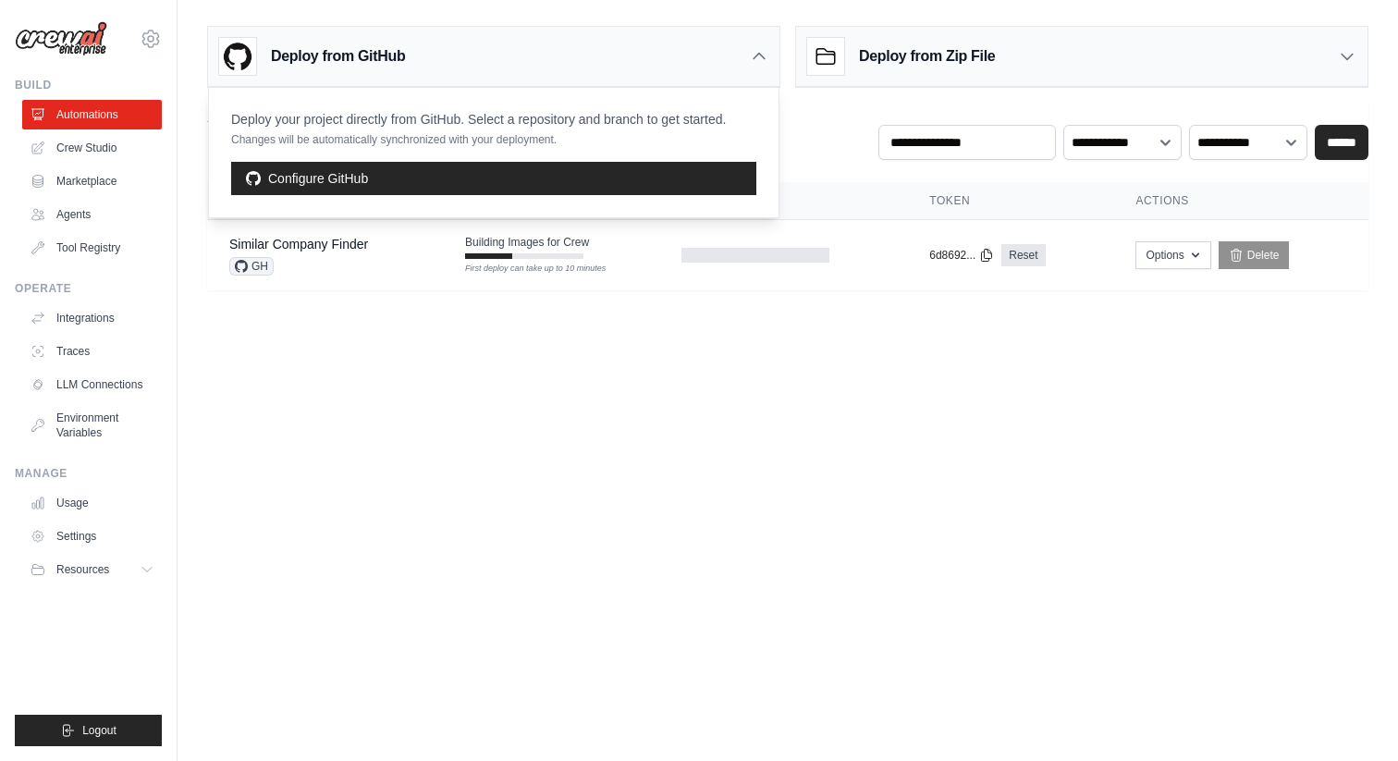
click at [562, 379] on body "aadil.kazmi@gmail.com Settings Build Automations Crew Studio" at bounding box center [699, 380] width 1398 height 761
click at [753, 51] on icon at bounding box center [759, 56] width 18 height 18
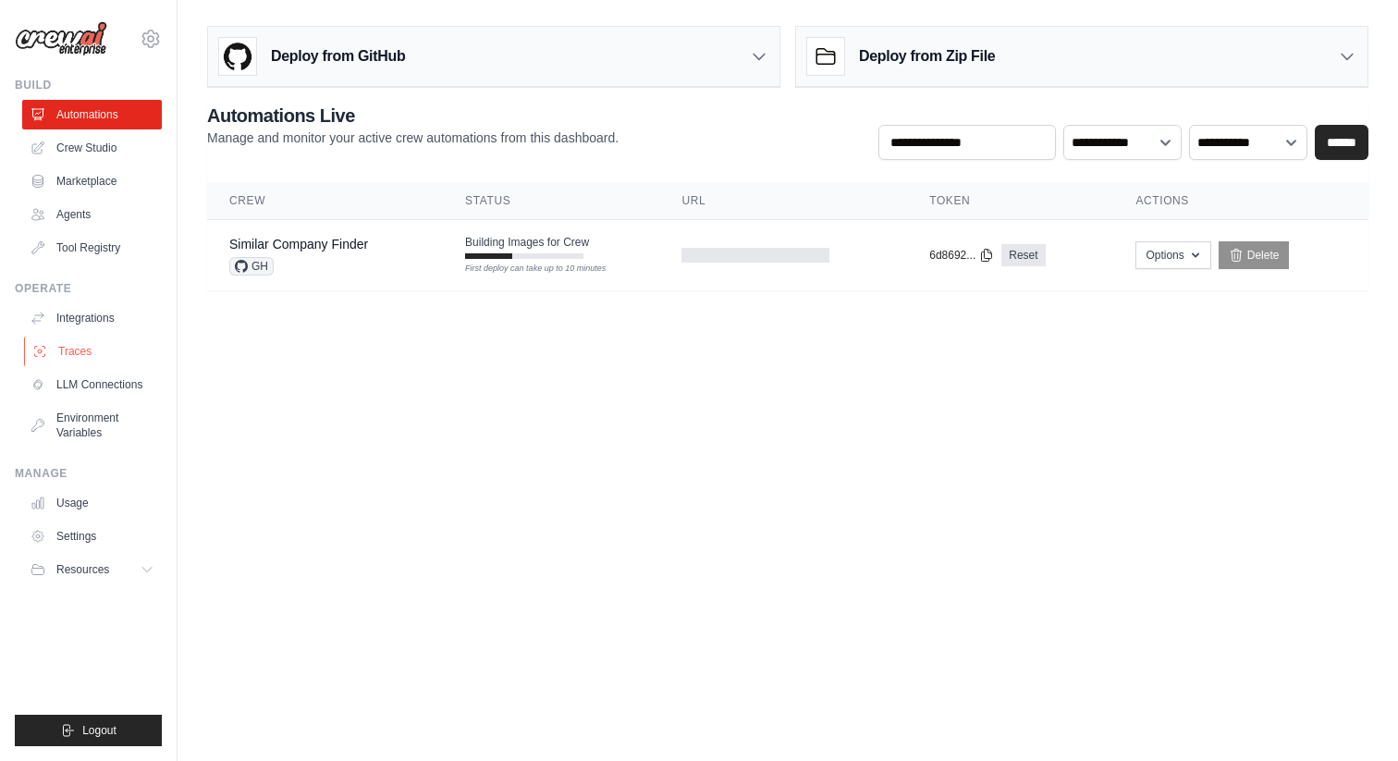
click at [70, 350] on link "Traces" at bounding box center [94, 351] width 140 height 30
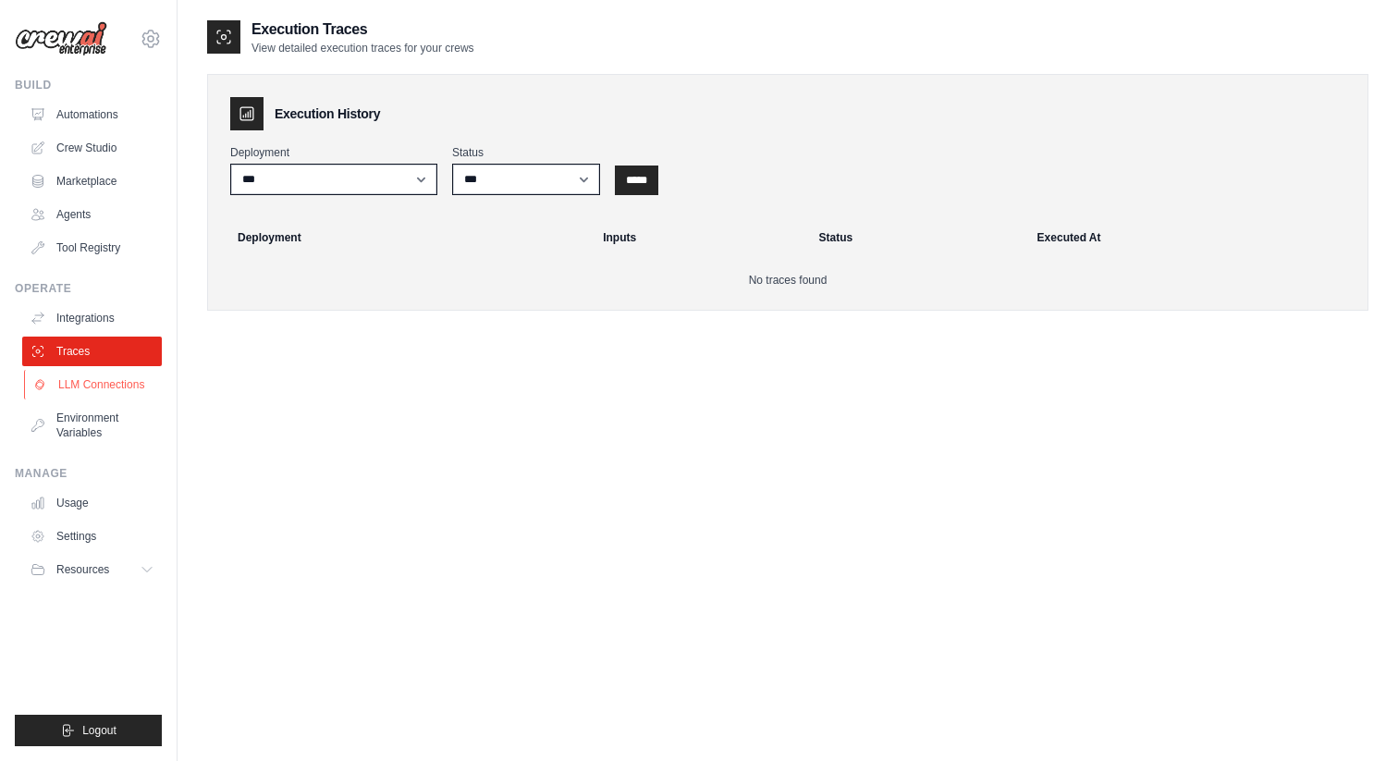
click at [98, 395] on link "LLM Connections" at bounding box center [94, 385] width 140 height 30
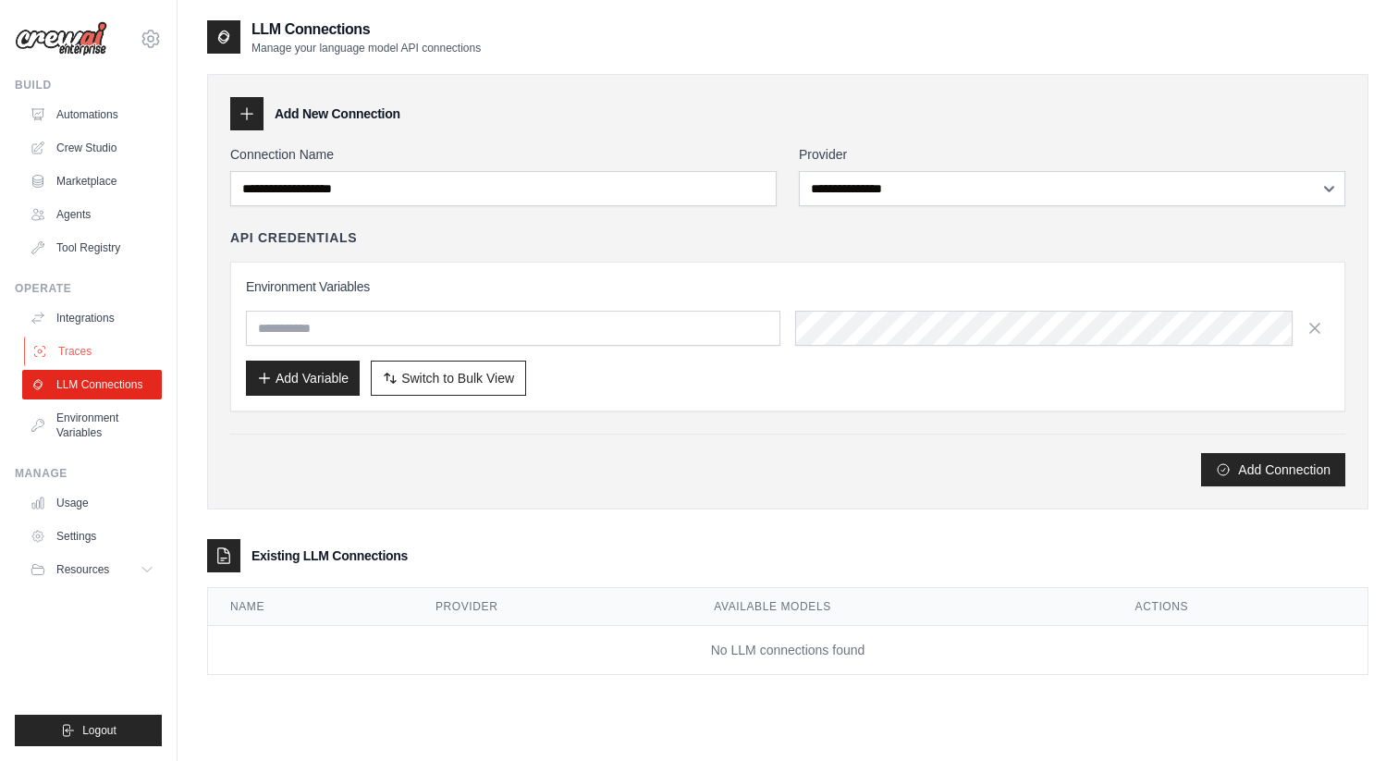
click at [105, 338] on link "Traces" at bounding box center [94, 351] width 140 height 30
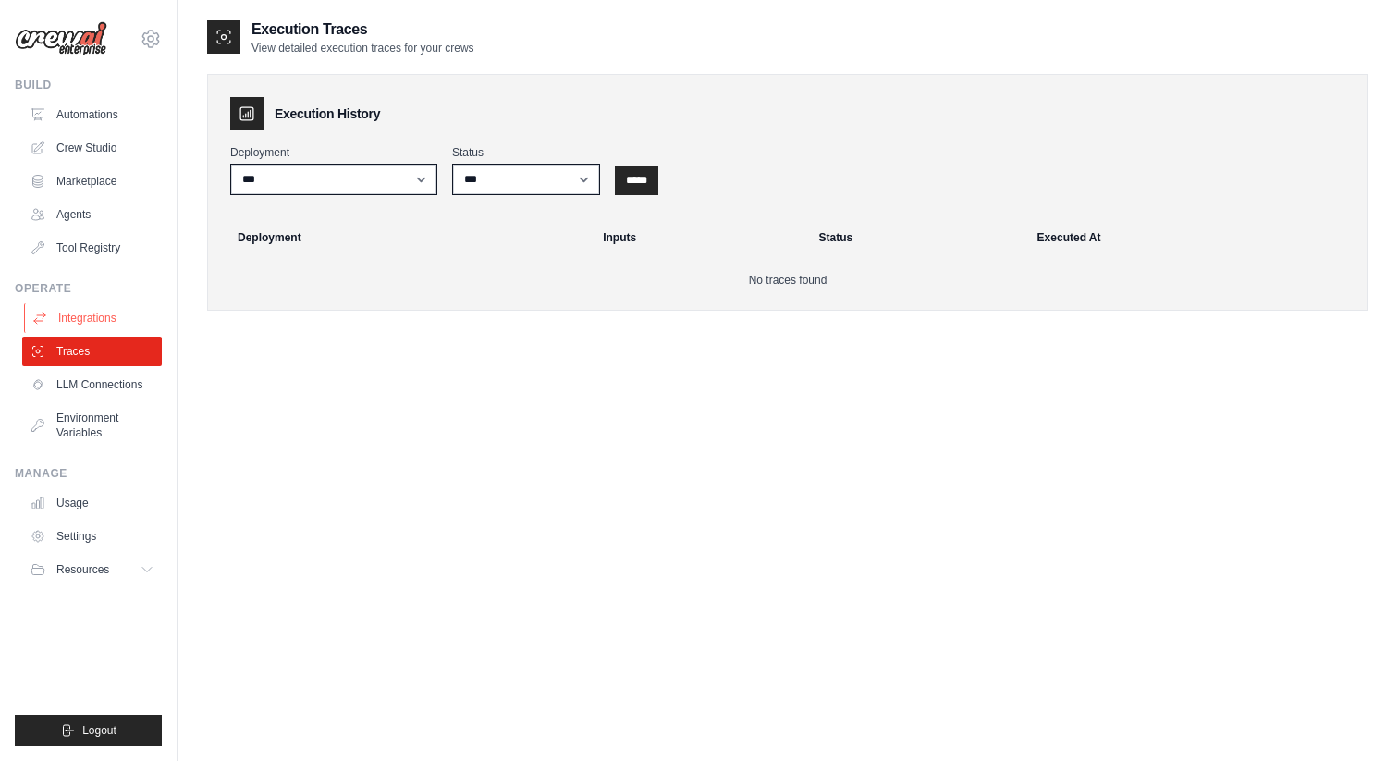
click at [109, 316] on link "Integrations" at bounding box center [94, 318] width 140 height 30
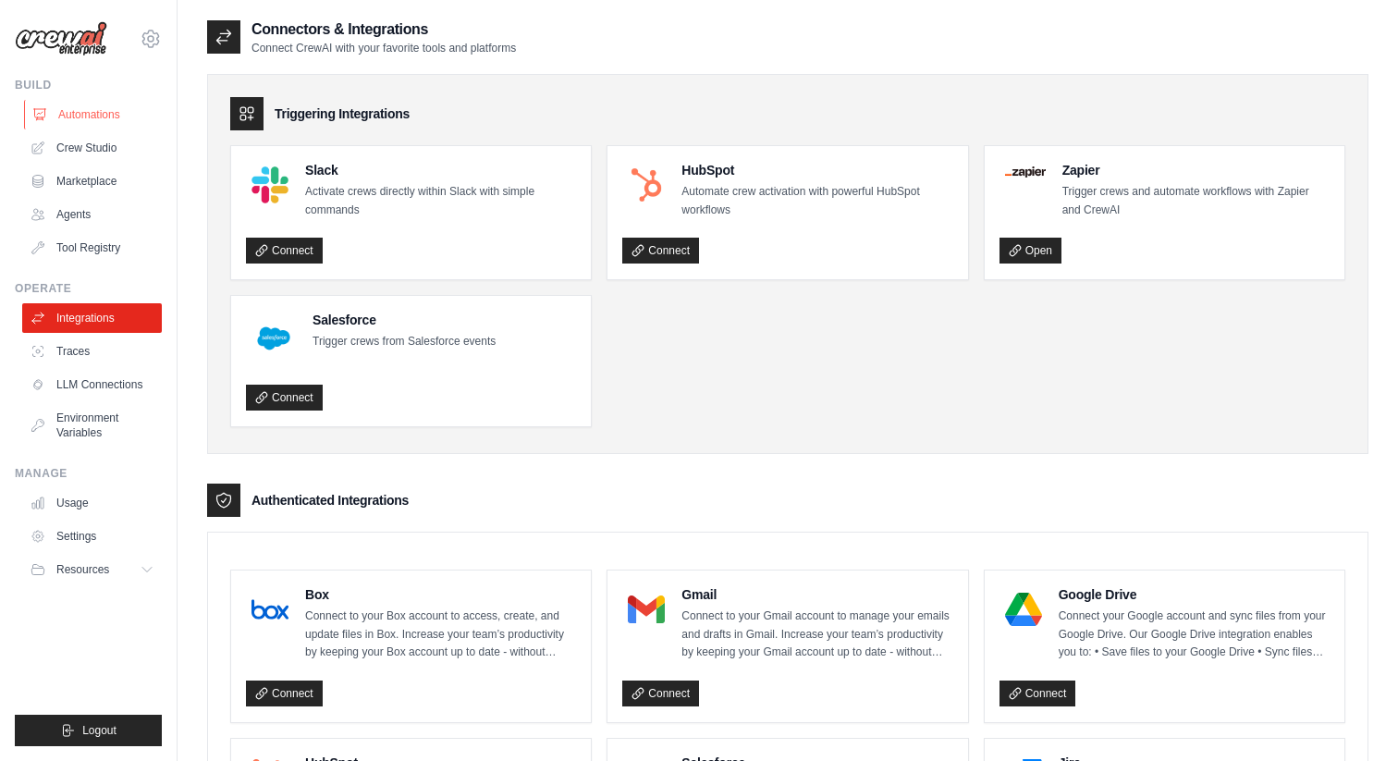
click at [111, 119] on link "Automations" at bounding box center [94, 115] width 140 height 30
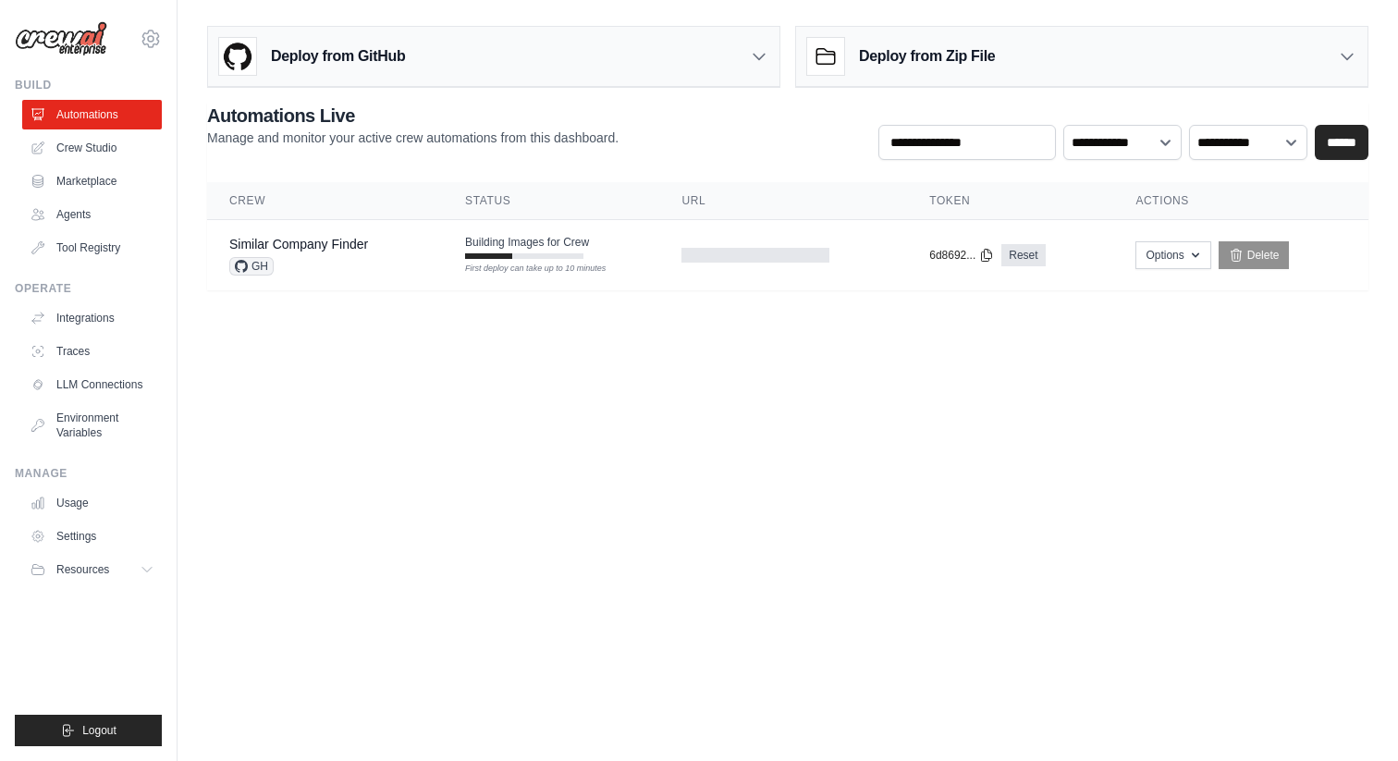
click at [569, 343] on body "aadil.kazmi@gmail.com Settings Build Automations Crew Studio" at bounding box center [699, 380] width 1398 height 761
click at [1153, 255] on button "Options" at bounding box center [1172, 254] width 75 height 28
click at [838, 352] on body "aadil.kazmi@gmail.com Settings Build Automations Crew Studio" at bounding box center [699, 380] width 1398 height 761
click at [83, 139] on link "Crew Studio" at bounding box center [94, 148] width 140 height 30
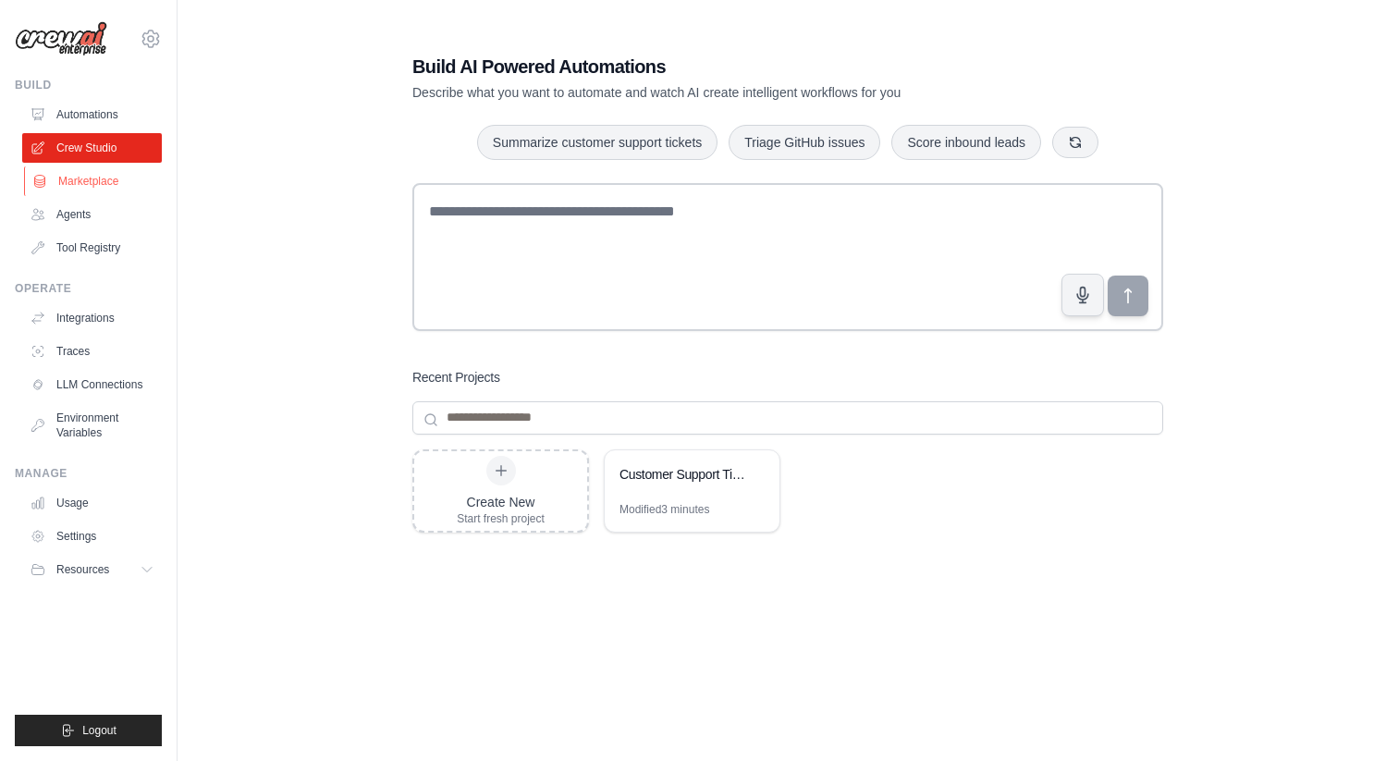
click at [86, 185] on link "Marketplace" at bounding box center [94, 181] width 140 height 30
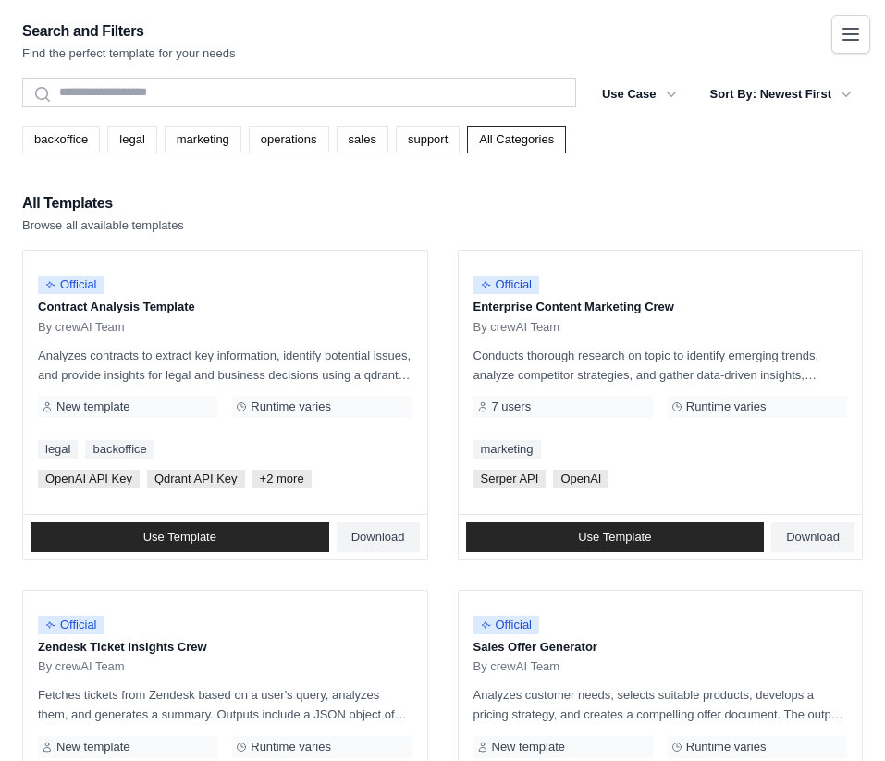
click at [744, 153] on div "backoffice legal marketing operations sales support All Categories" at bounding box center [442, 140] width 840 height 28
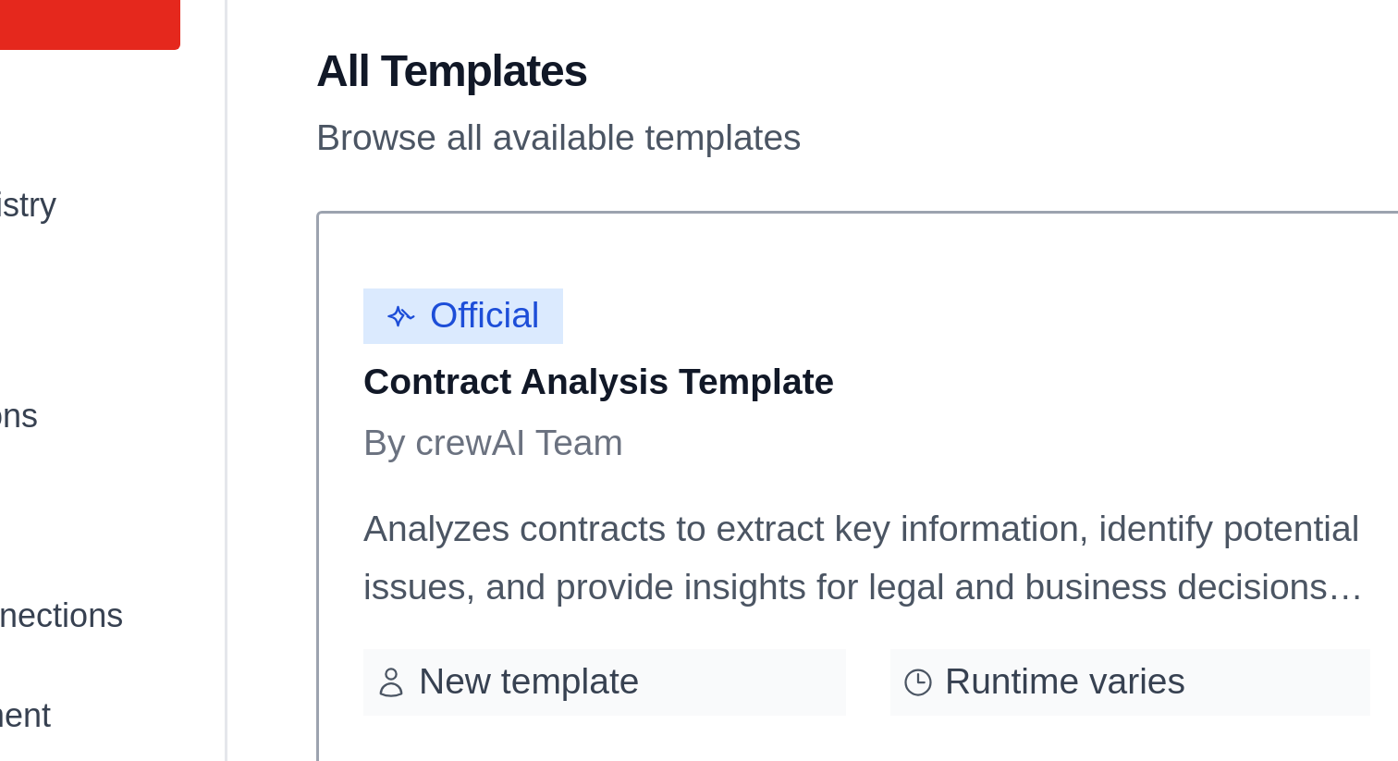
drag, startPoint x: 244, startPoint y: 280, endPoint x: 282, endPoint y: 282, distance: 37.9
click at [282, 282] on span "Official" at bounding box center [256, 284] width 67 height 18
drag, startPoint x: 242, startPoint y: 327, endPoint x: 307, endPoint y: 327, distance: 64.7
click at [307, 327] on span "By crewAI Team" at bounding box center [266, 327] width 87 height 15
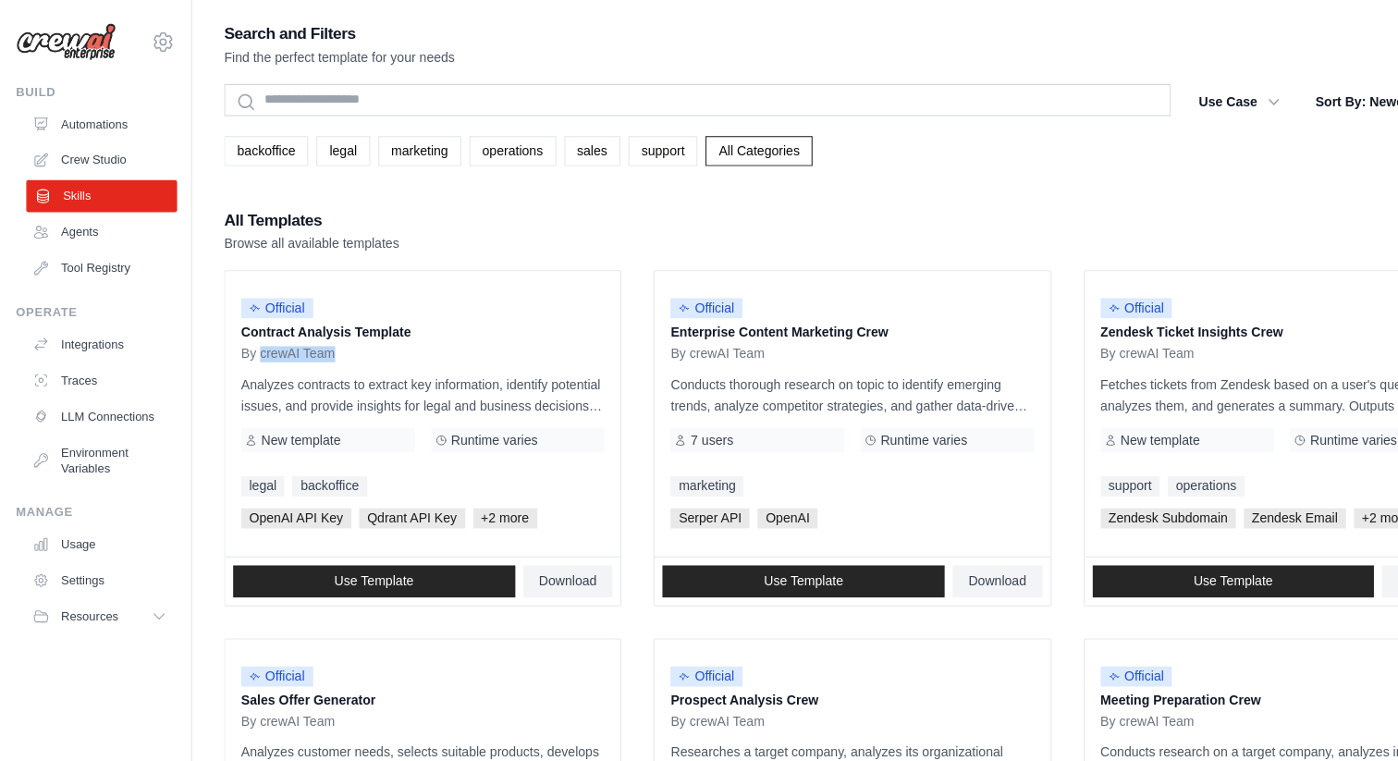
click at [63, 186] on link "Skills" at bounding box center [94, 181] width 140 height 30
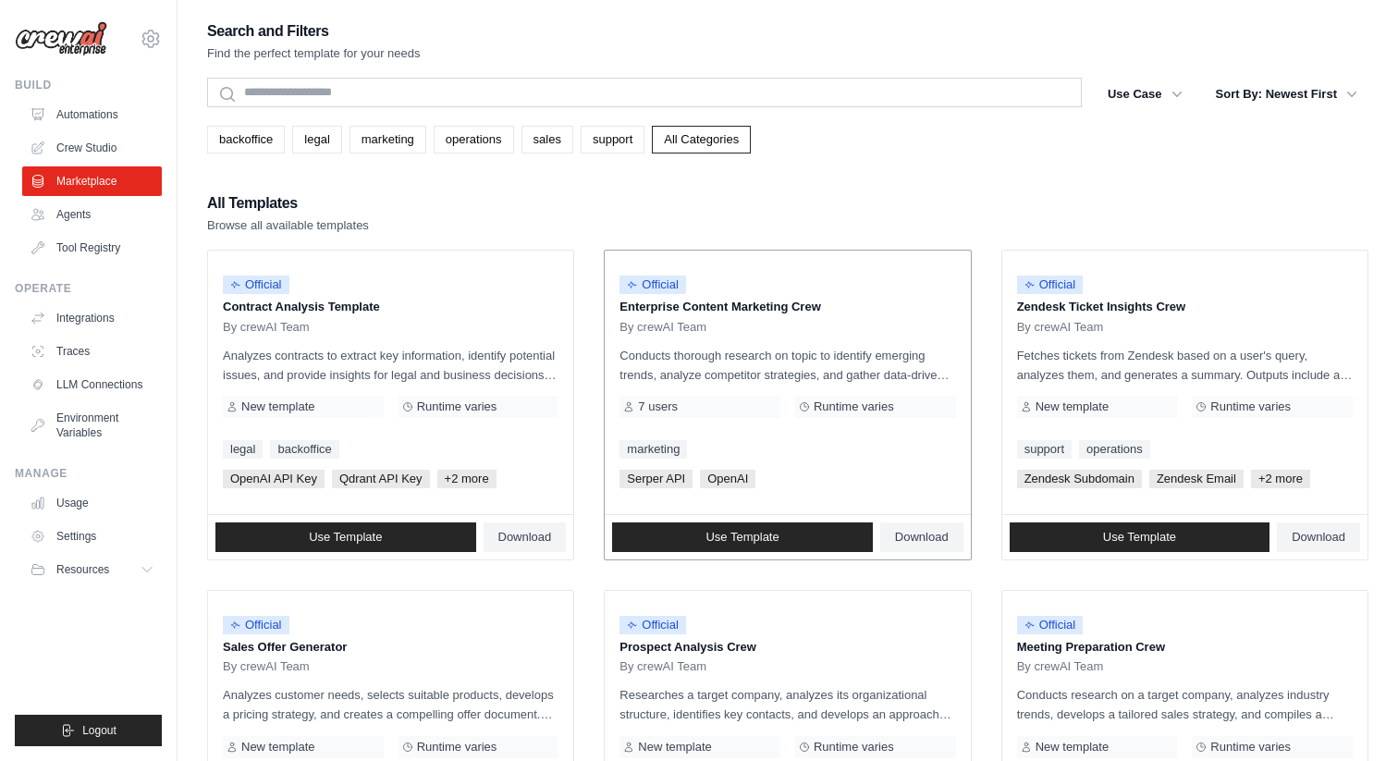
drag, startPoint x: 619, startPoint y: 305, endPoint x: 827, endPoint y: 305, distance: 208.0
click at [827, 305] on p "Enterprise Content Marketing Crew" at bounding box center [787, 307] width 336 height 18
click at [708, 318] on div "Official Enterprise Content Marketing Crew By crewAI Team" at bounding box center [787, 299] width 336 height 69
click at [70, 542] on link "Settings" at bounding box center [94, 536] width 140 height 30
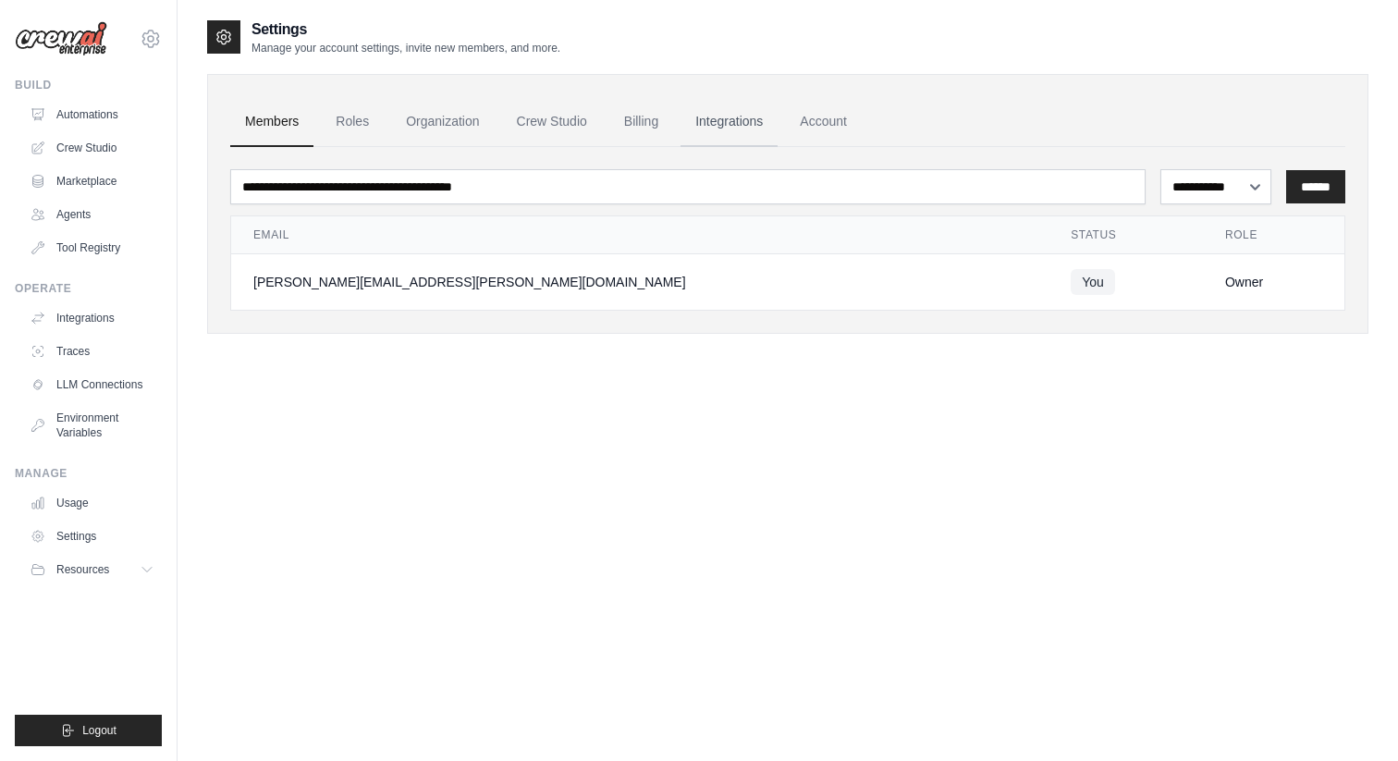
click at [718, 121] on link "Integrations" at bounding box center [728, 122] width 97 height 50
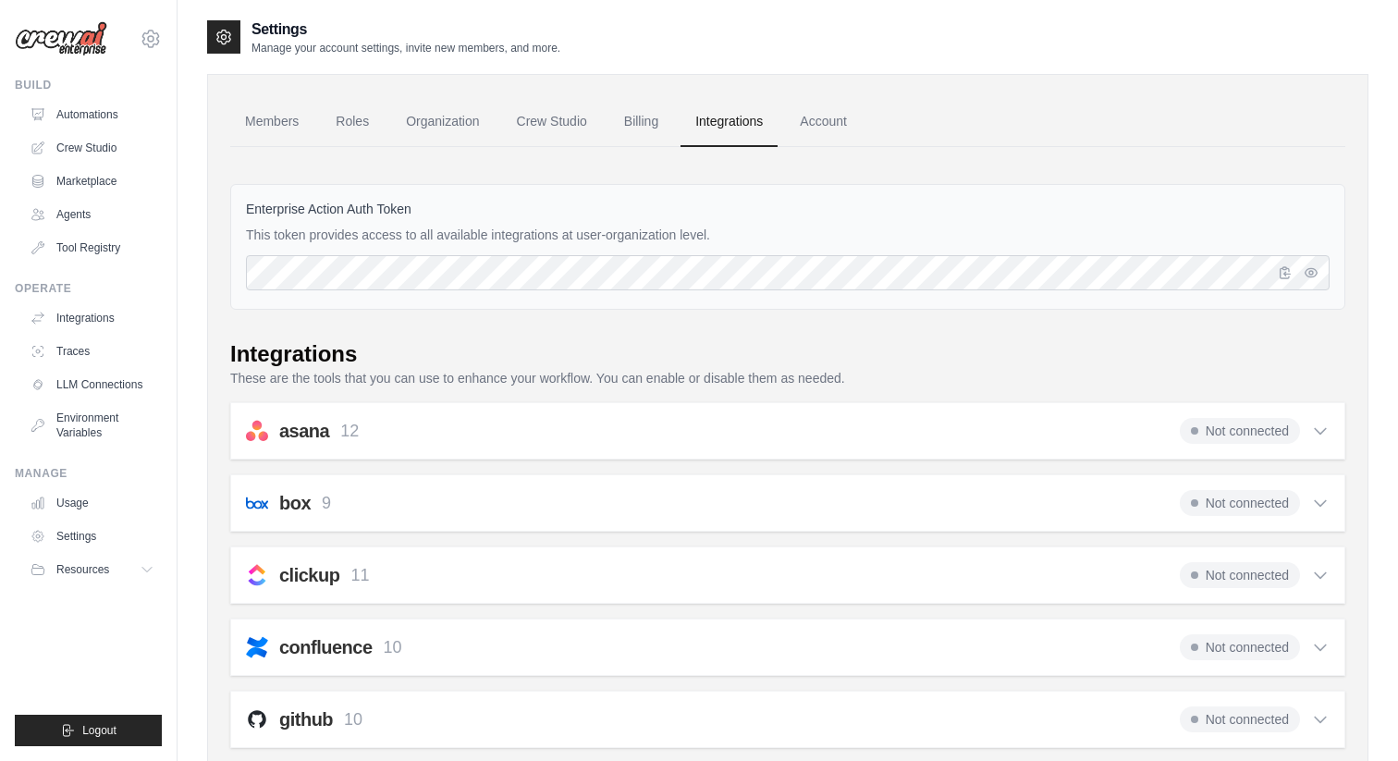
click at [394, 440] on div "asana 12 Not connected" at bounding box center [787, 431] width 1083 height 26
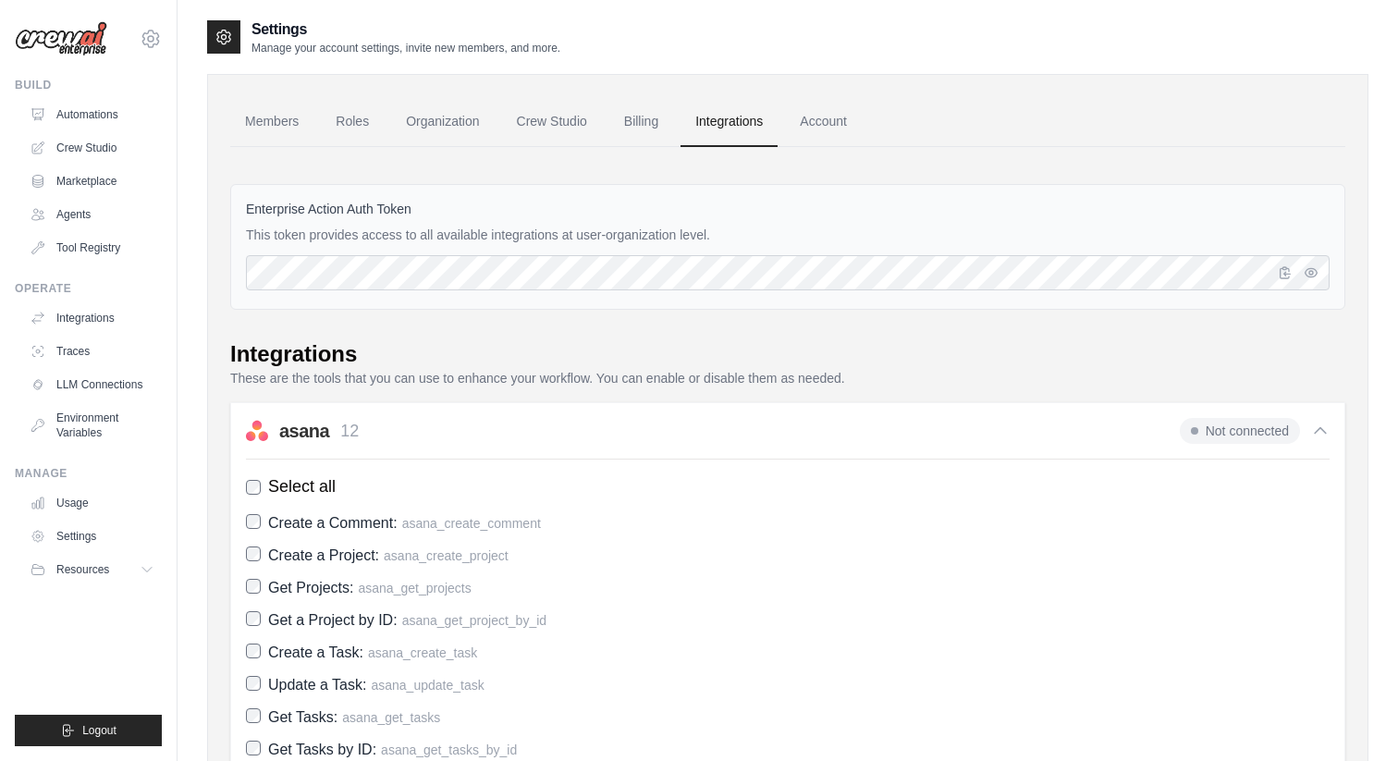
click at [399, 432] on div "asana 12 Not connected" at bounding box center [787, 431] width 1083 height 26
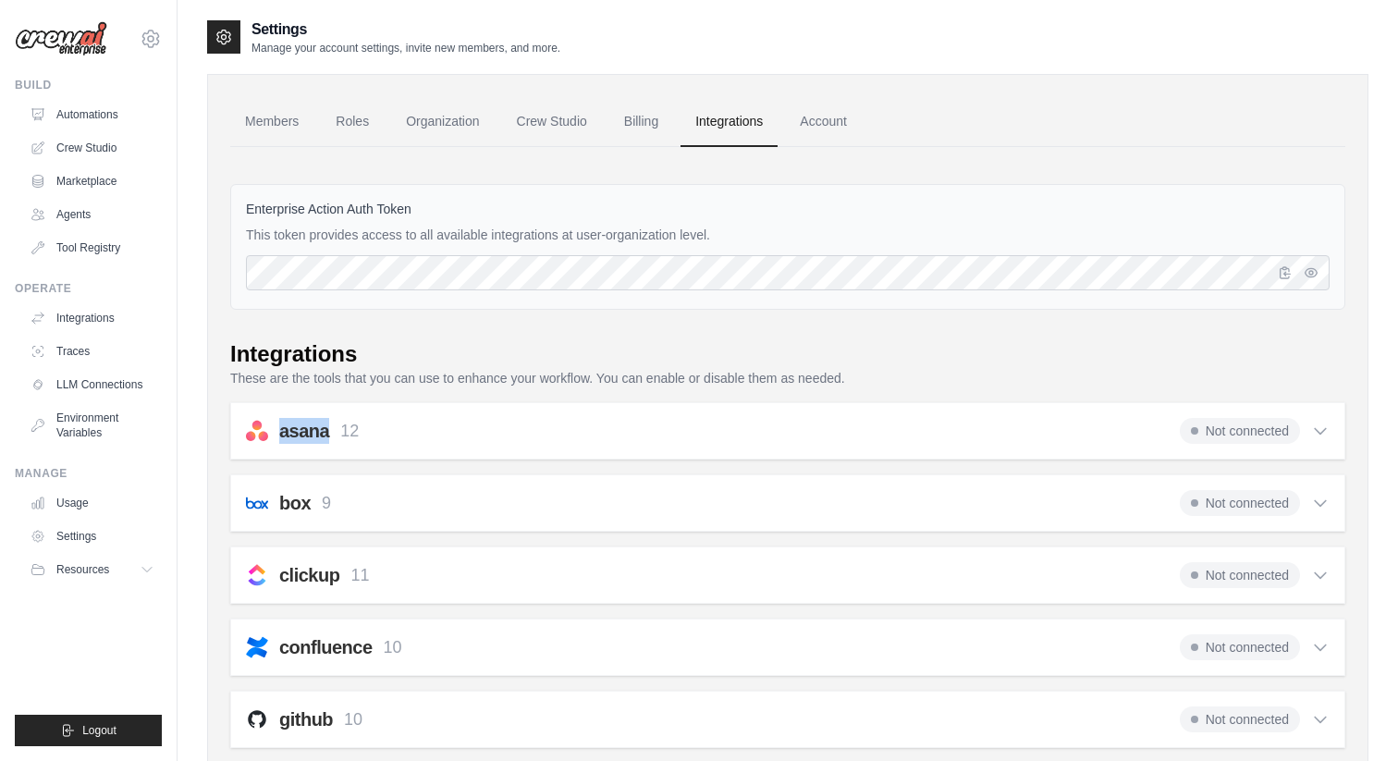
drag, startPoint x: 275, startPoint y: 429, endPoint x: 329, endPoint y: 432, distance: 54.6
click at [329, 432] on div "asana 12" at bounding box center [302, 431] width 113 height 26
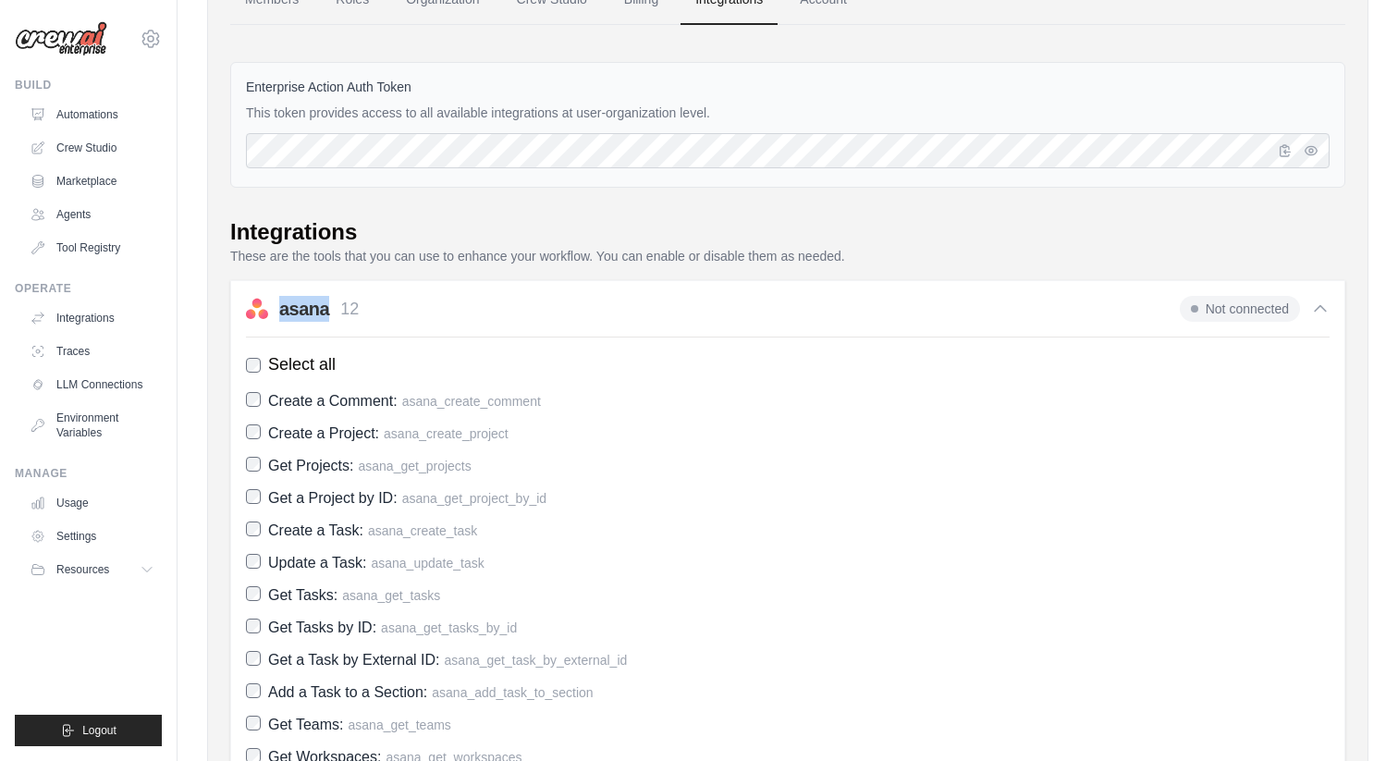
scroll to position [123, 0]
click at [253, 422] on label "Create a Project: asana_create_project" at bounding box center [787, 432] width 1083 height 25
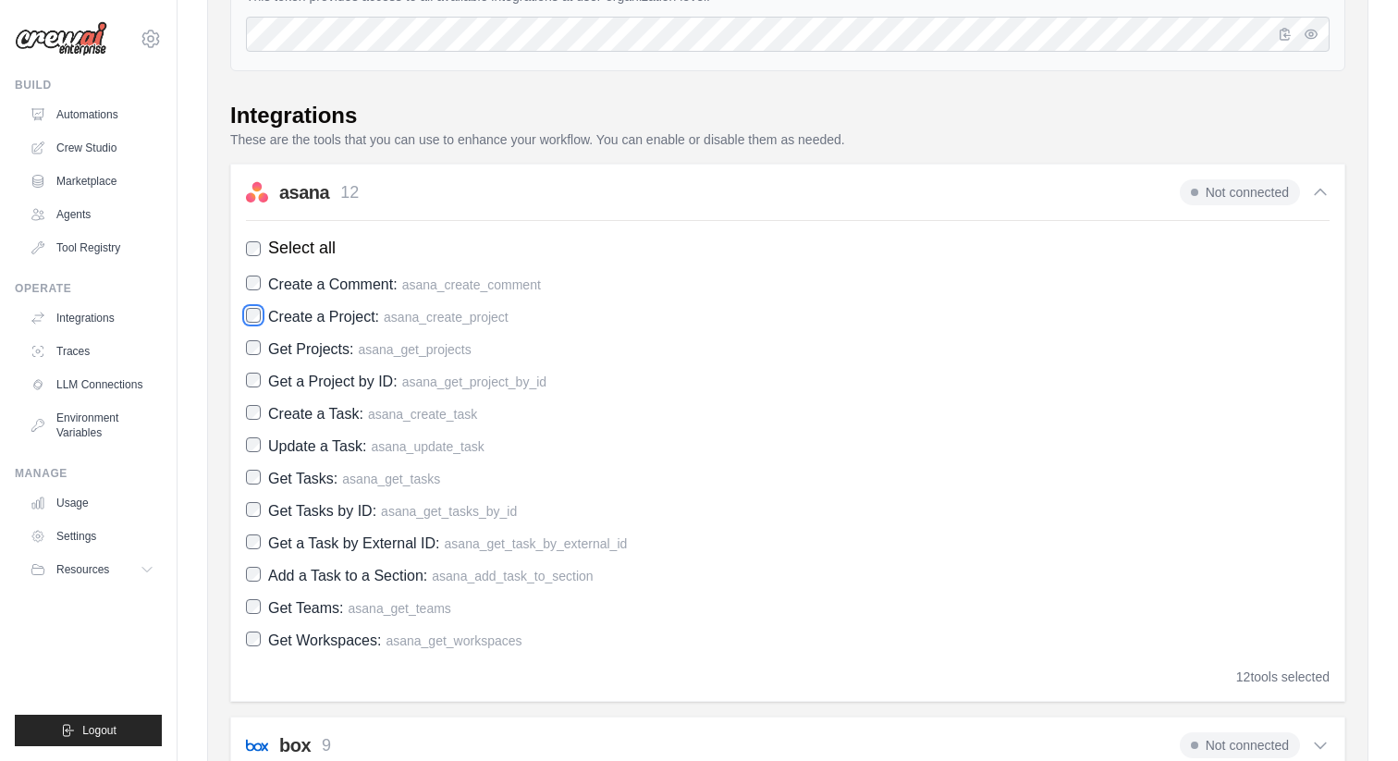
scroll to position [251, 0]
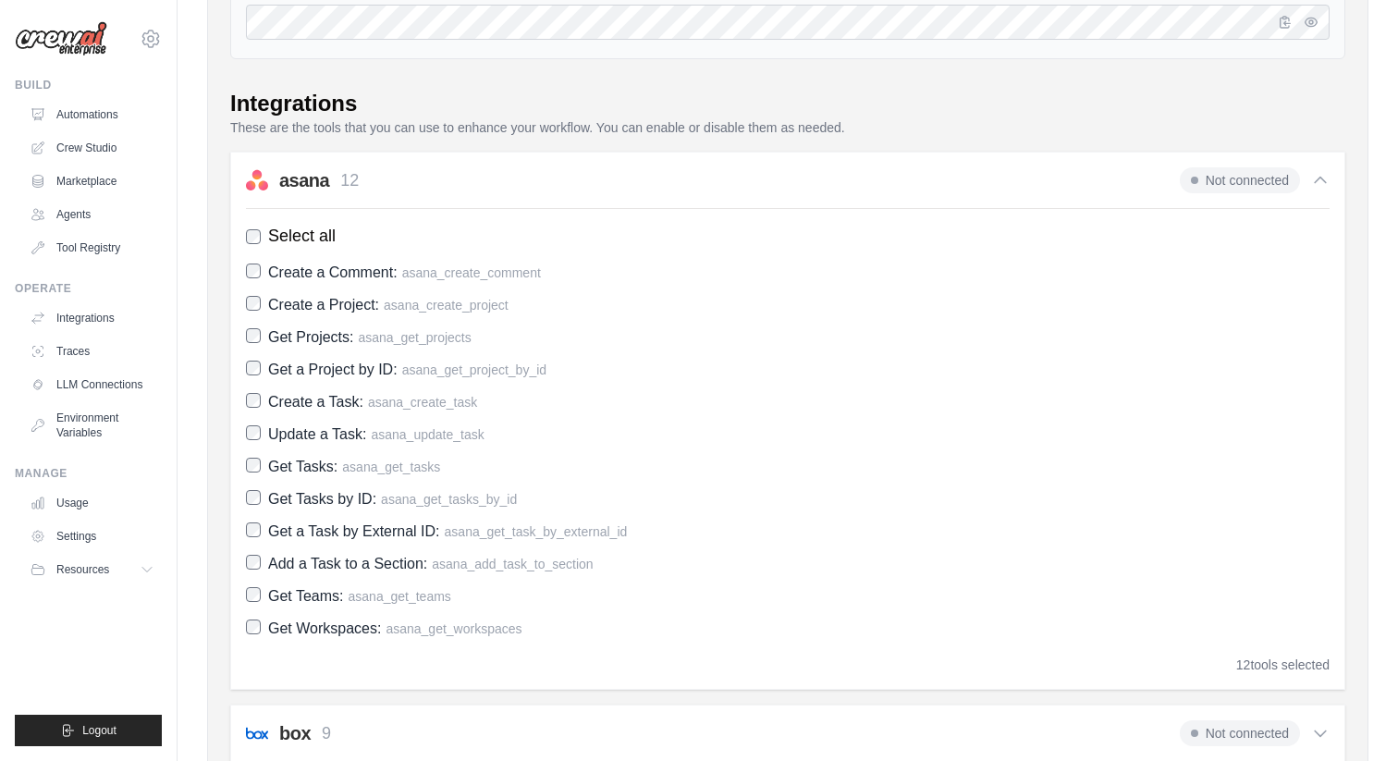
click at [294, 272] on span "Create a Comment:" at bounding box center [332, 272] width 129 height 16
click at [287, 304] on span "Create a Project:" at bounding box center [323, 305] width 111 height 16
click at [281, 342] on span "Get Projects:" at bounding box center [310, 337] width 85 height 16
click at [81, 191] on link "Marketplace" at bounding box center [94, 181] width 140 height 30
